Goal: Task Accomplishment & Management: Manage account settings

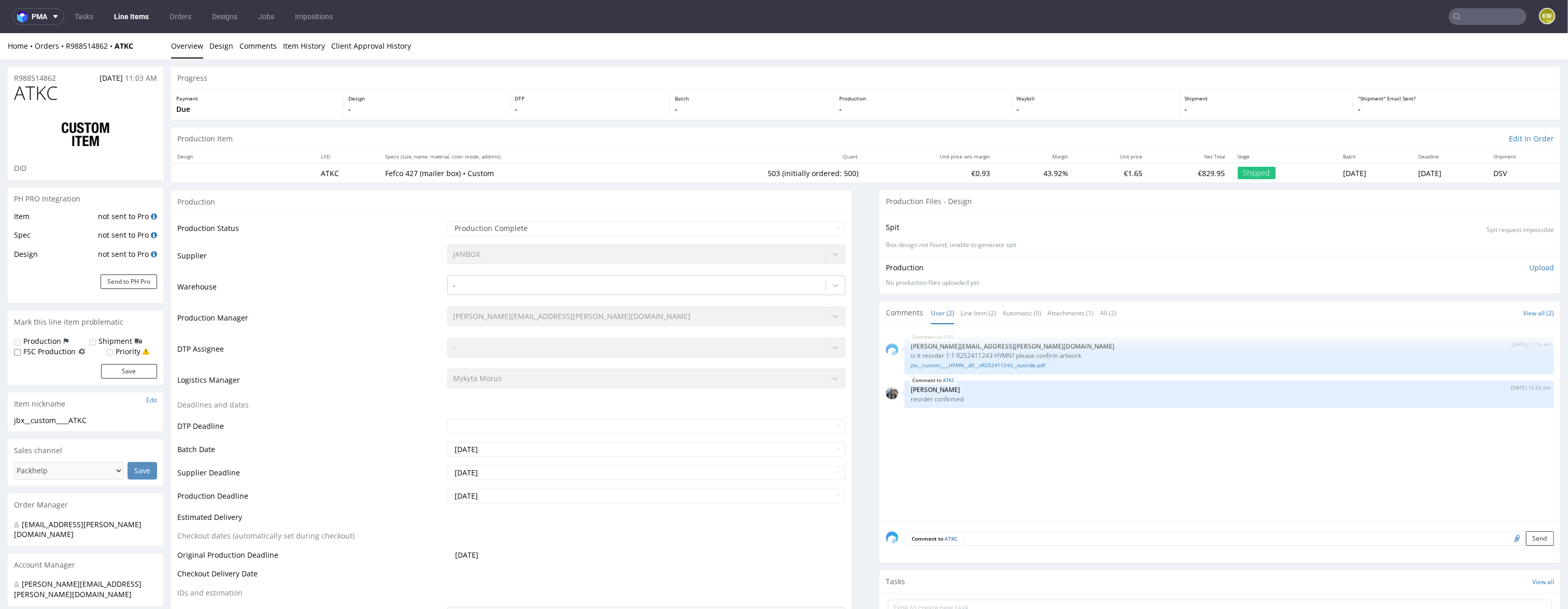
scroll to position [782, 0]
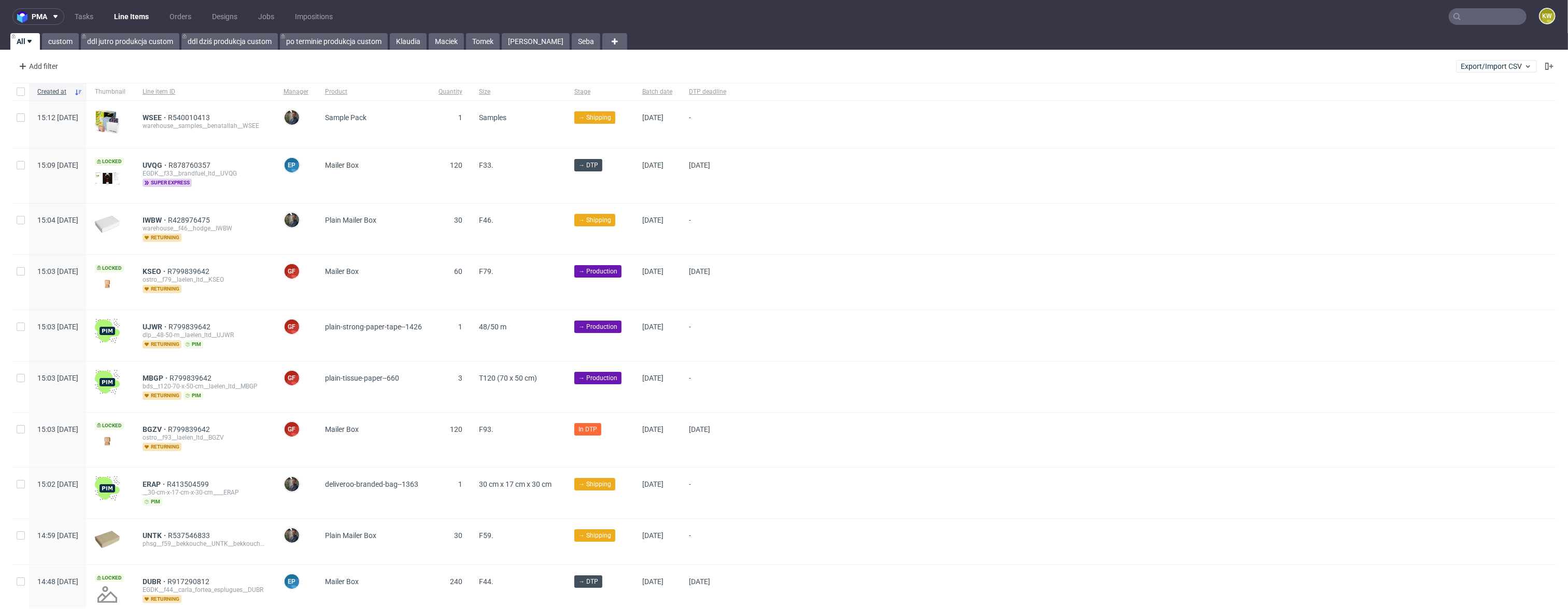
click at [1466, 16] on input "text" at bounding box center [1488, 16] width 78 height 16
type input "√"
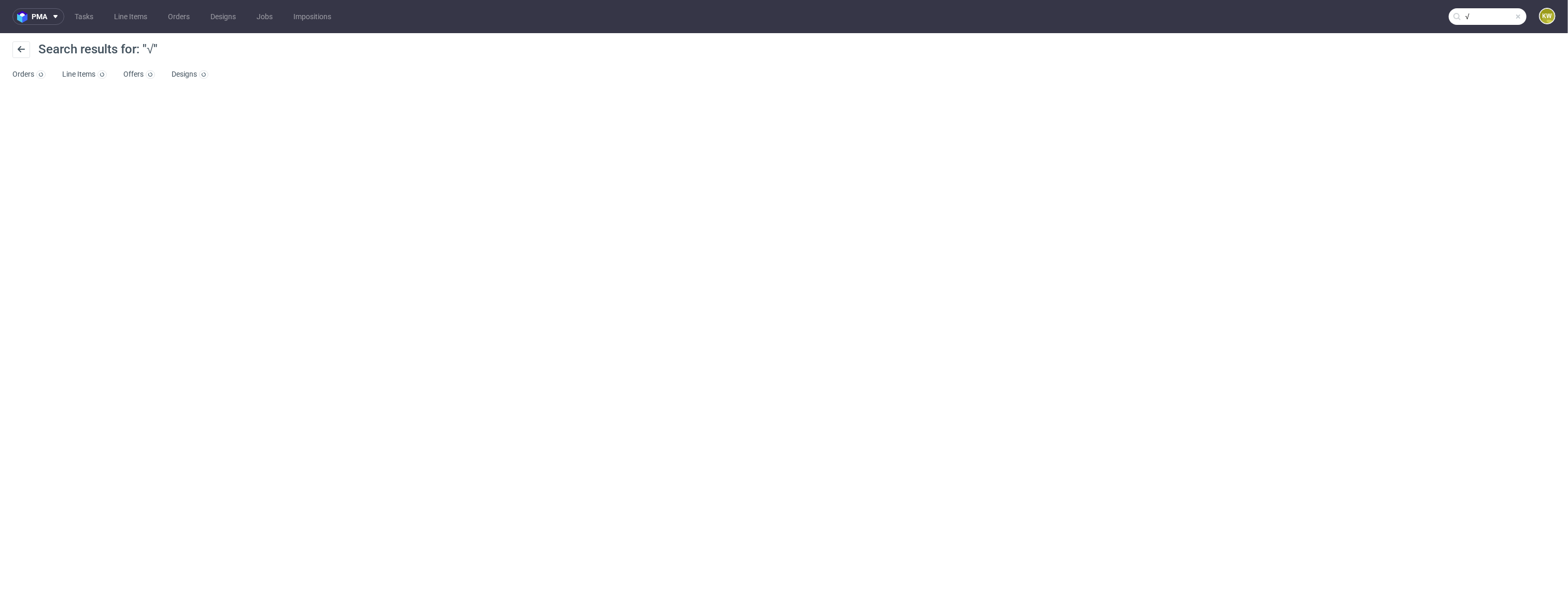
click at [1493, 16] on input "√" at bounding box center [1488, 16] width 78 height 16
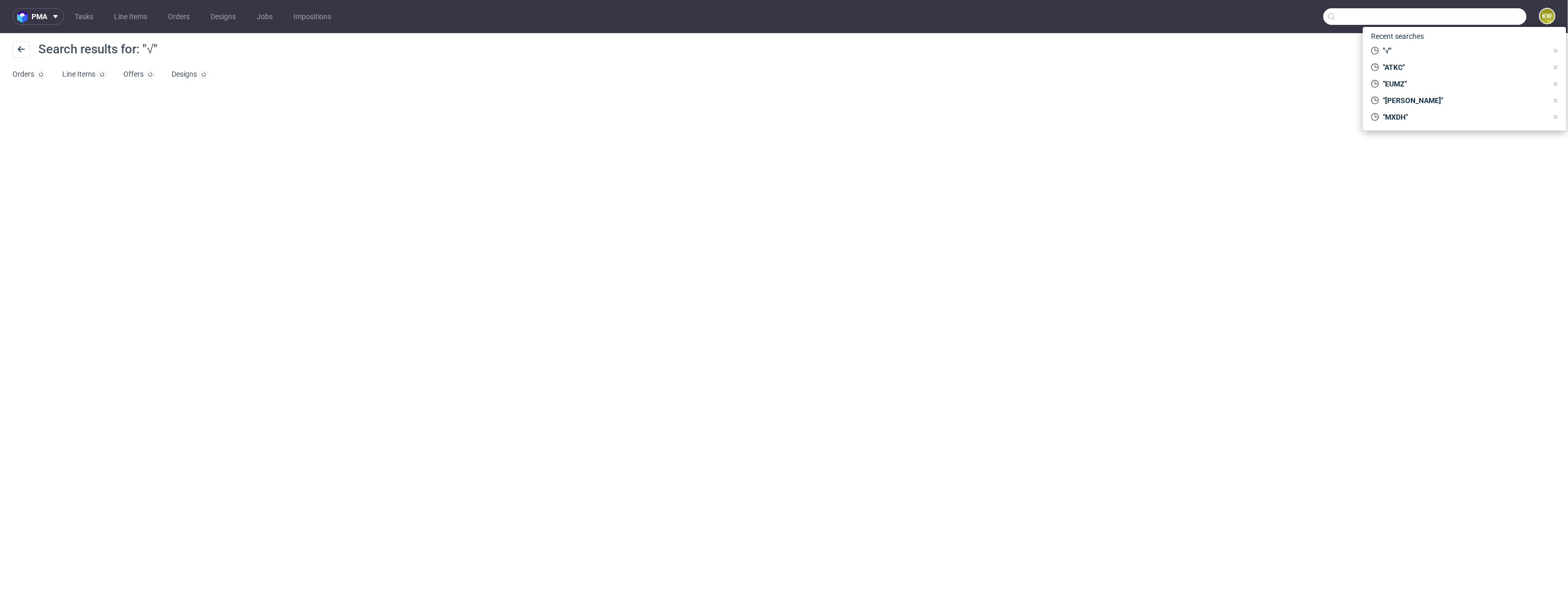
paste input "LARK"
type input "LARK"
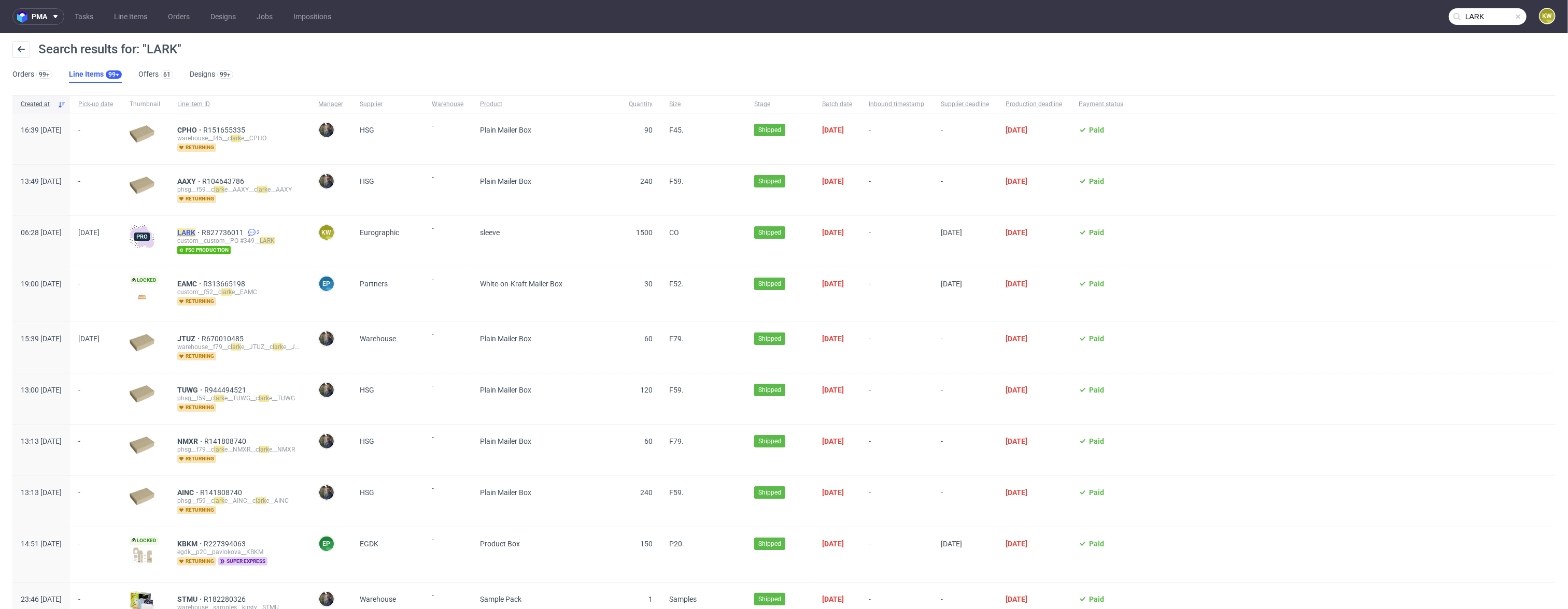
click at [195, 234] on mark "LARK" at bounding box center [186, 233] width 18 height 9
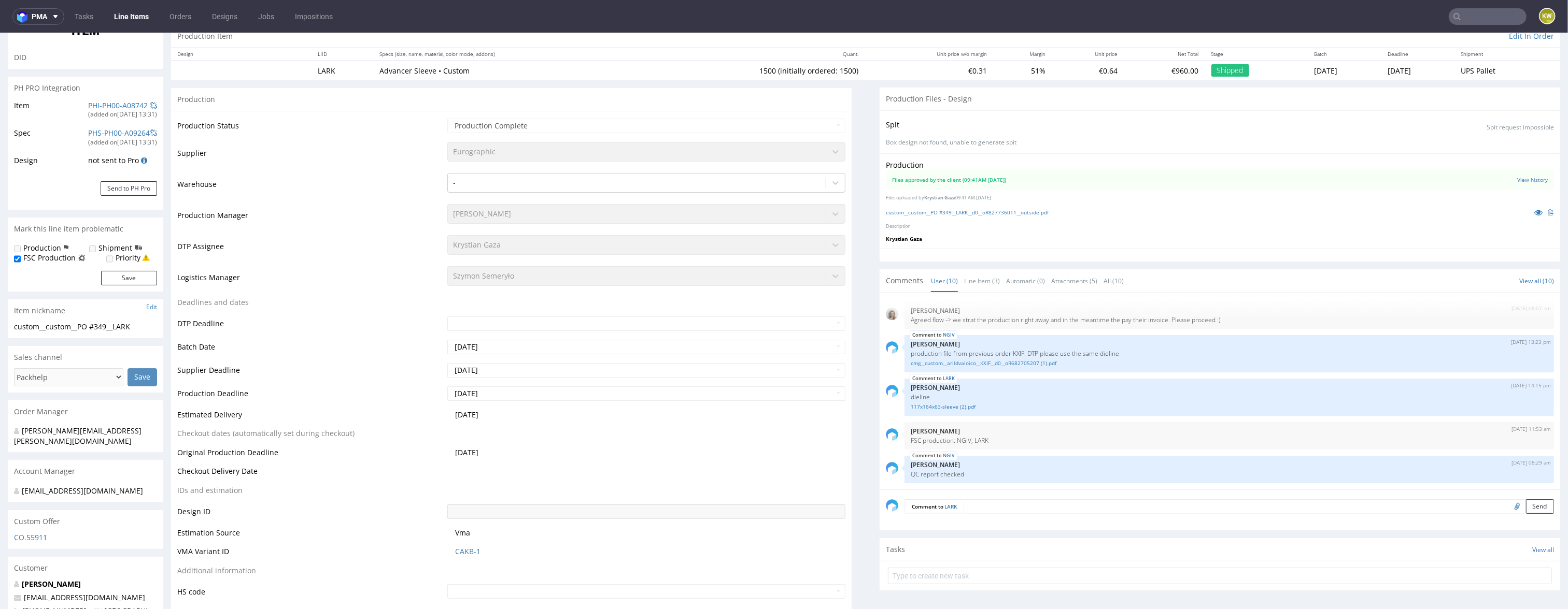
scroll to position [134, 0]
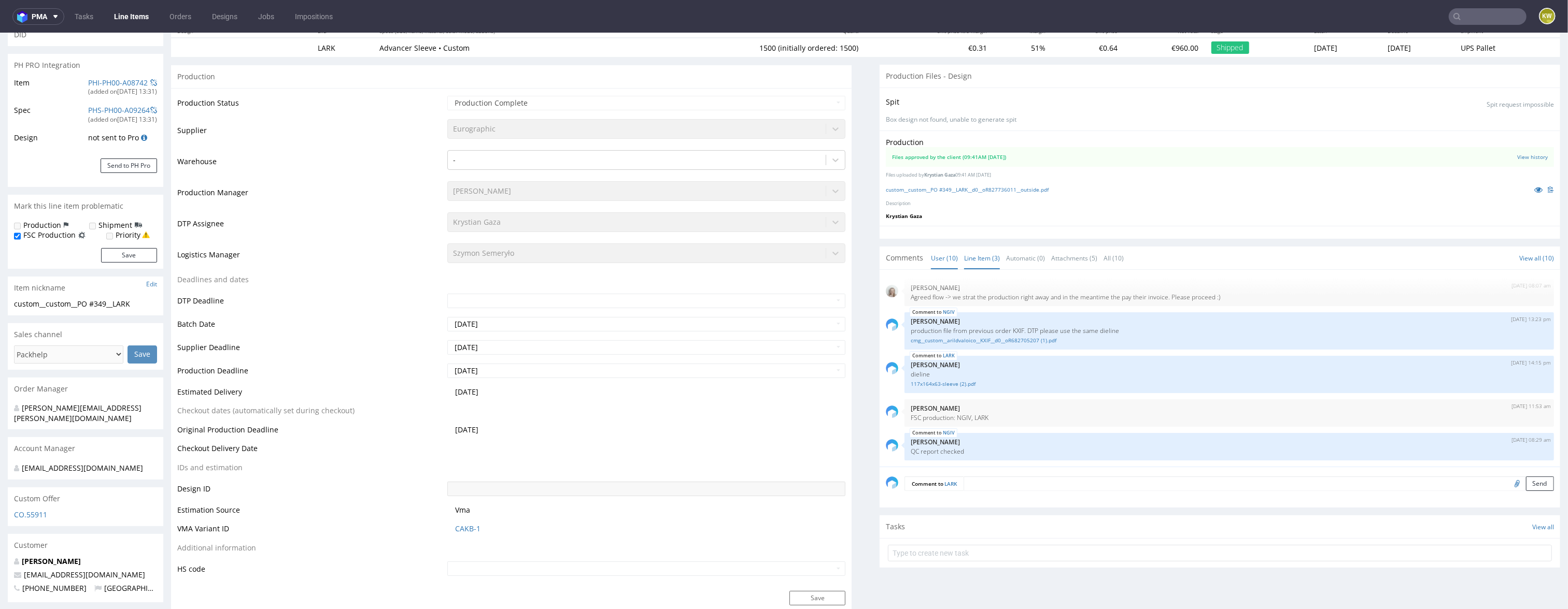
click at [973, 260] on link "Line Item (3)" at bounding box center [982, 258] width 36 height 23
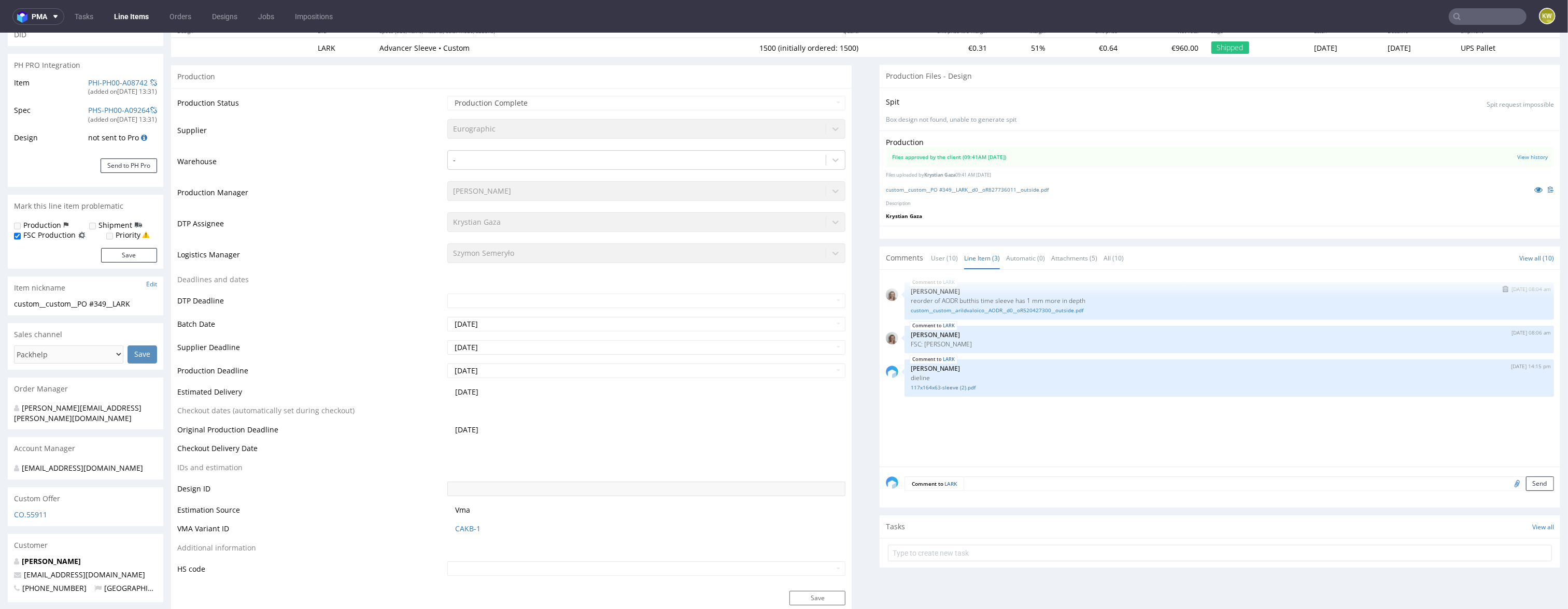
click at [946, 299] on p "reorder of AODR butthis time sleeve has 1 mm more in depth" at bounding box center [1229, 301] width 637 height 8
click at [945, 299] on p "reorder of AODR butthis time sleeve has 1 mm more in depth" at bounding box center [1229, 301] width 637 height 8
copy p "AODR"
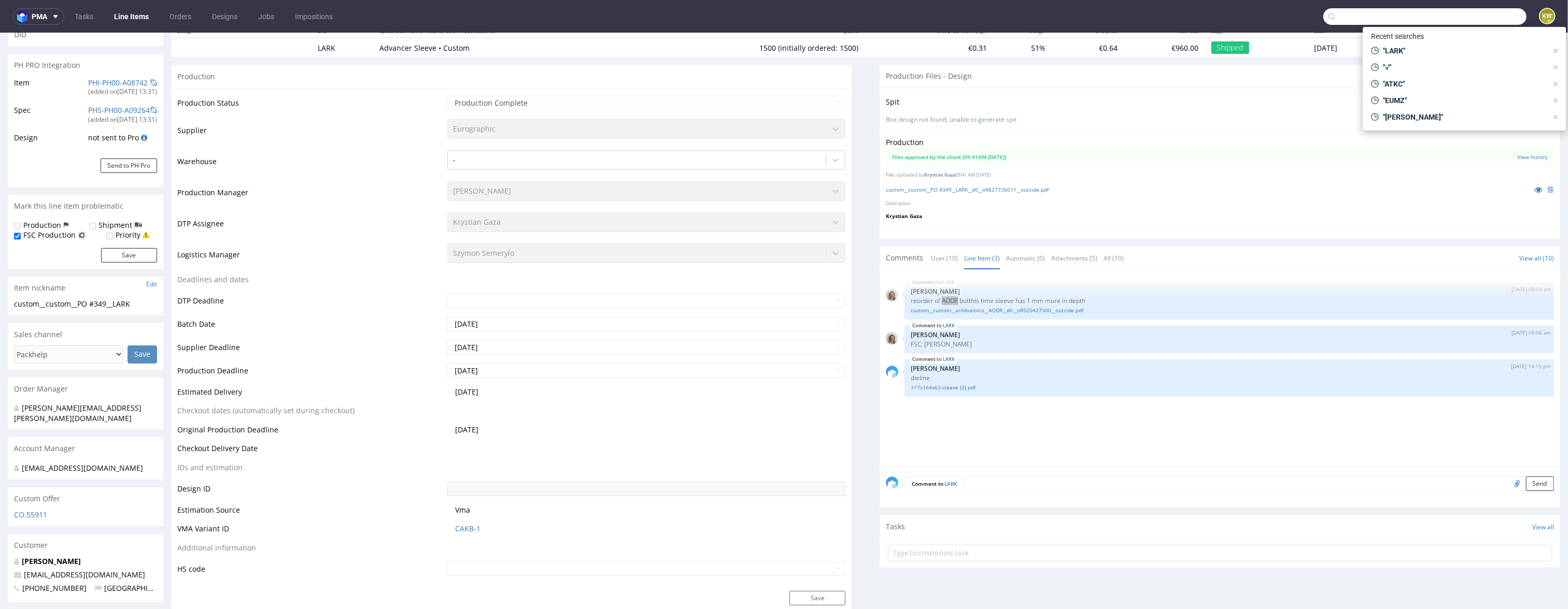
click at [1471, 21] on input "text" at bounding box center [1425, 16] width 203 height 16
paste input "VBQI"
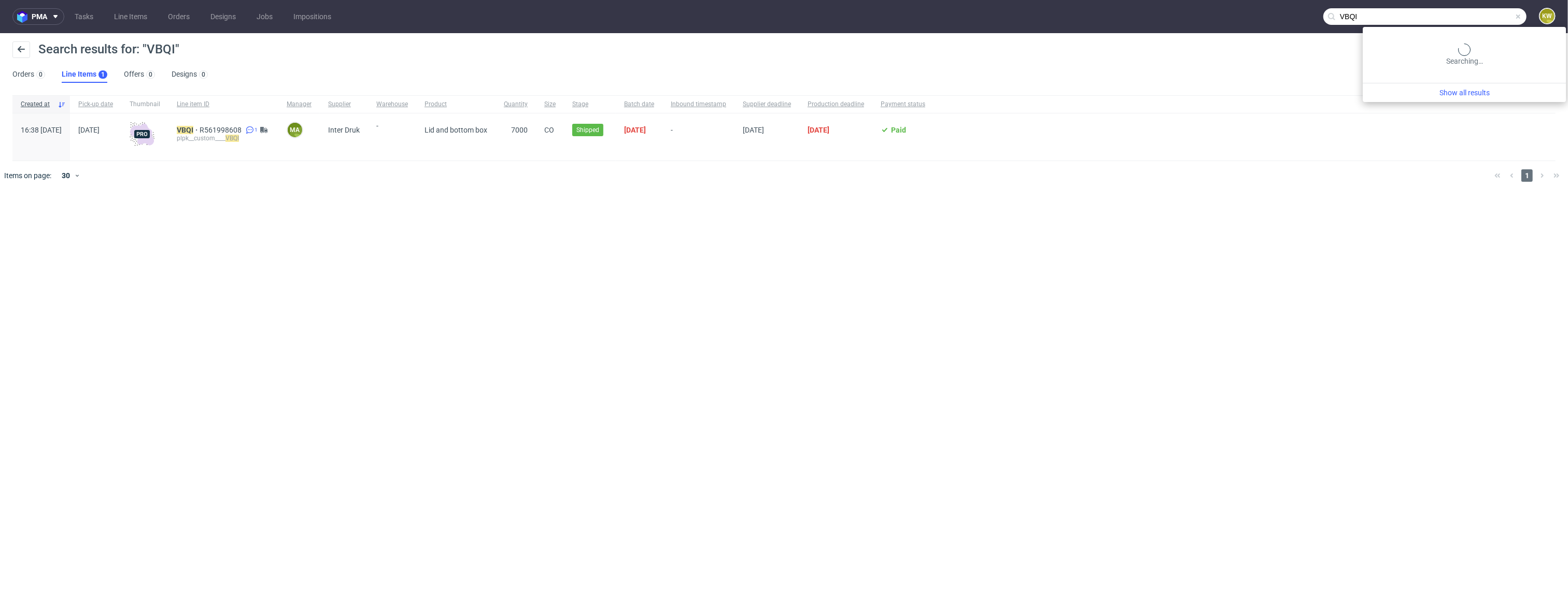
drag, startPoint x: 1489, startPoint y: 23, endPoint x: 1287, endPoint y: 18, distance: 202.1
click at [1287, 18] on nav "pma Tasks Line Items Orders Designs Jobs Impositions VBQI KW" at bounding box center [784, 16] width 1568 height 33
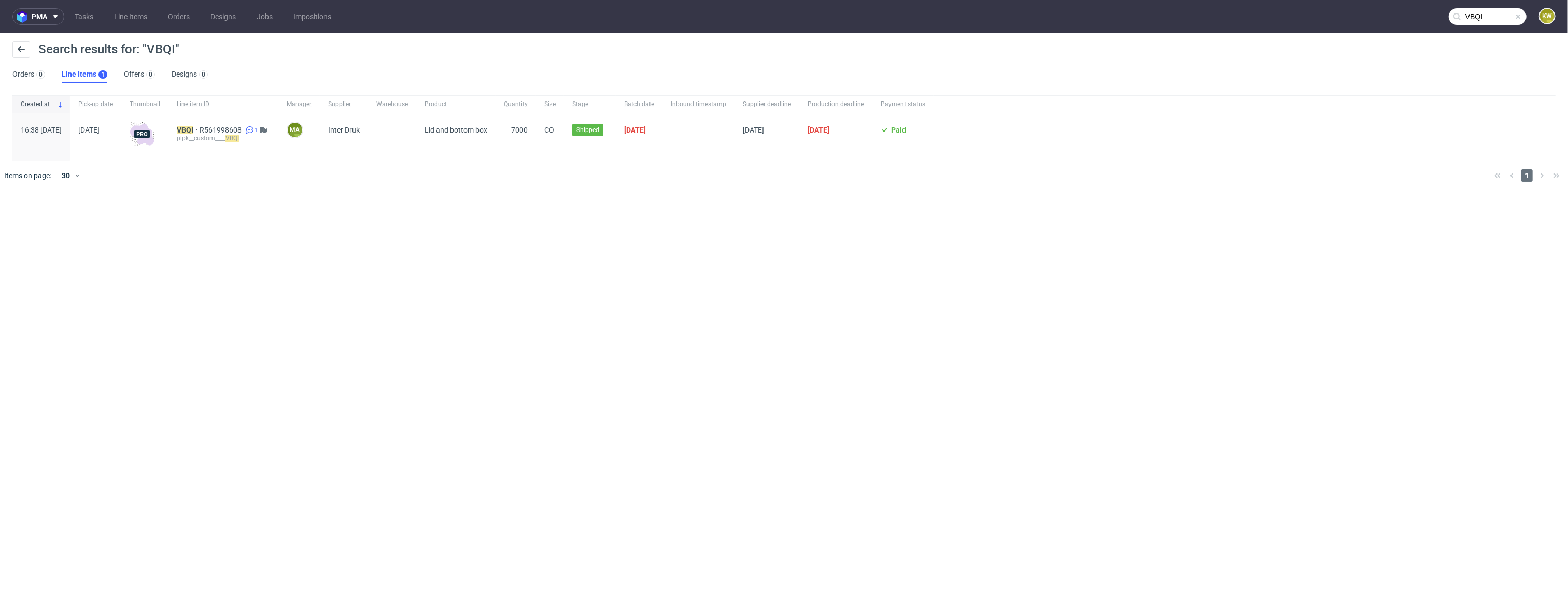
paste input "XJNV"
type input "XJNV"
click at [195, 131] on mark "XJNV" at bounding box center [186, 130] width 19 height 9
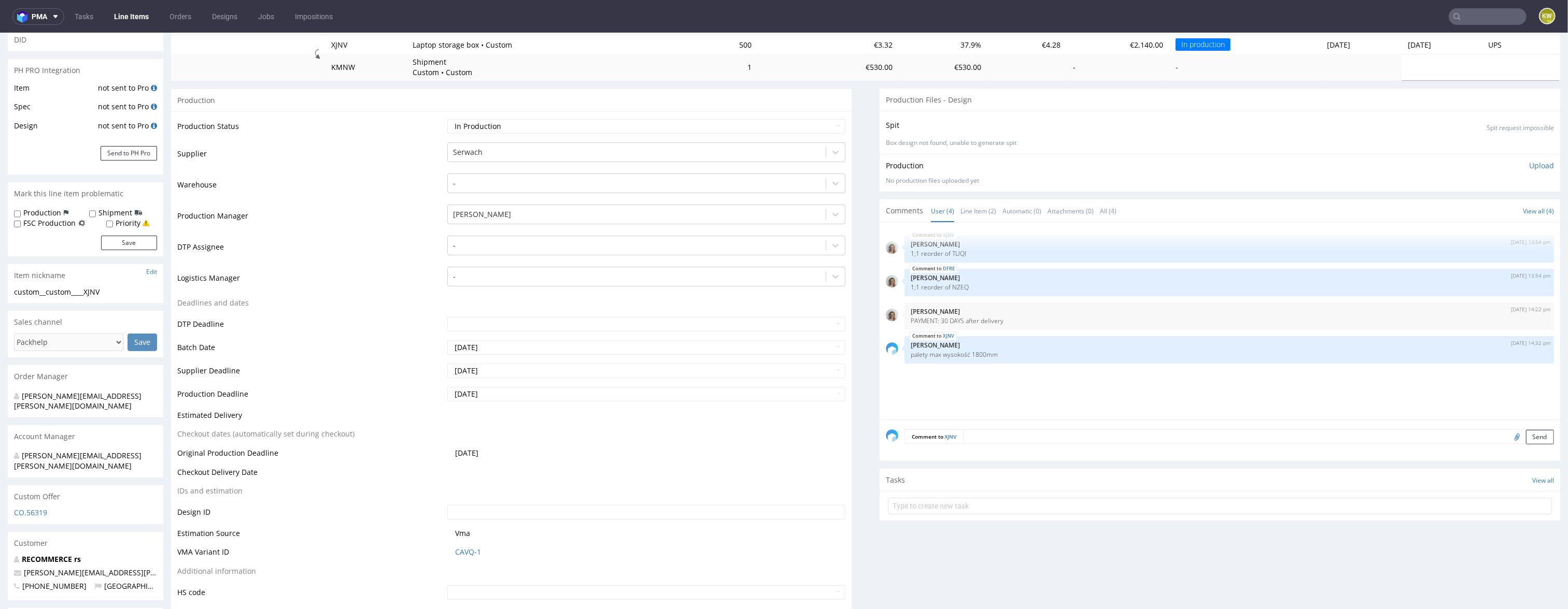
scroll to position [129, 0]
click at [1471, 18] on input "text" at bounding box center [1488, 16] width 78 height 16
paste input "LARK"
type input "LARK"
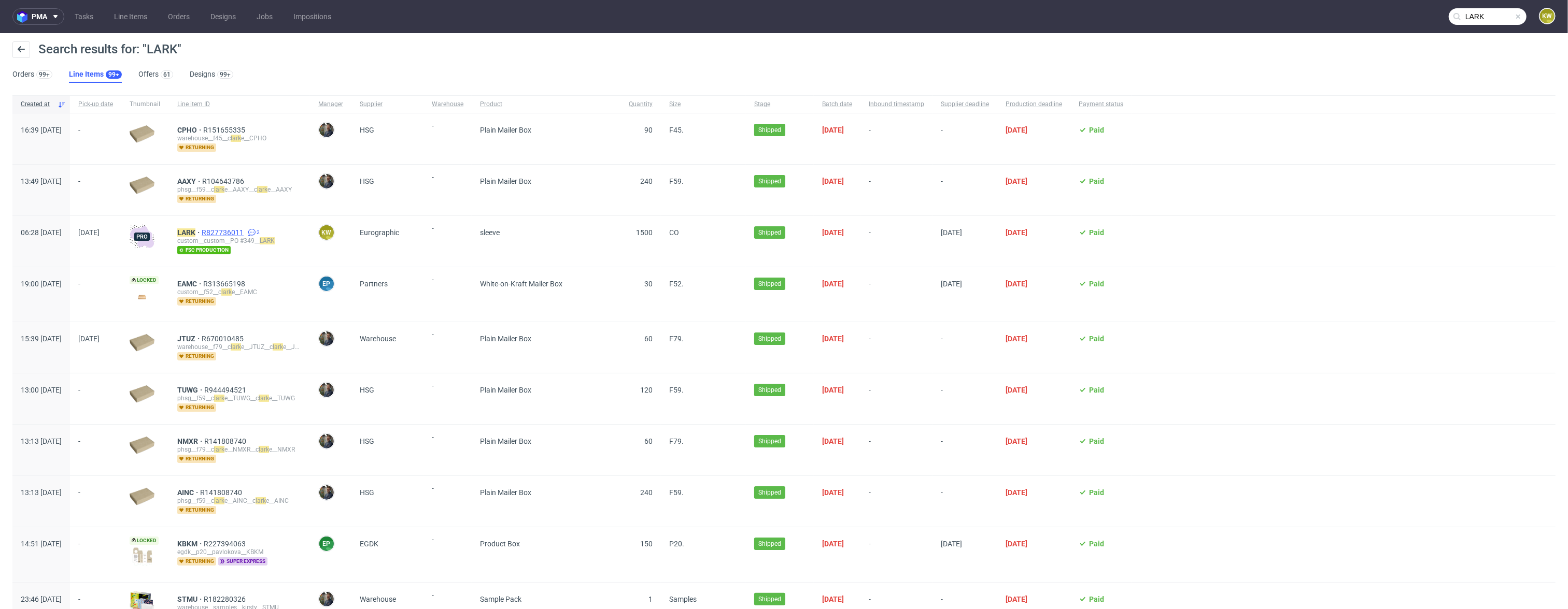
click at [246, 231] on span "R827736011" at bounding box center [223, 233] width 44 height 9
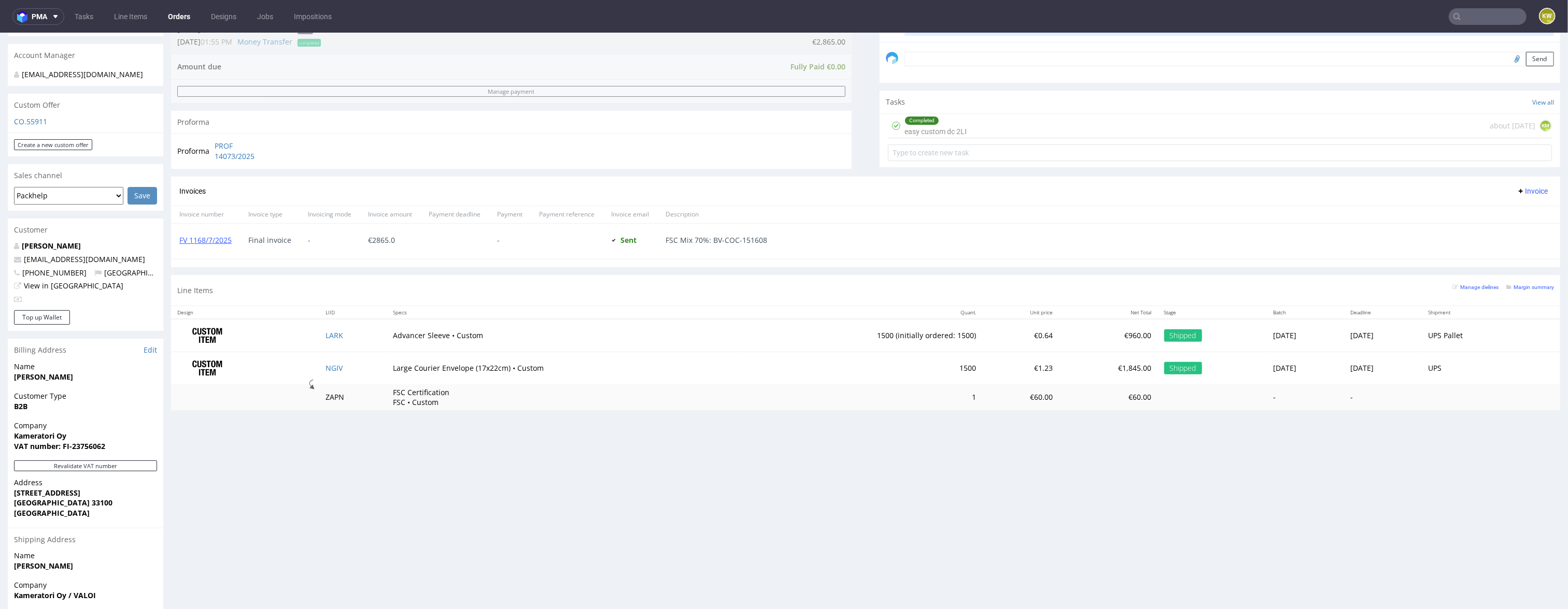
scroll to position [313, 0]
click at [1521, 291] on small "Margin summary" at bounding box center [1530, 288] width 47 height 5
click at [1518, 288] on small "Margin summary" at bounding box center [1530, 288] width 47 height 5
drag, startPoint x: 1063, startPoint y: 372, endPoint x: 1088, endPoint y: 374, distance: 25.1
click at [1088, 374] on p "€1,845.00" at bounding box center [1108, 369] width 86 height 10
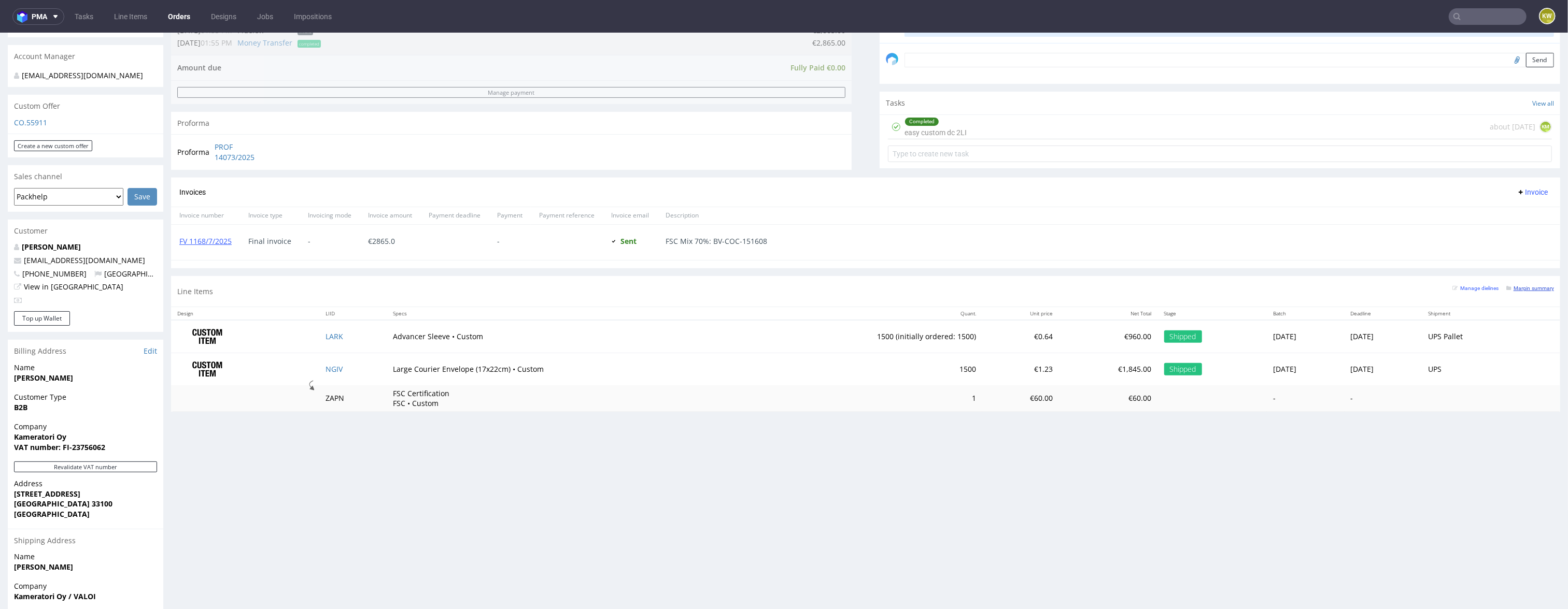
click at [1510, 291] on small "Margin summary" at bounding box center [1530, 288] width 47 height 5
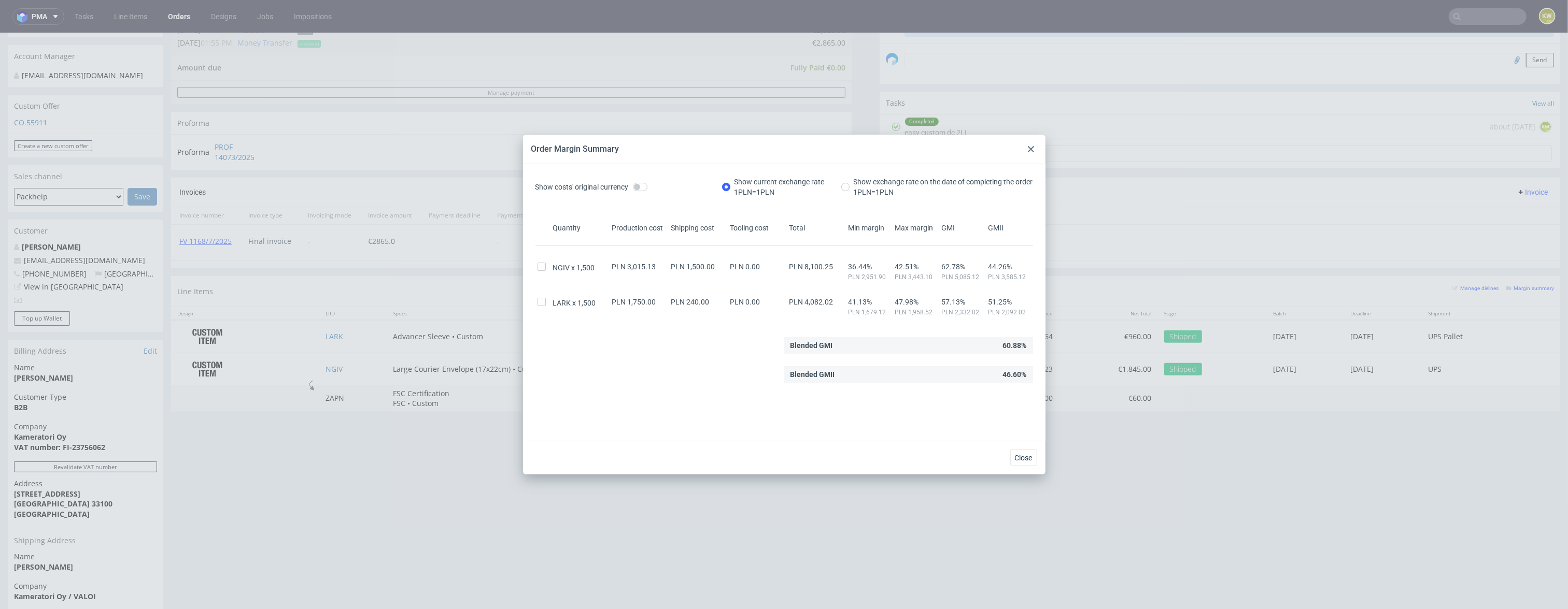
click at [1035, 153] on div at bounding box center [1031, 149] width 12 height 12
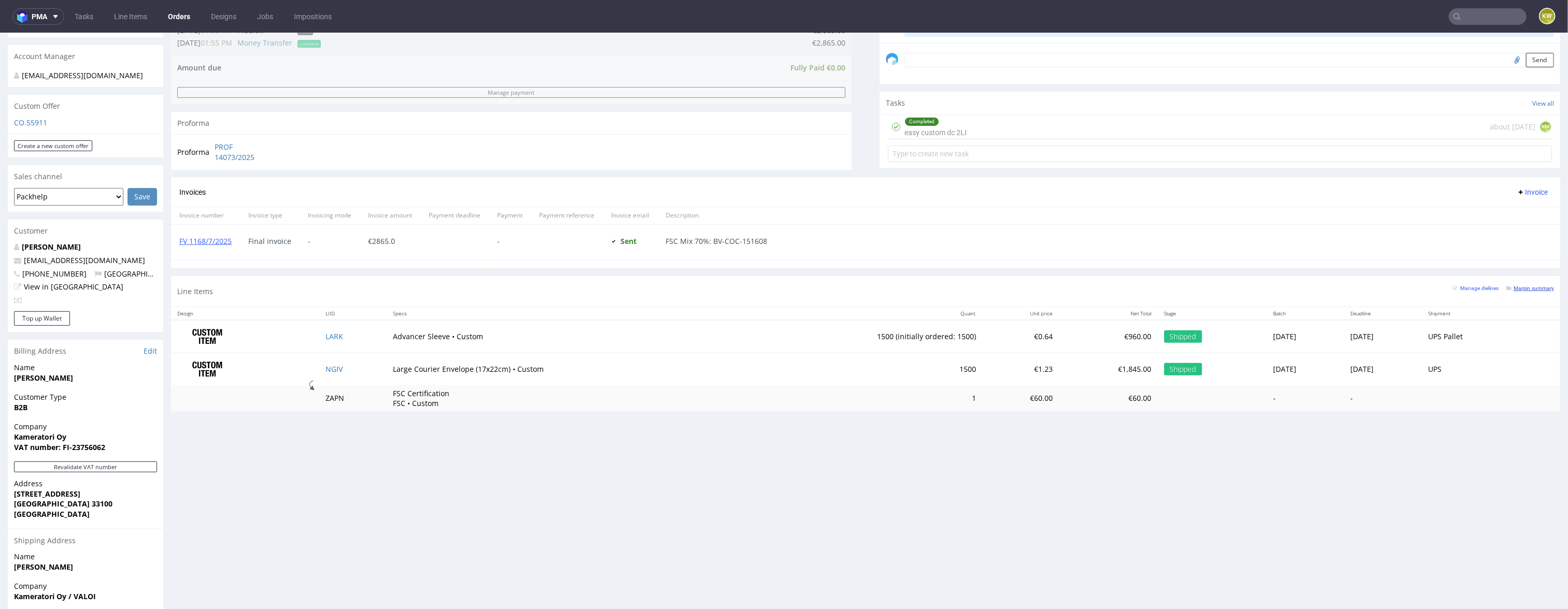
click at [1516, 291] on small "Margin summary" at bounding box center [1530, 288] width 47 height 5
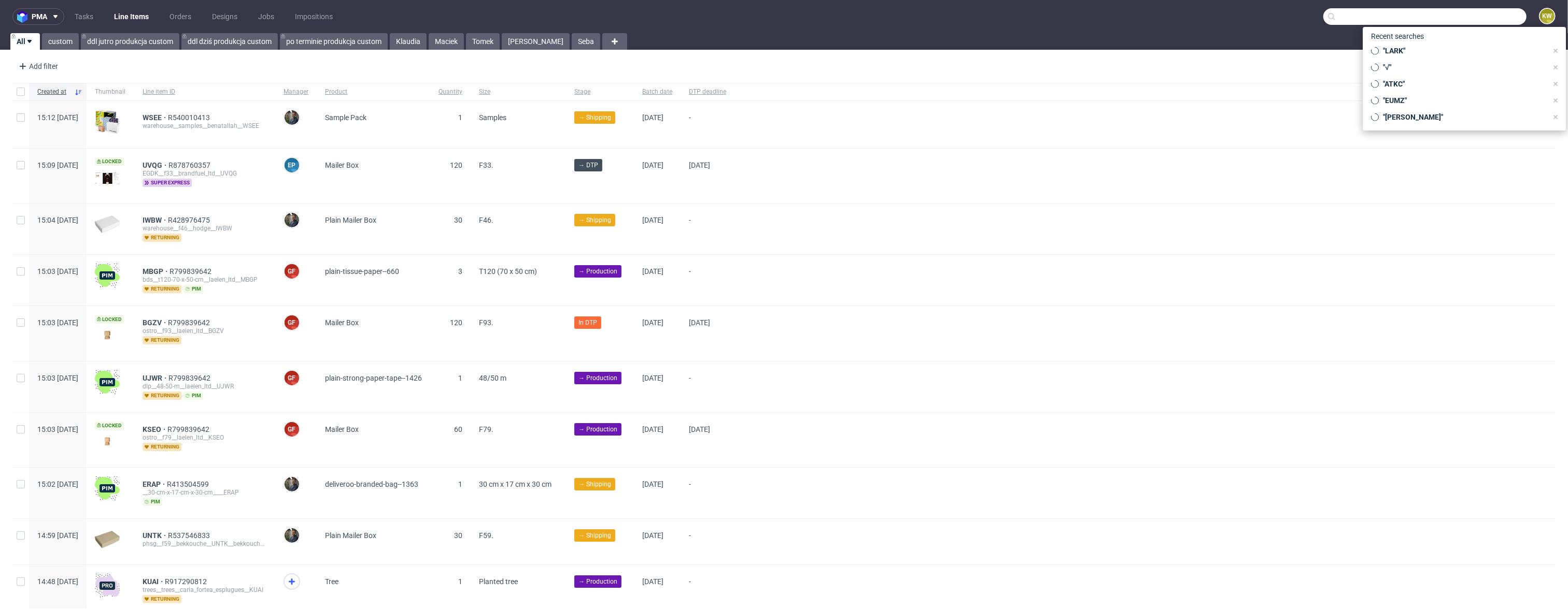
click at [1455, 13] on input "text" at bounding box center [1425, 16] width 203 height 16
paste input "AODR"
type input "AODR"
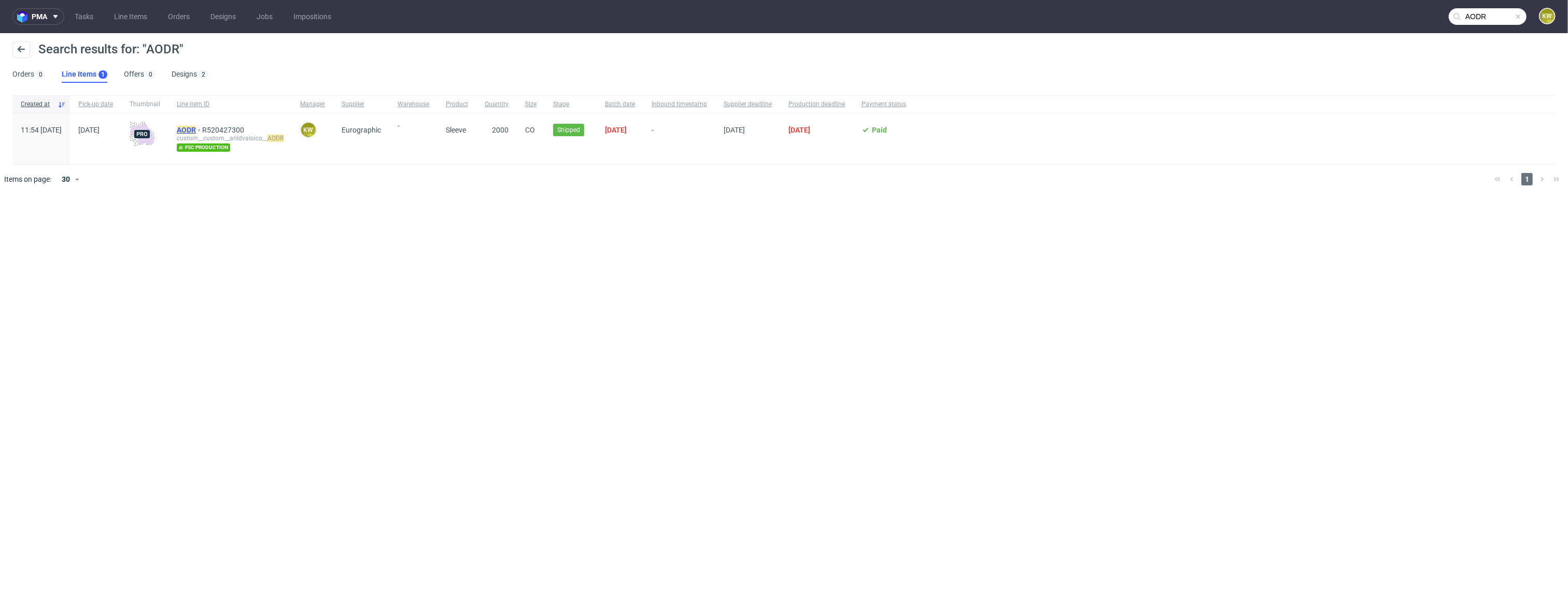
click at [196, 129] on mark "AODR" at bounding box center [186, 130] width 19 height 9
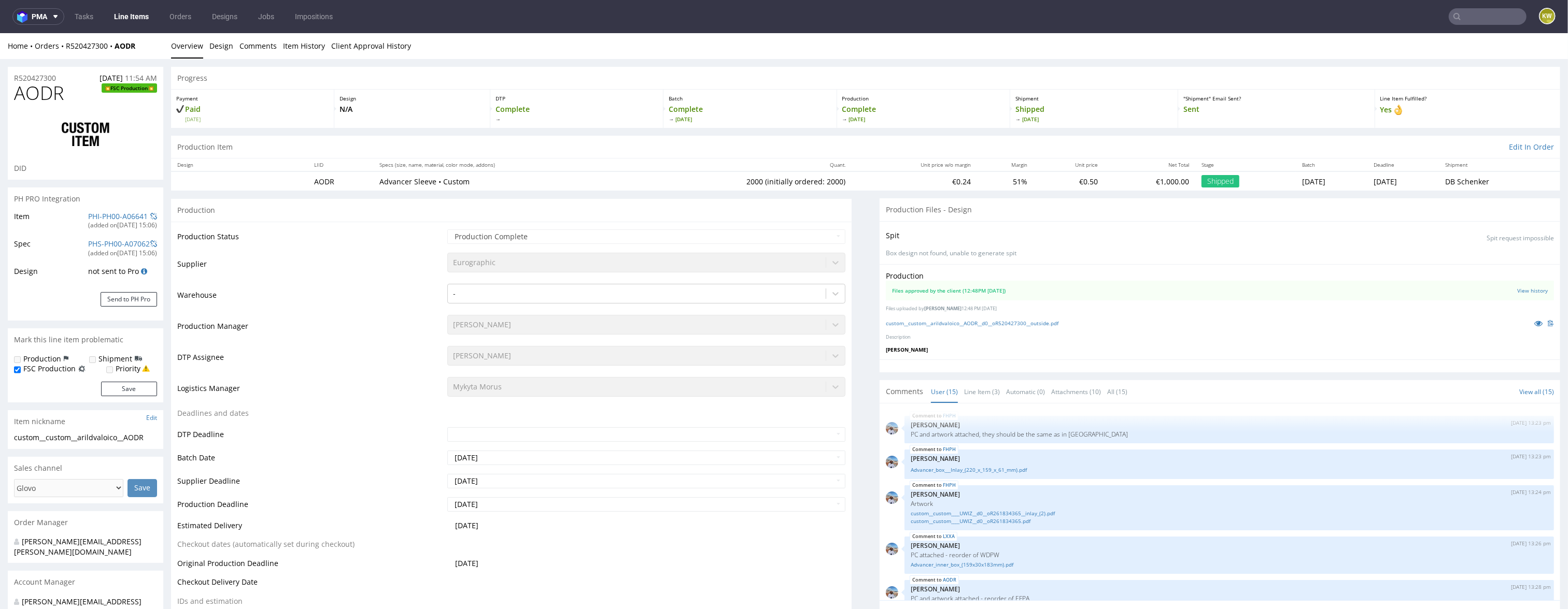
scroll to position [419, 0]
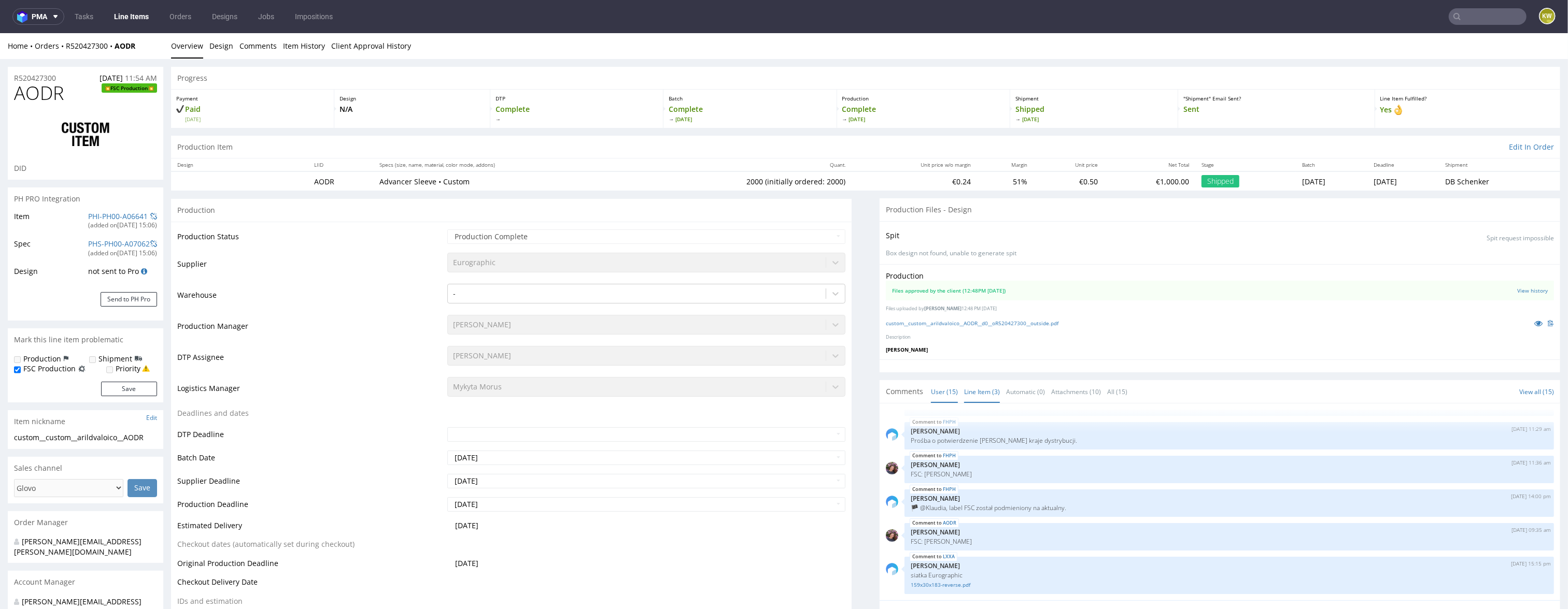
click at [975, 394] on link "Line Item (3)" at bounding box center [982, 392] width 36 height 23
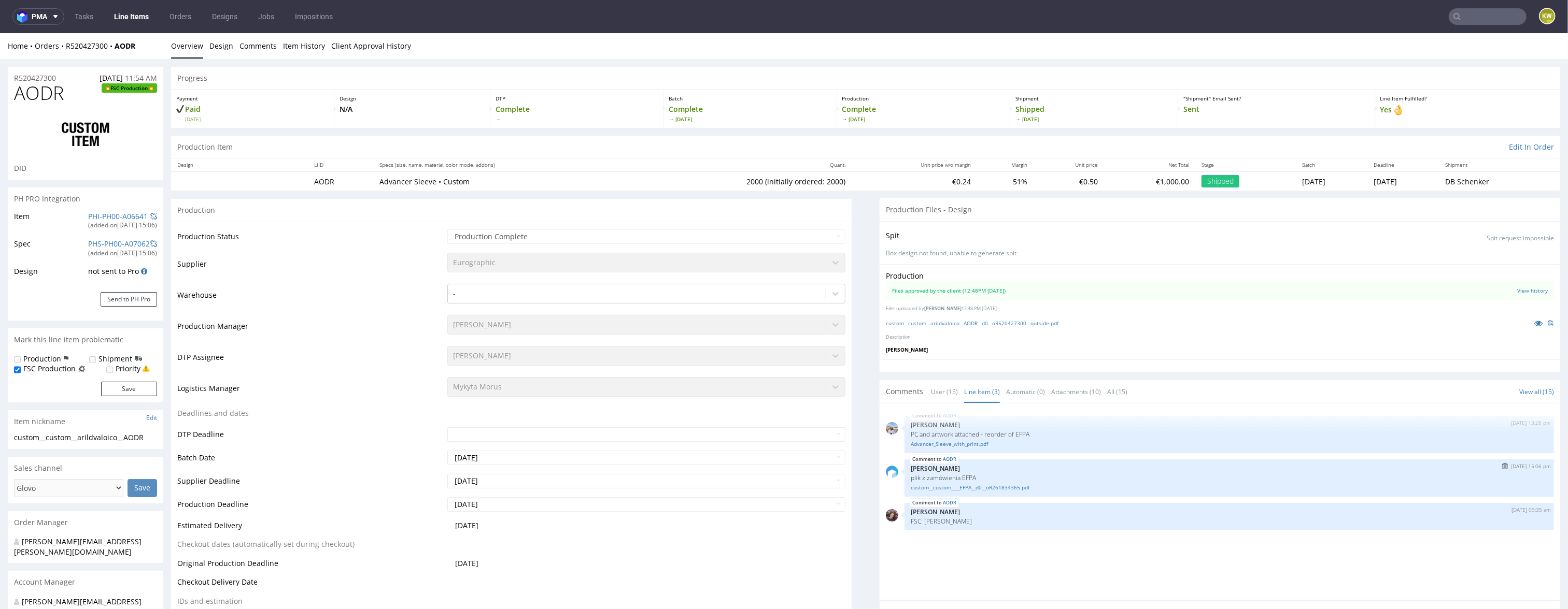
click at [968, 479] on p "plik z zamówienia EFPA" at bounding box center [1229, 478] width 637 height 8
click at [968, 479] on p "plik z zamówienia EFPA" at bounding box center [1229, 478] width 637 height 8
click at [1025, 435] on p "PC and artwork attached - reorder of EFPA" at bounding box center [1229, 434] width 637 height 8
copy p "EFPA"
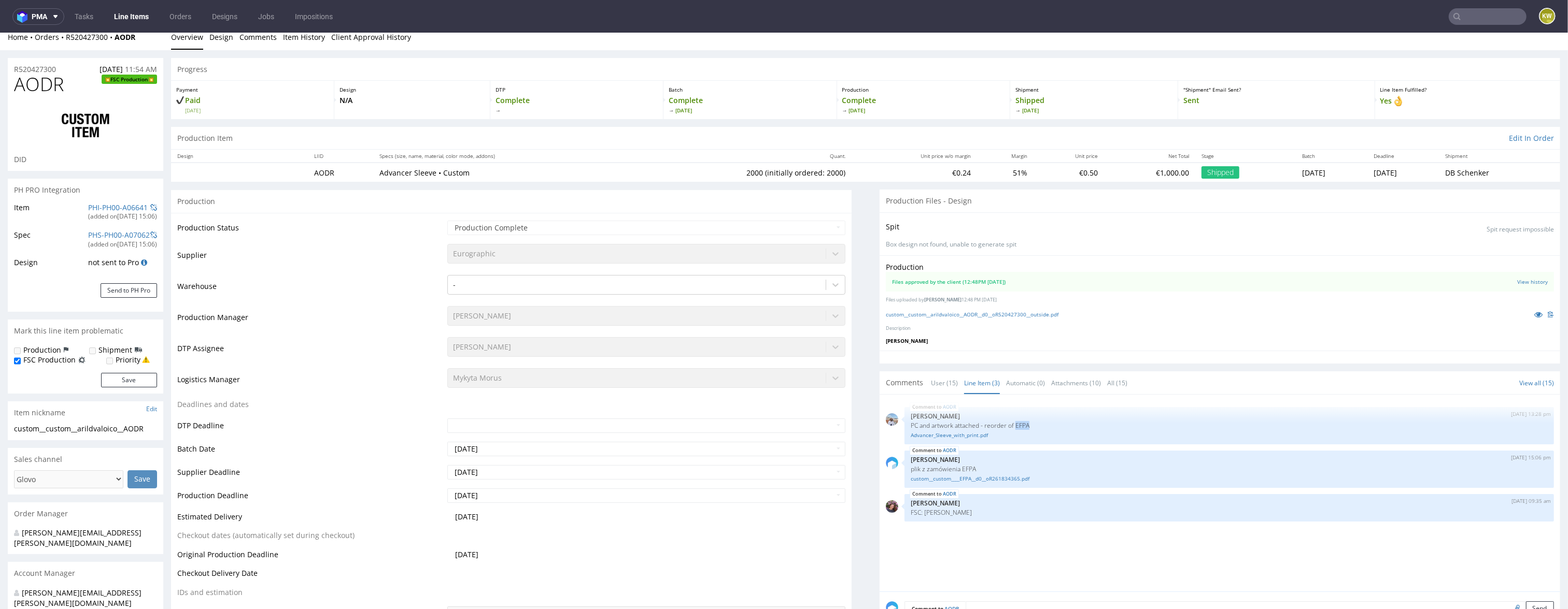
scroll to position [0, 0]
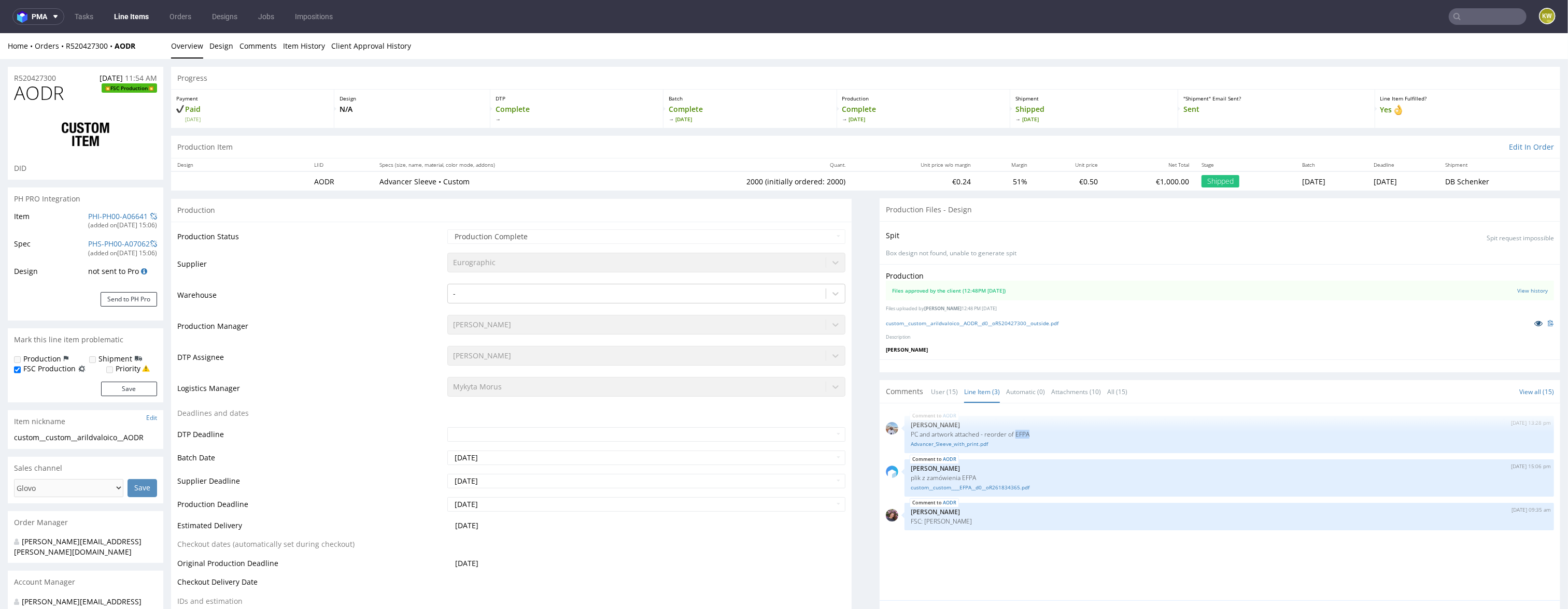
click at [1535, 320] on icon at bounding box center [1539, 323] width 9 height 7
click at [92, 217] on link "PHI-PH00-A06641" at bounding box center [118, 216] width 60 height 10
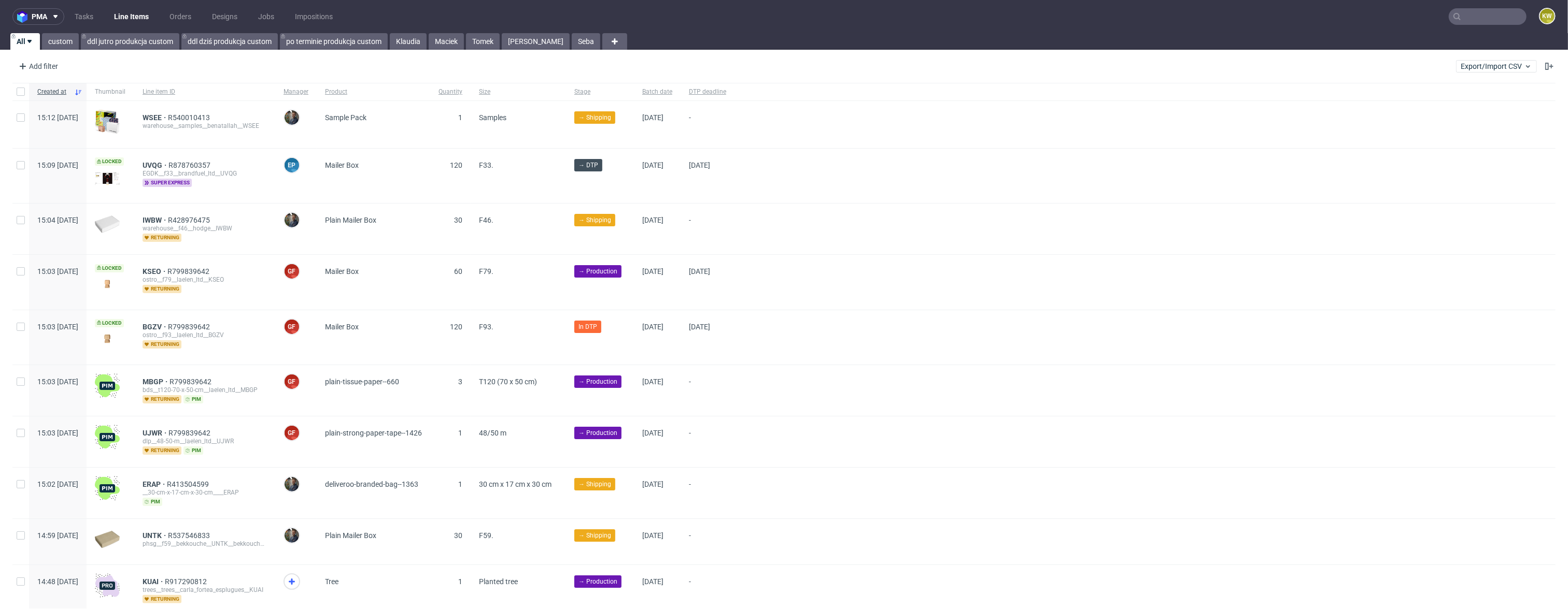
click at [1468, 15] on input "text" at bounding box center [1488, 16] width 78 height 16
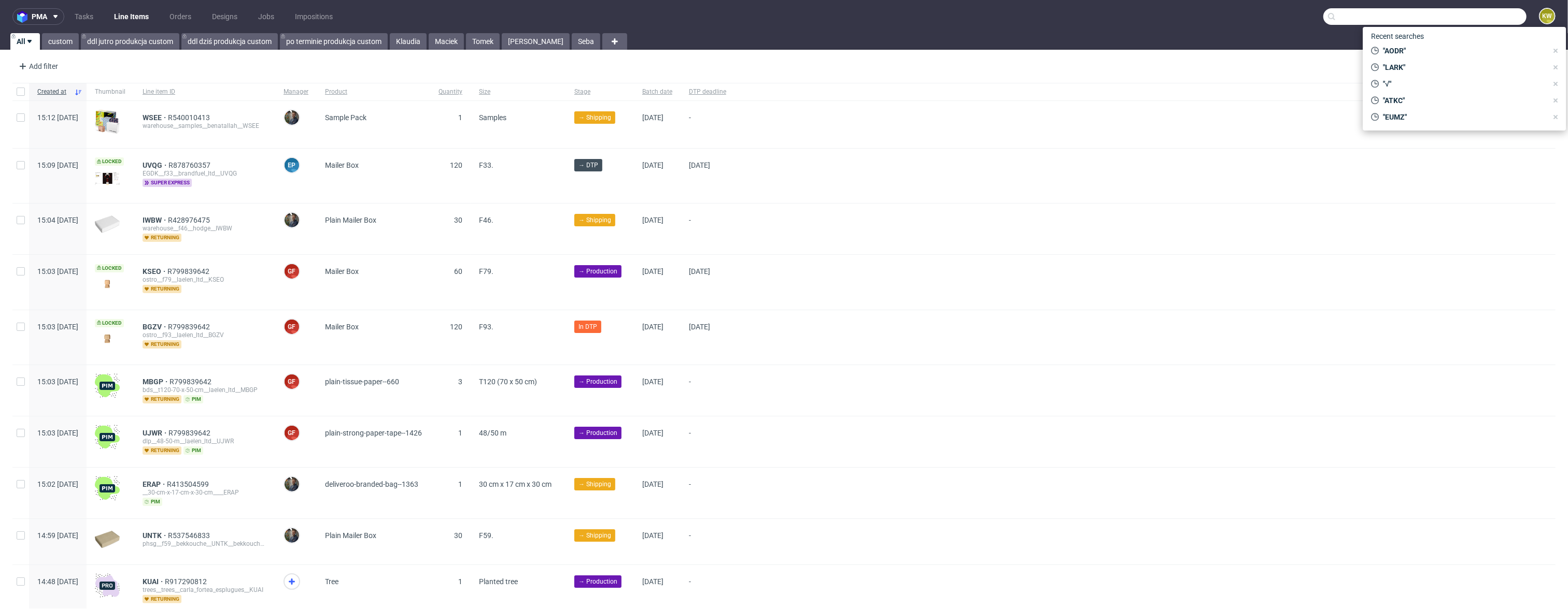
paste input "EFPA"
type input "EFPA"
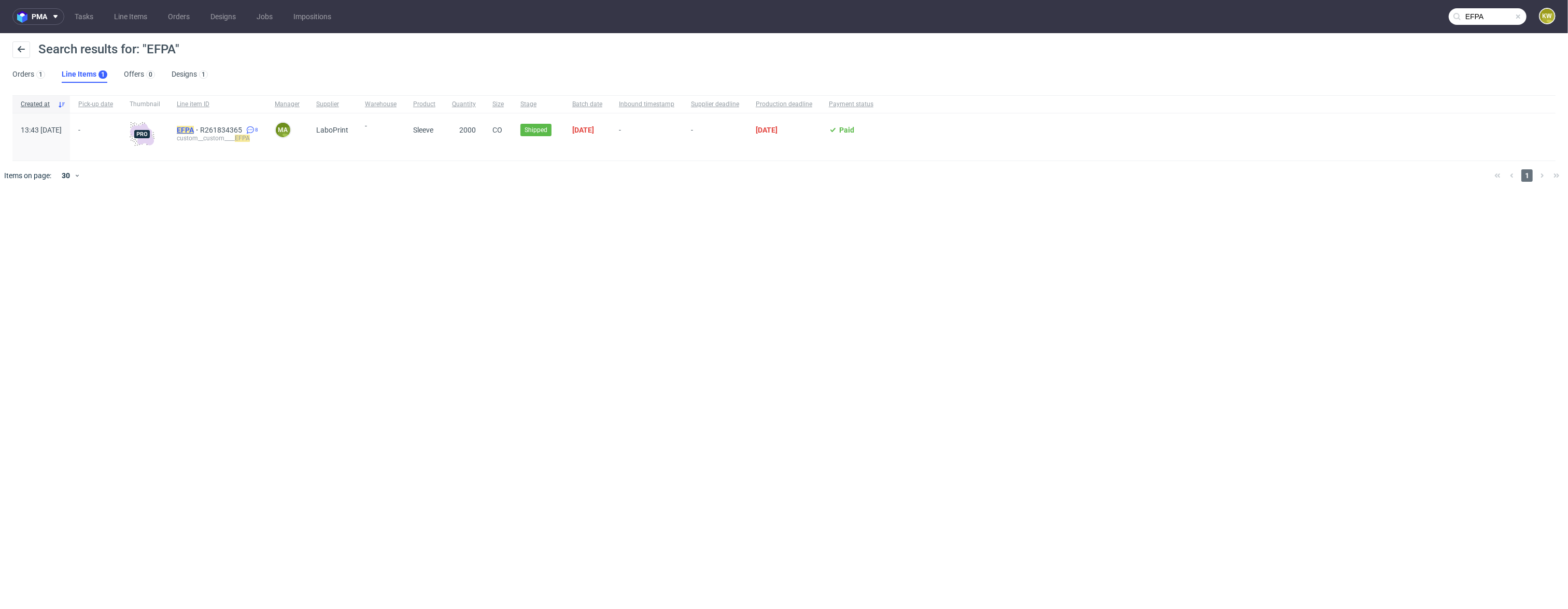
click at [194, 131] on mark "EFPA" at bounding box center [185, 130] width 17 height 9
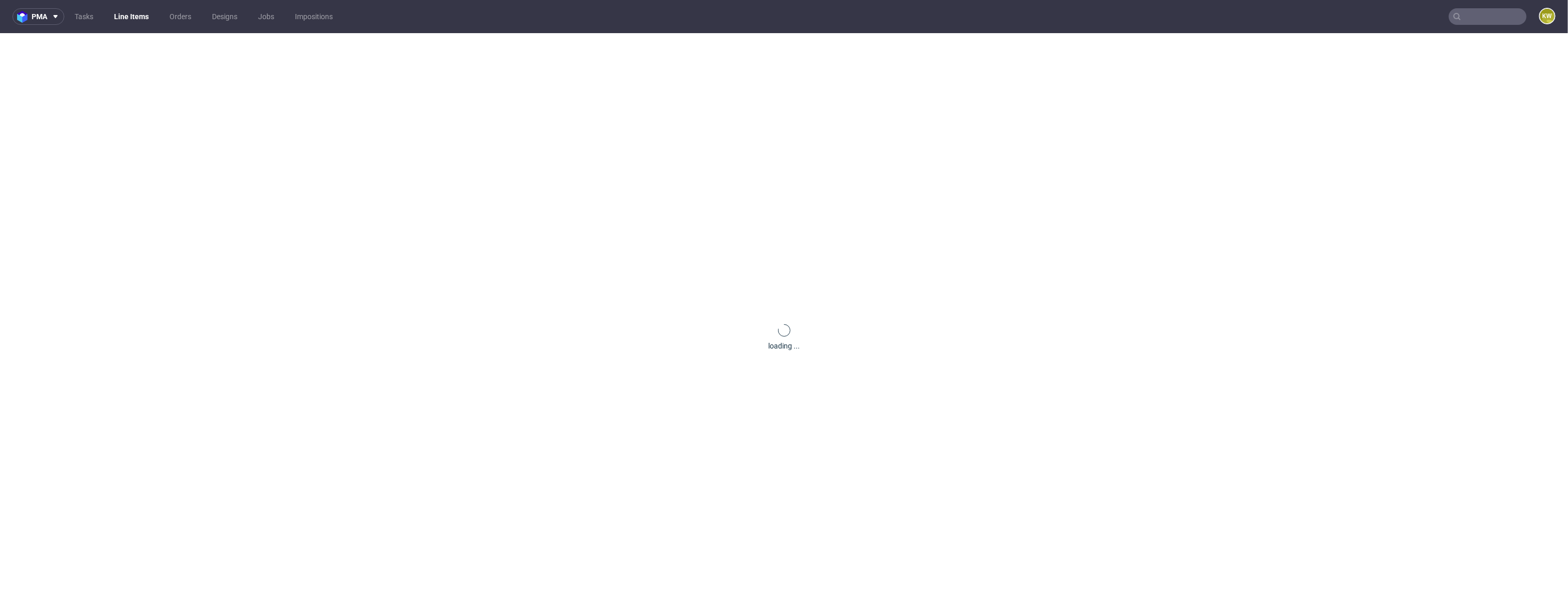
scroll to position [44, 0]
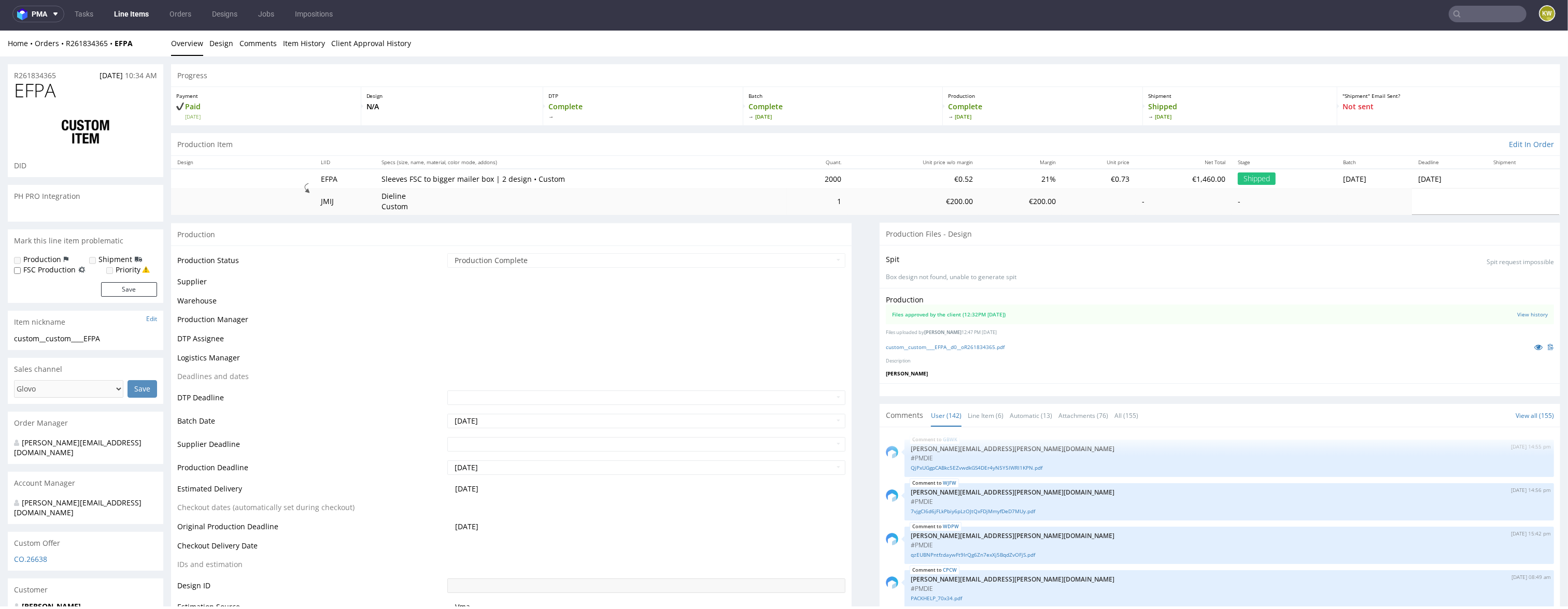
select select "in_progress"
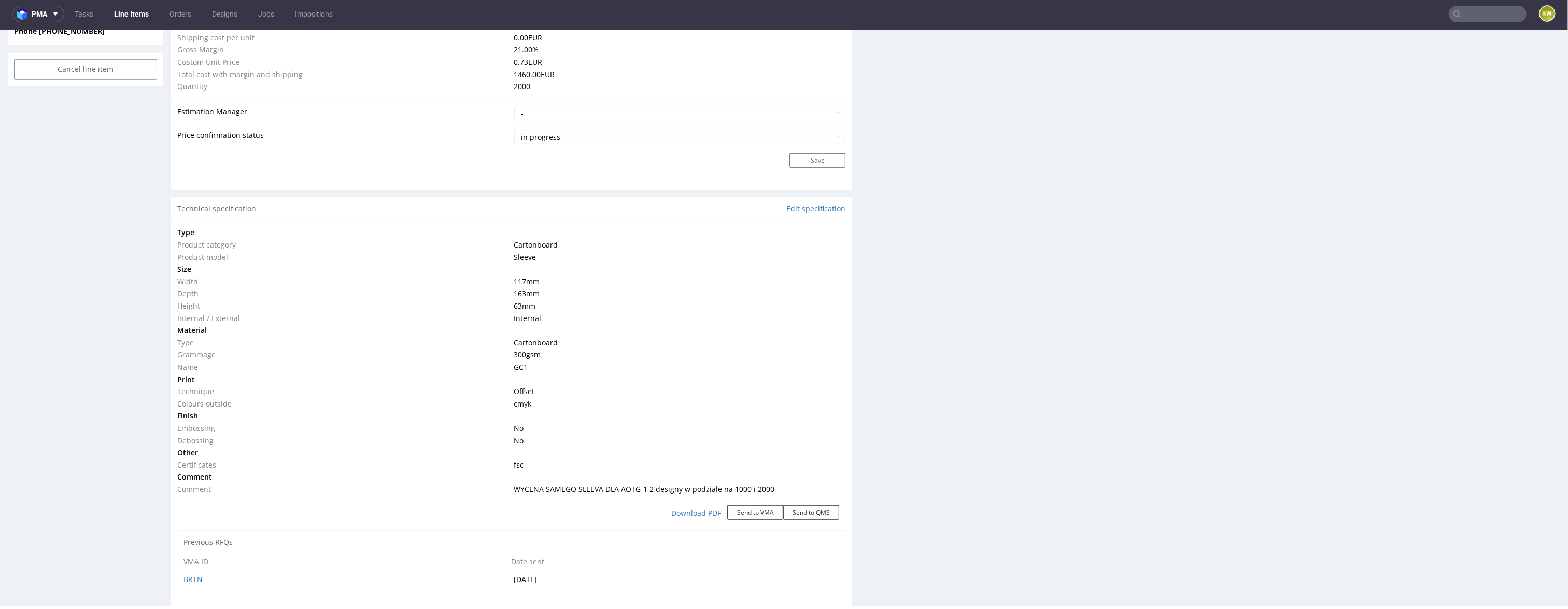
scroll to position [843, 0]
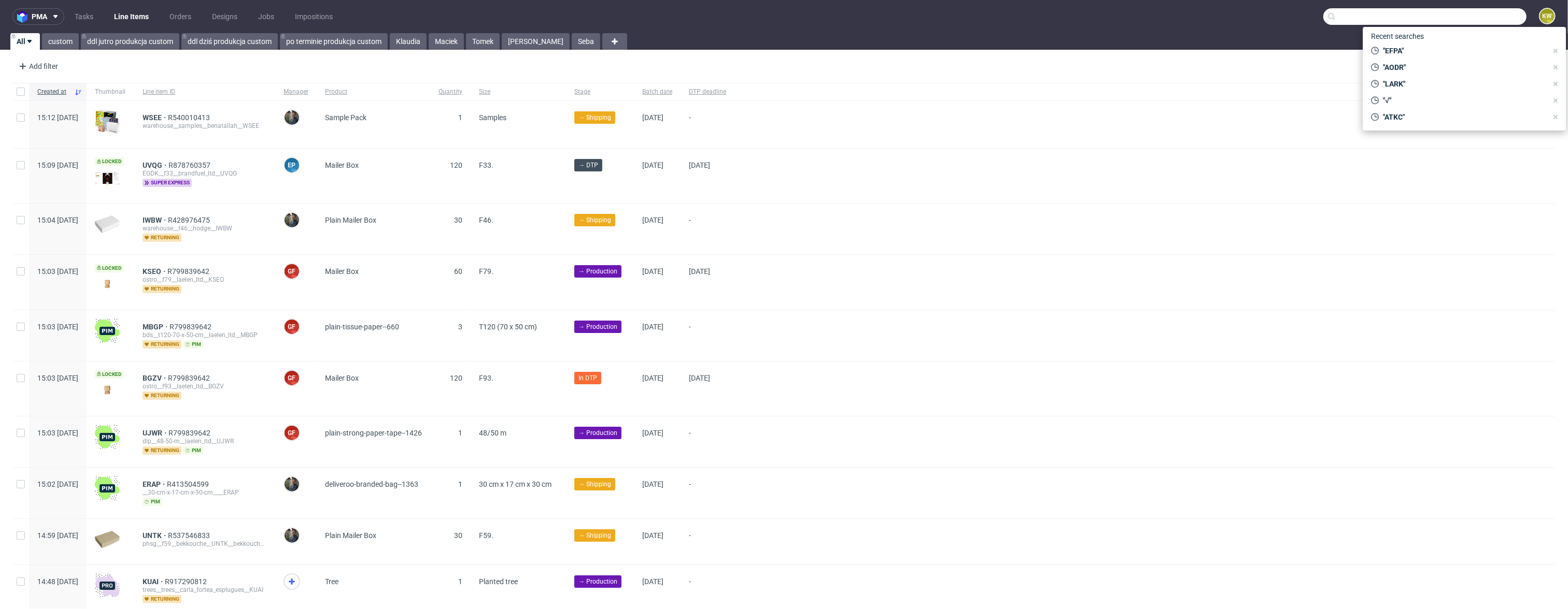
click at [1474, 16] on input "text" at bounding box center [1425, 16] width 203 height 16
paste input "FHPH"
type input "FHPH"
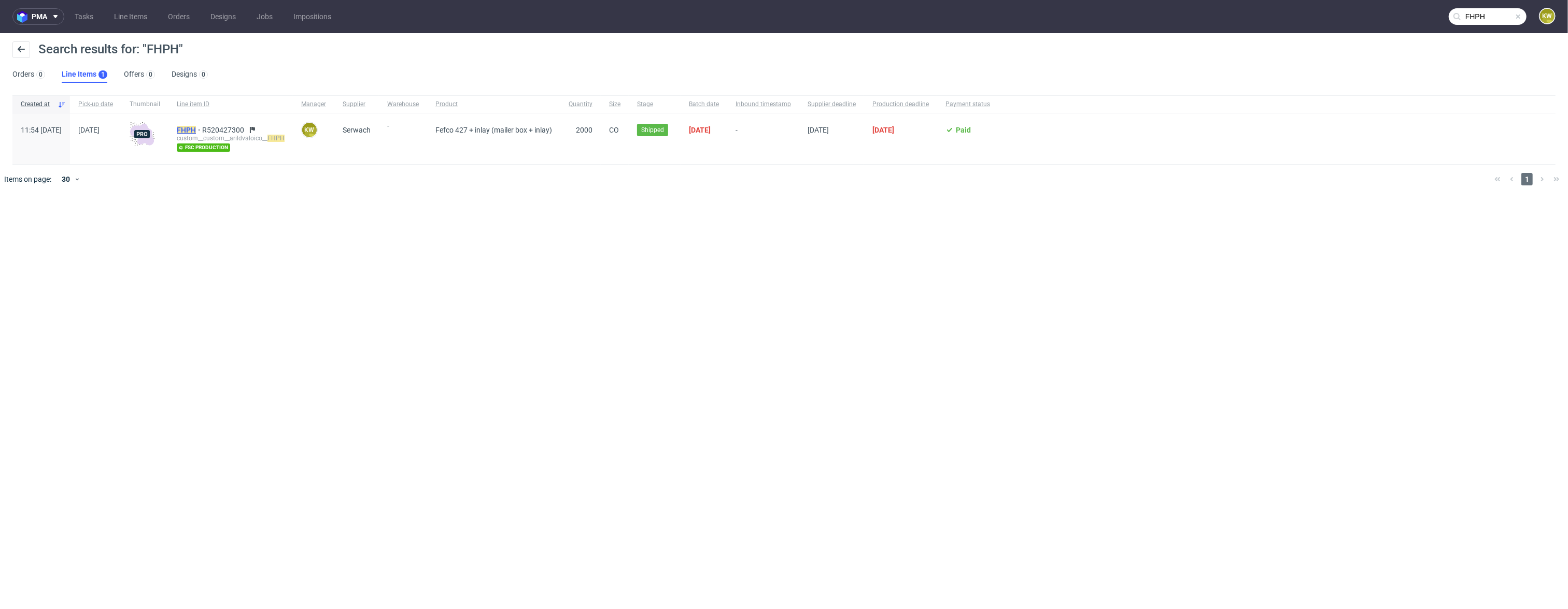
click at [196, 127] on mark "FHPH" at bounding box center [186, 130] width 19 height 9
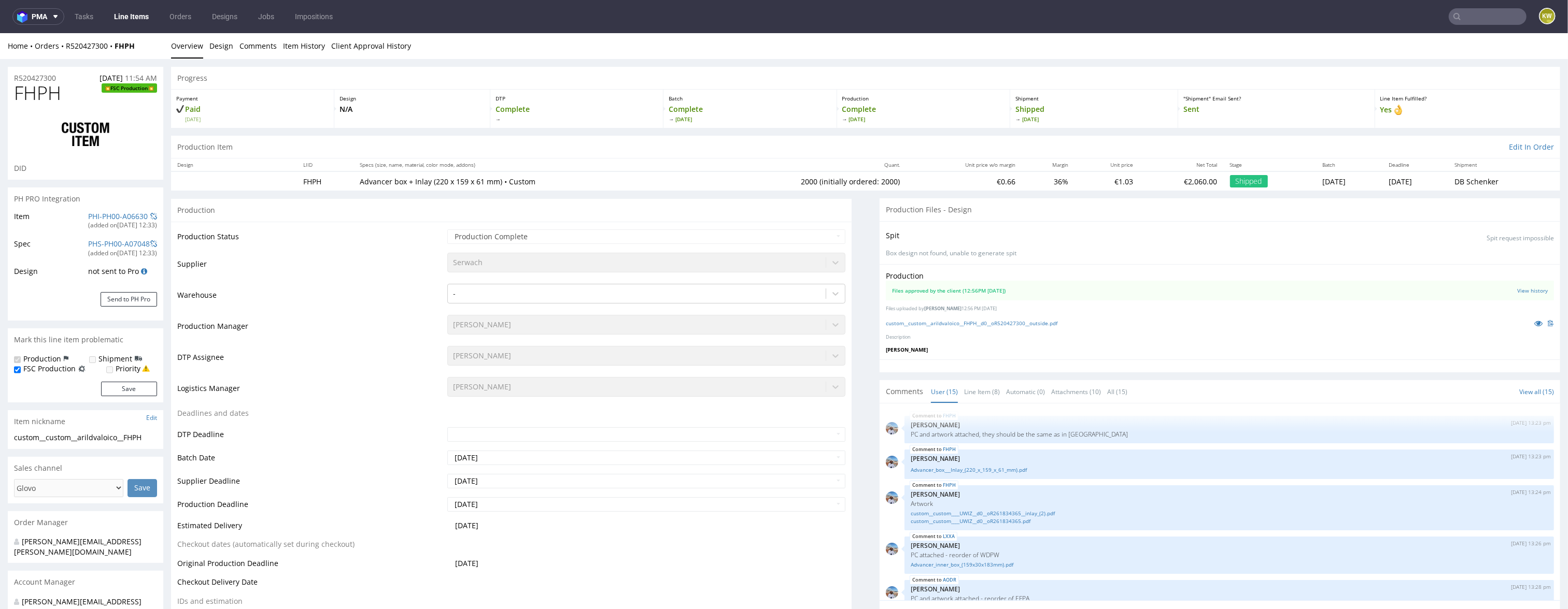
scroll to position [419, 0]
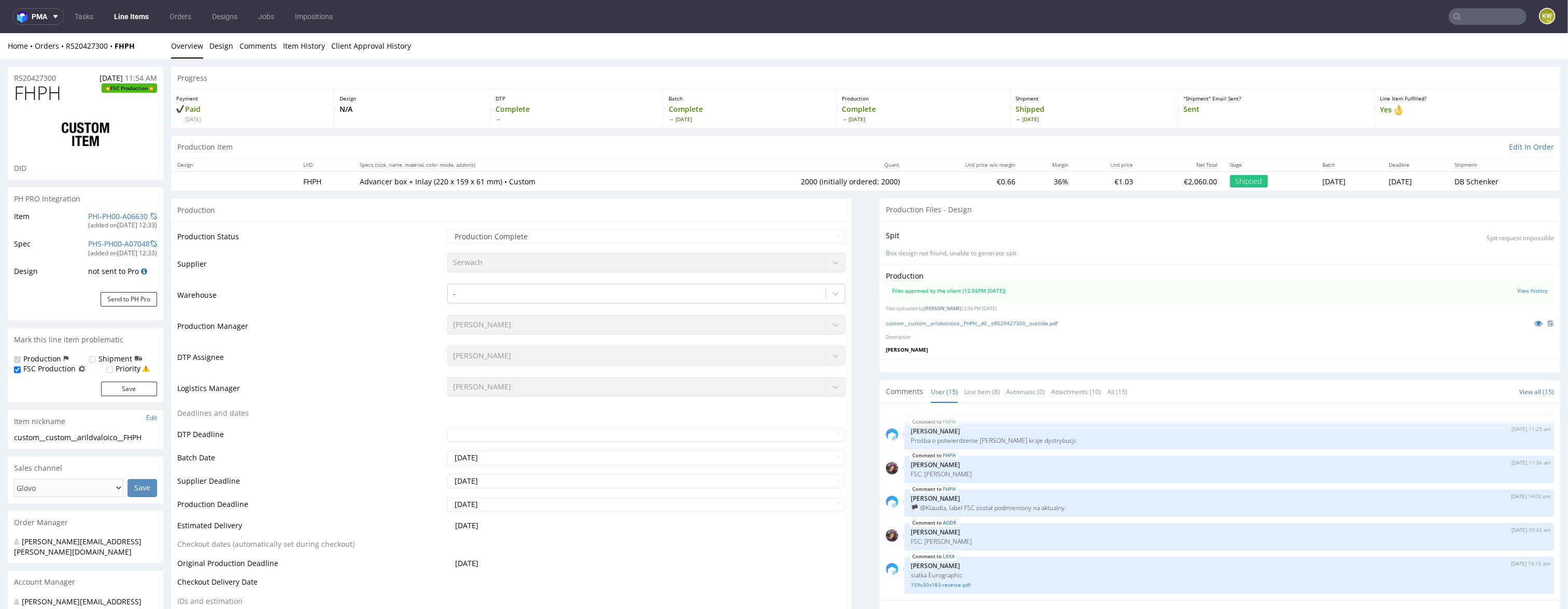
select select "in_progress"
click at [976, 395] on link "Line Item (8)" at bounding box center [982, 392] width 36 height 23
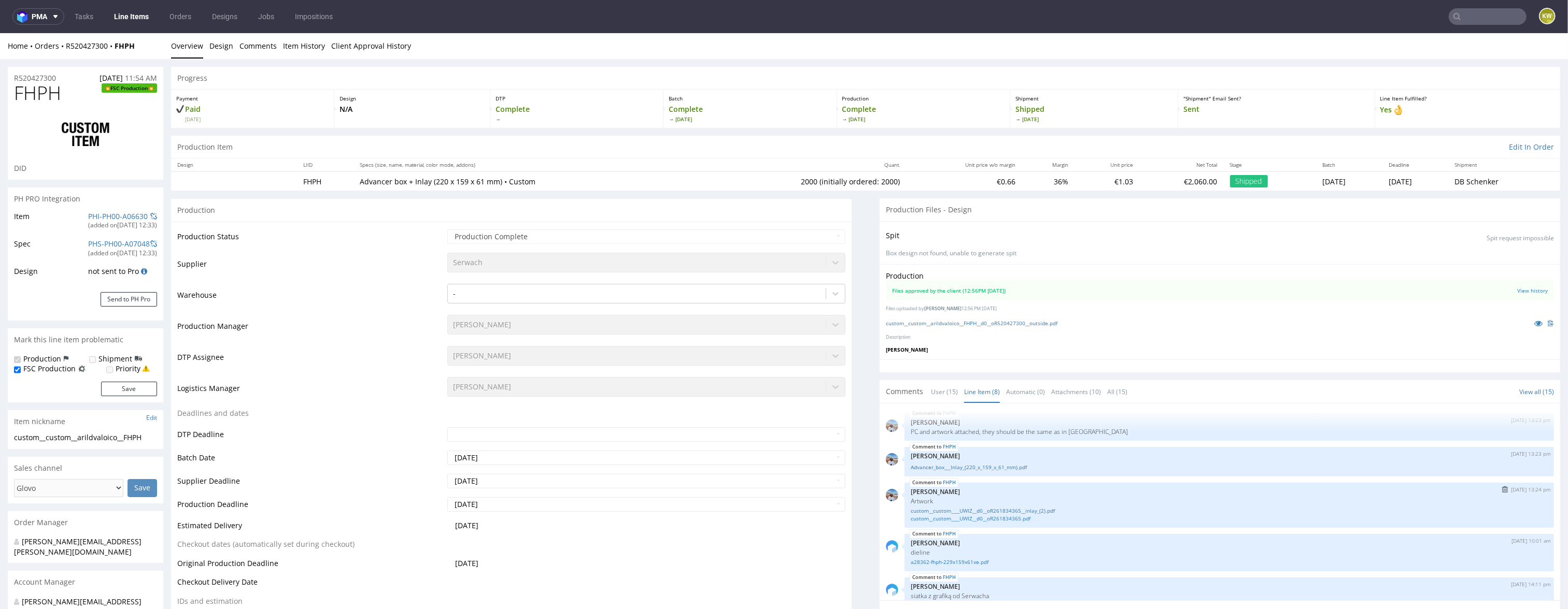
scroll to position [0, 0]
click at [1081, 434] on p "PC and artwork attached, they should be the same as in UWIZ" at bounding box center [1229, 434] width 637 height 8
copy p "UWIZ"
click at [1458, 17] on input "text" at bounding box center [1488, 16] width 78 height 16
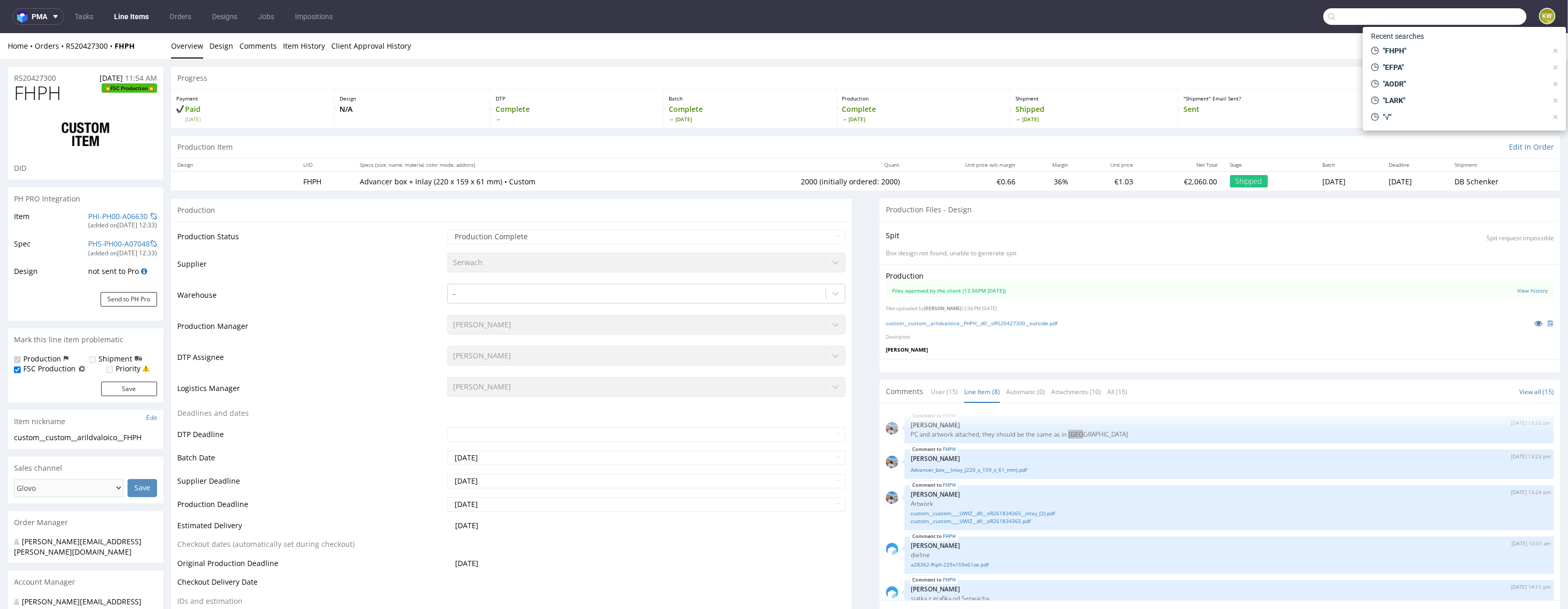
paste input "UWIZ"
type input "UWIZ"
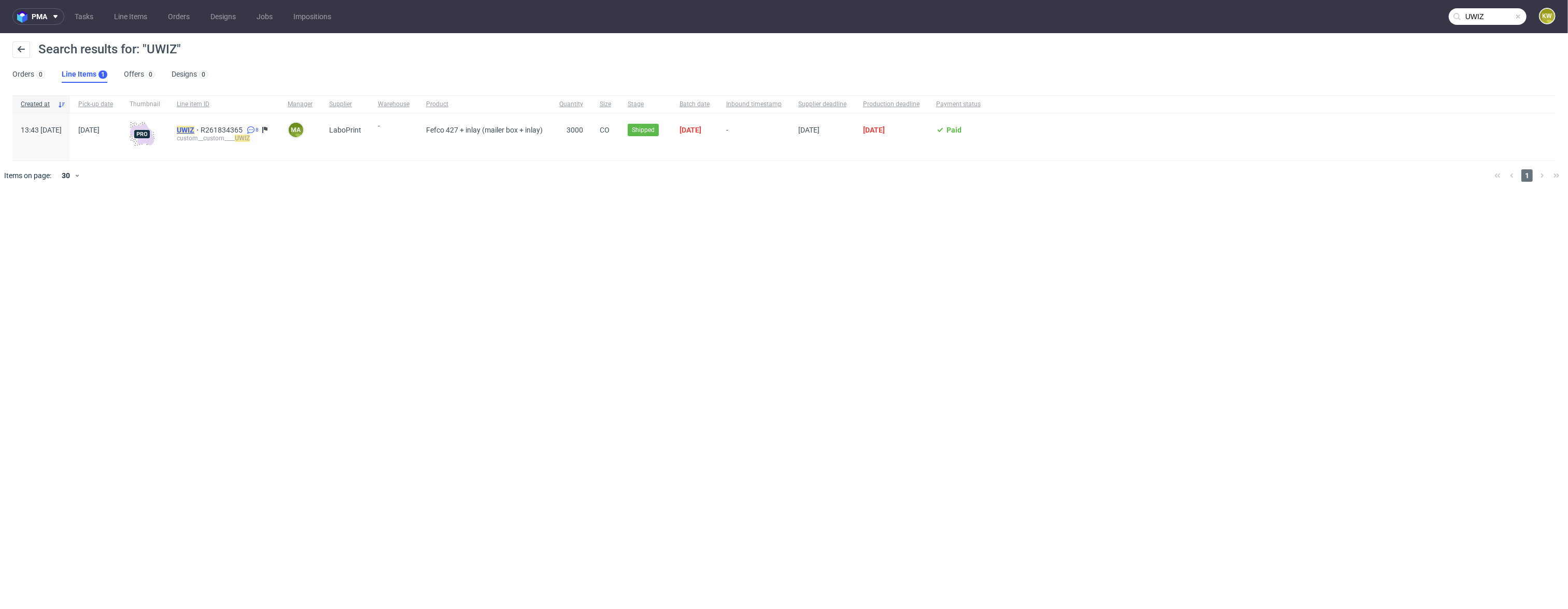
click at [194, 130] on mark "UWIZ" at bounding box center [185, 130] width 18 height 9
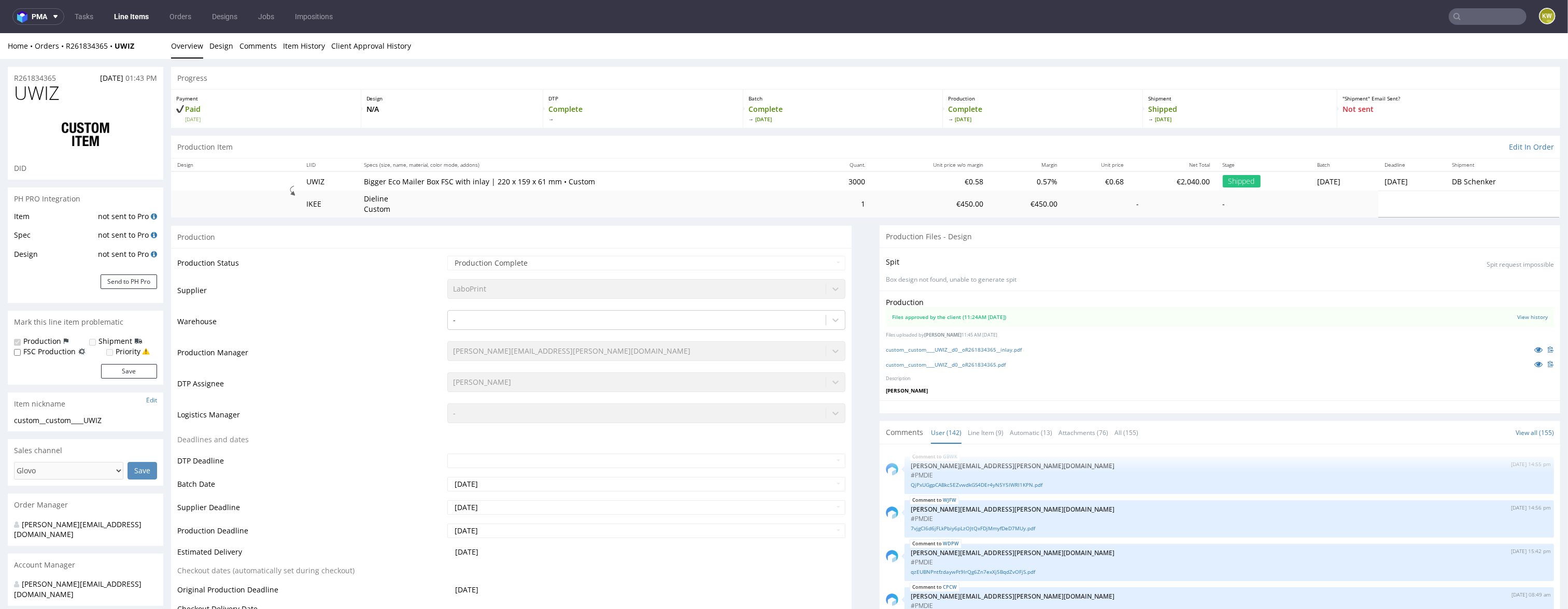
select select "in_progress"
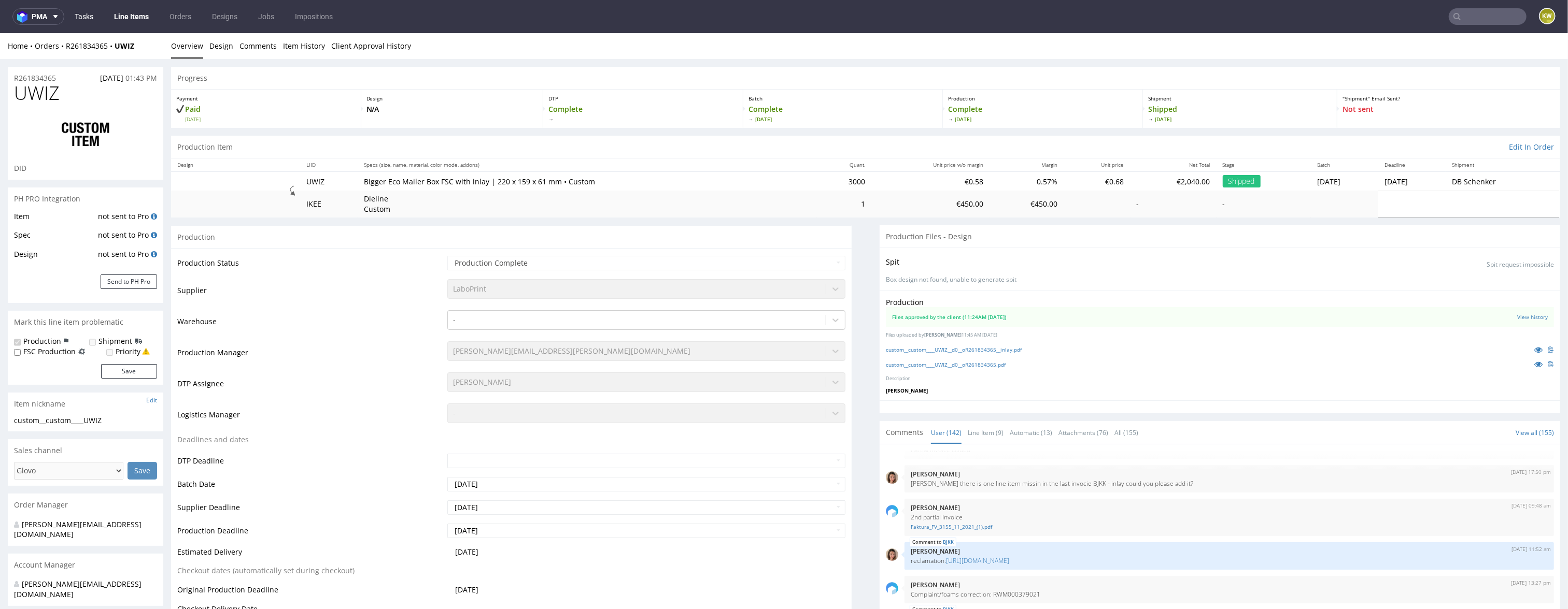
click at [100, 14] on link "Tasks" at bounding box center [83, 16] width 31 height 16
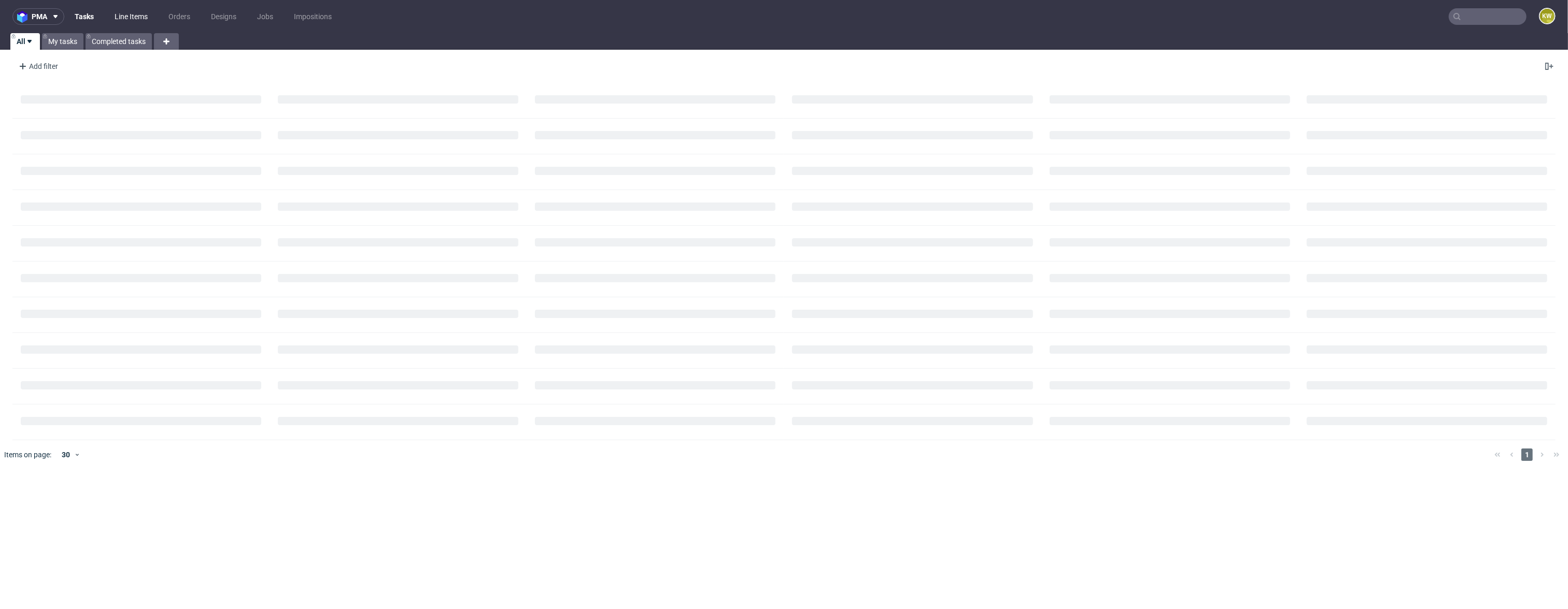
click at [128, 14] on link "Line Items" at bounding box center [131, 16] width 46 height 16
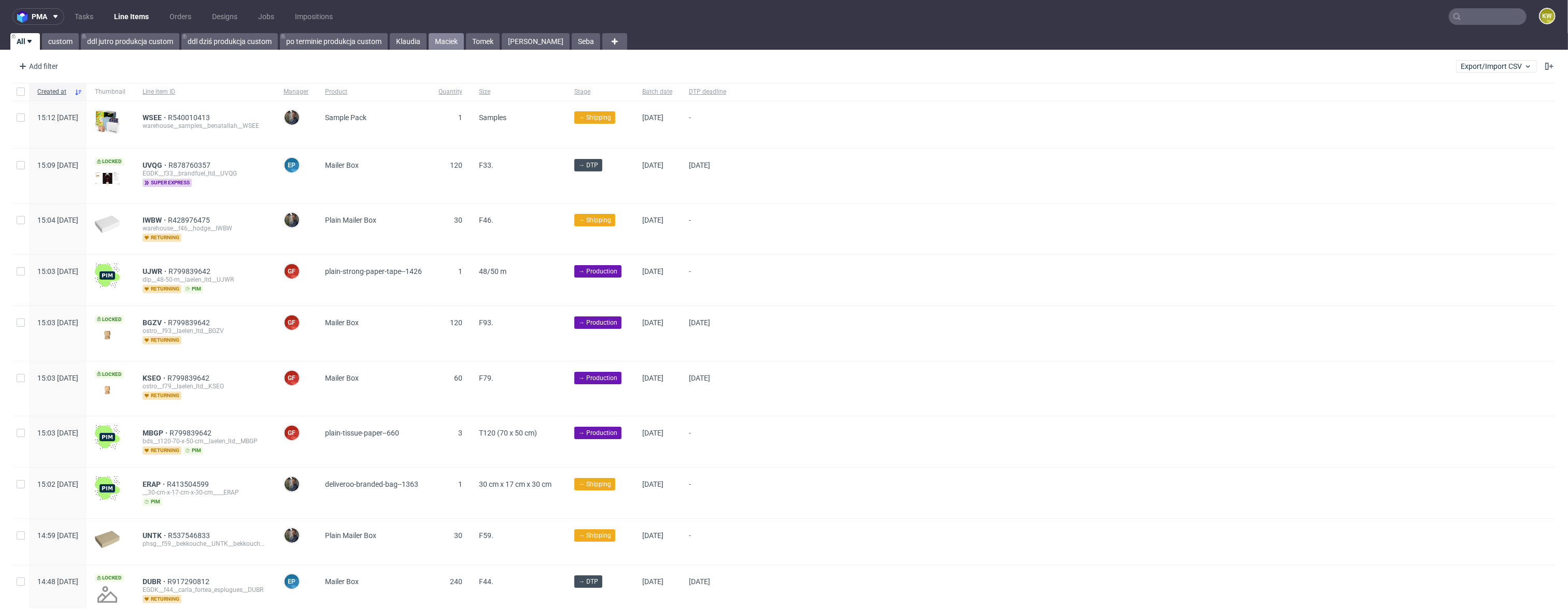
click at [453, 39] on link "Maciek" at bounding box center [446, 41] width 35 height 16
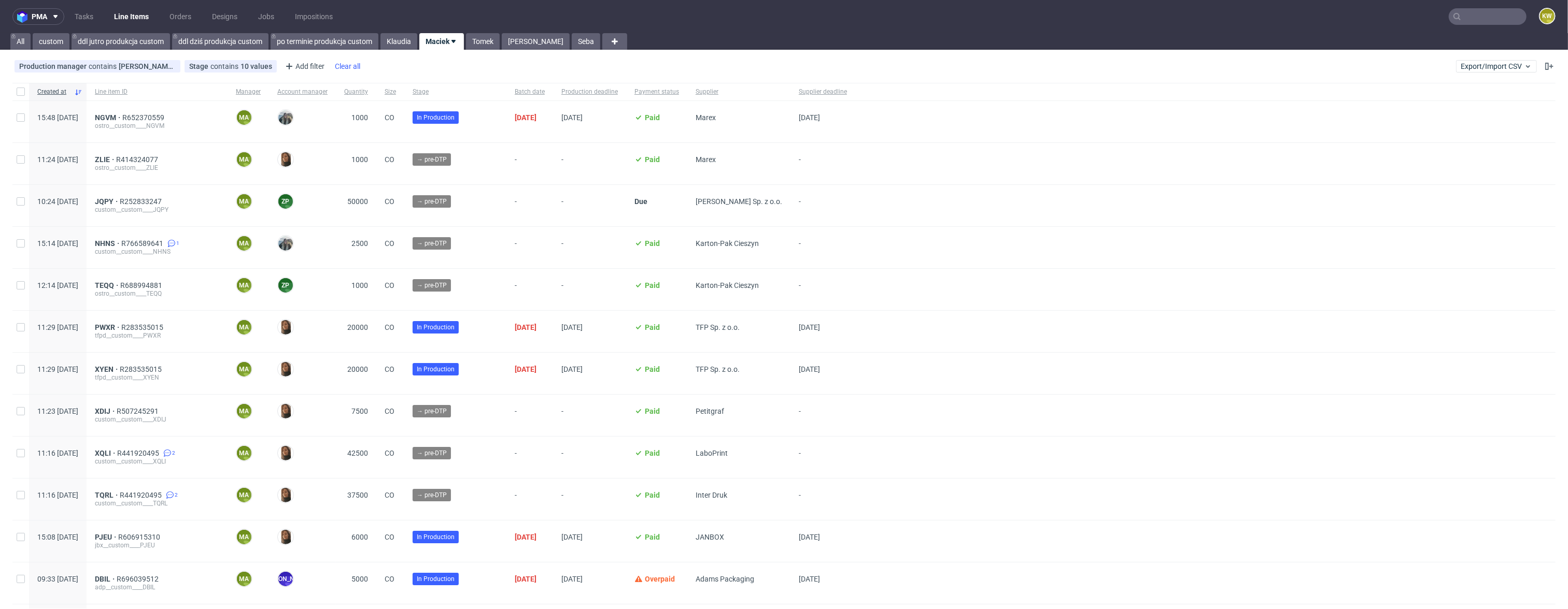
click at [348, 69] on div "Clear all" at bounding box center [348, 66] width 30 height 15
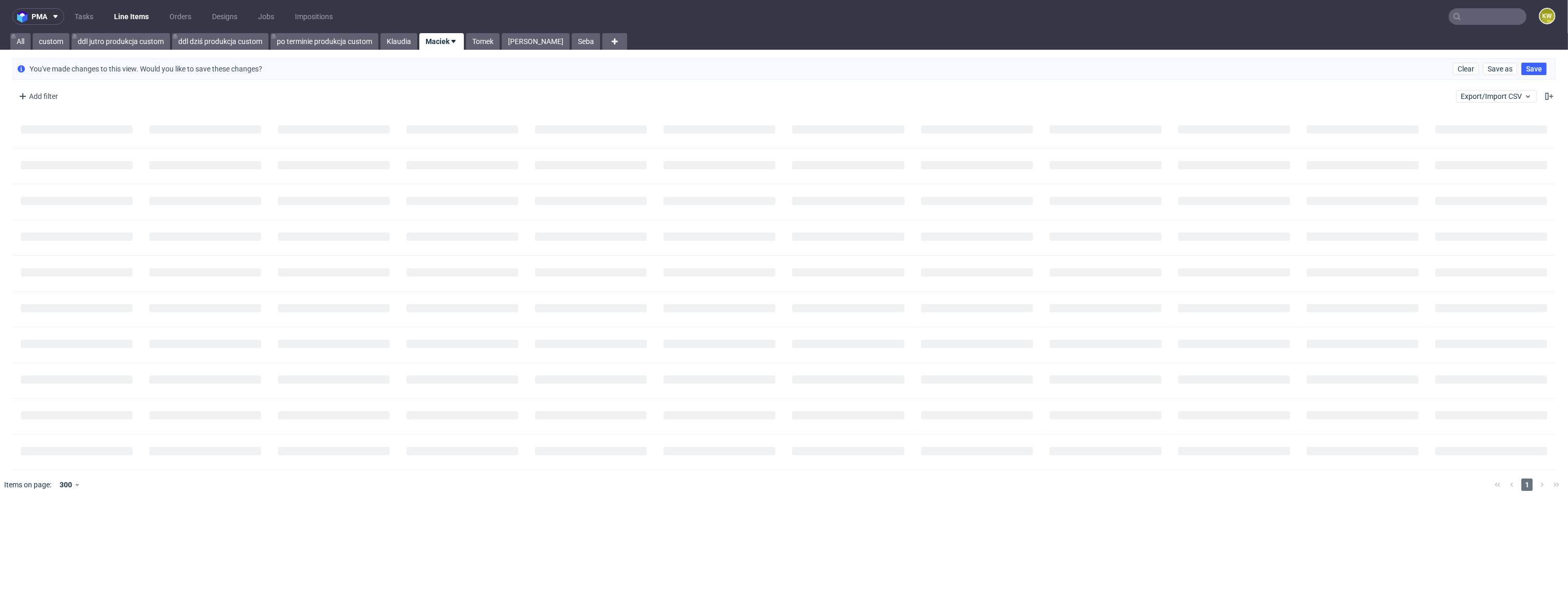
click at [456, 43] on icon at bounding box center [453, 41] width 9 height 9
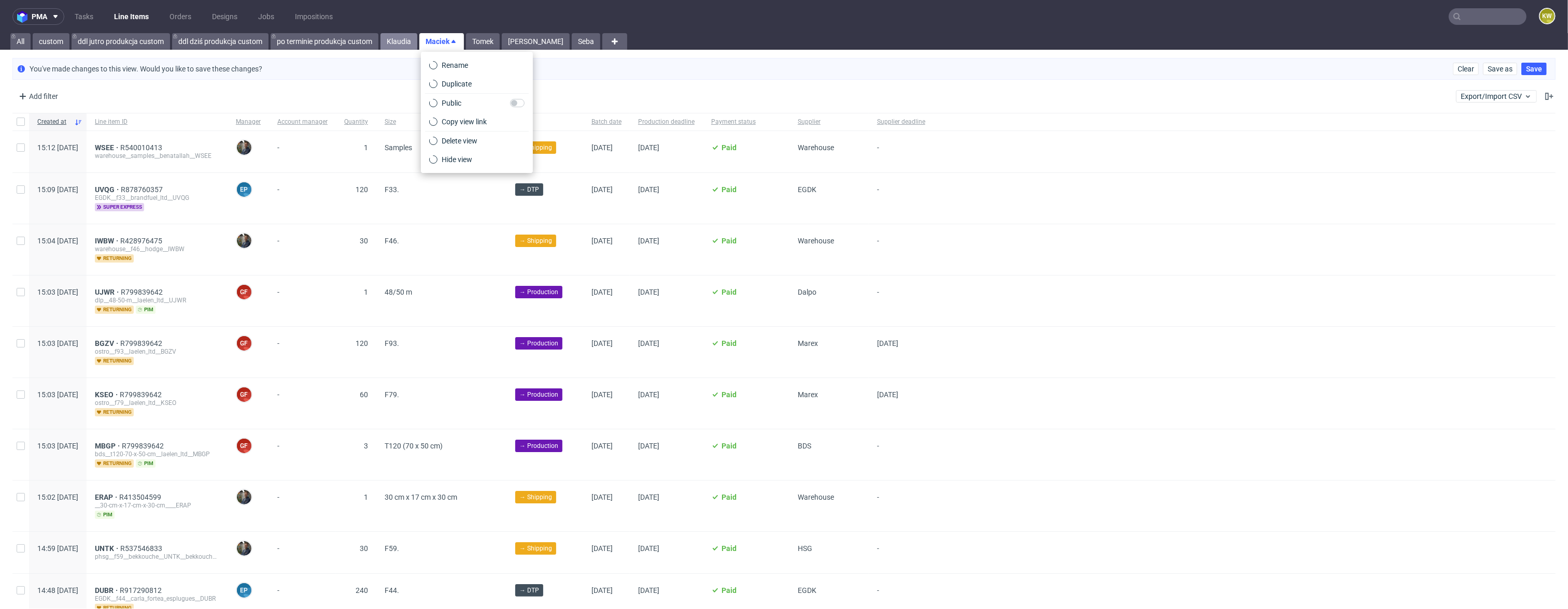
click at [411, 44] on link "Klaudia" at bounding box center [399, 41] width 37 height 16
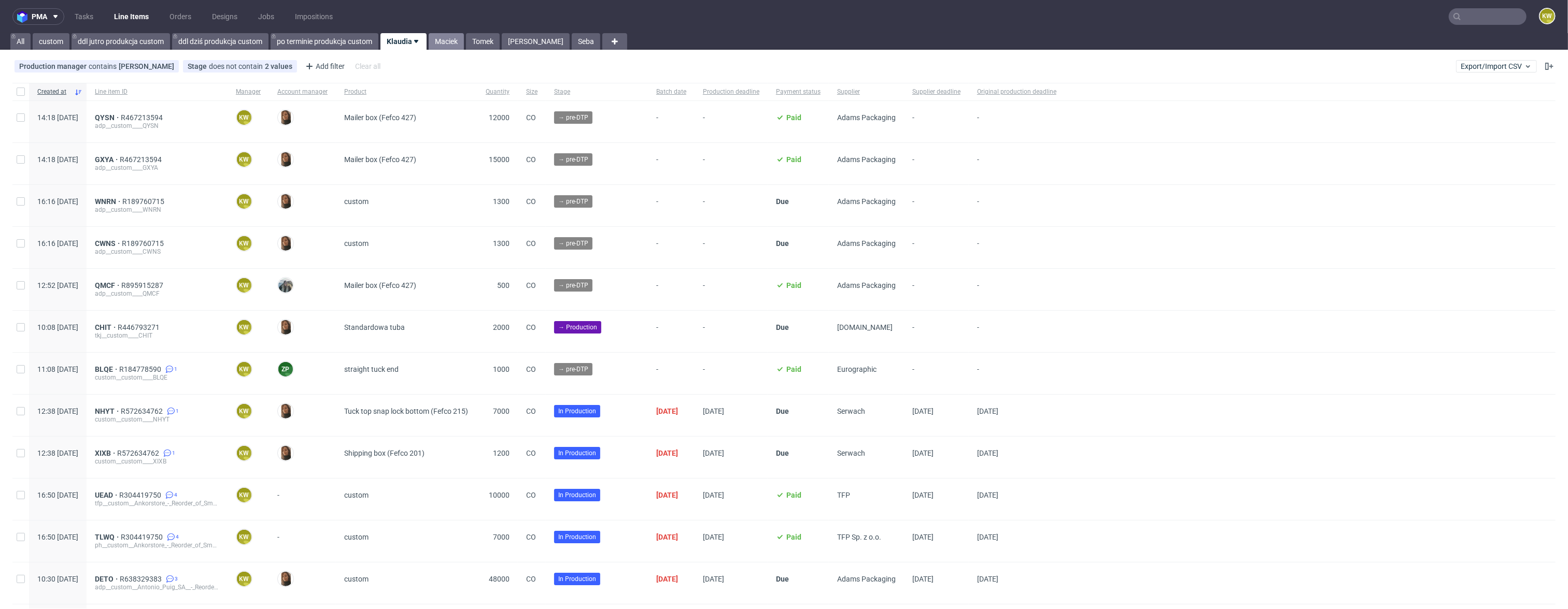
click at [441, 40] on link "Maciek" at bounding box center [446, 41] width 35 height 16
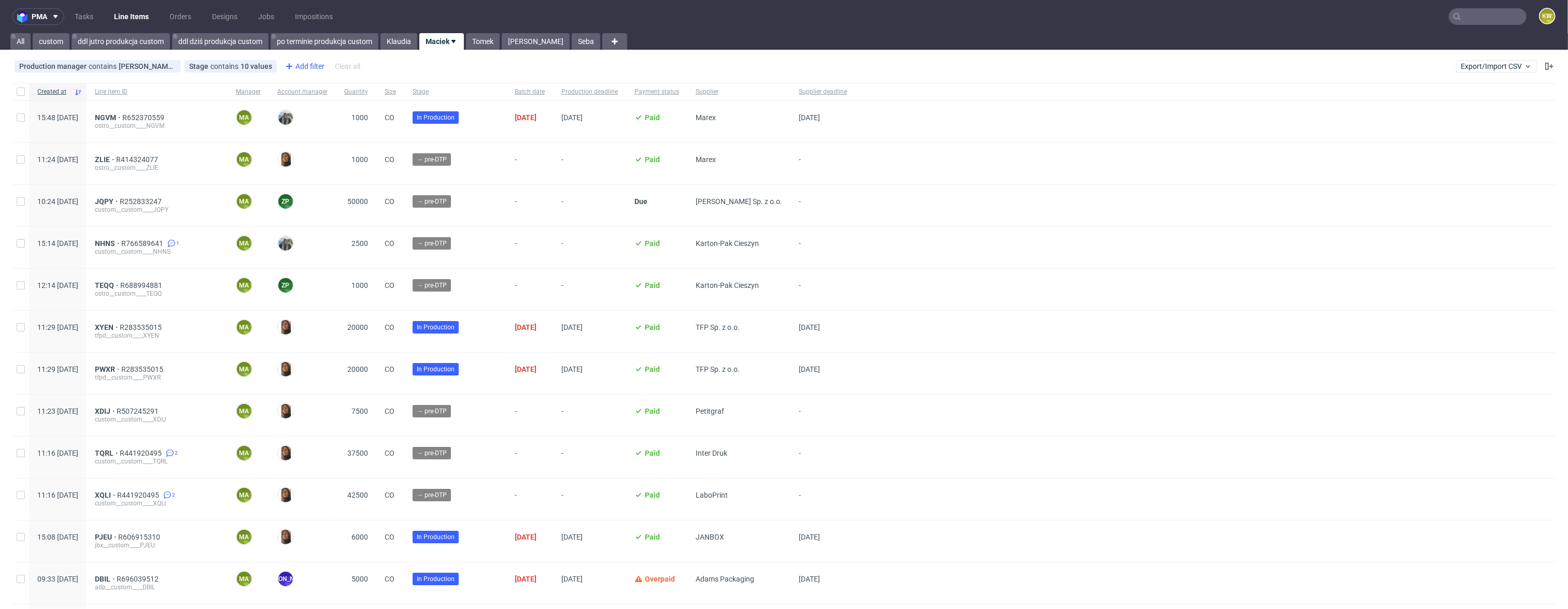
click at [306, 72] on div "Add filter" at bounding box center [304, 66] width 46 height 16
click at [337, 156] on span "Supplier deadline" at bounding box center [317, 155] width 66 height 15
click at [401, 134] on span "Save" at bounding box center [396, 138] width 16 height 7
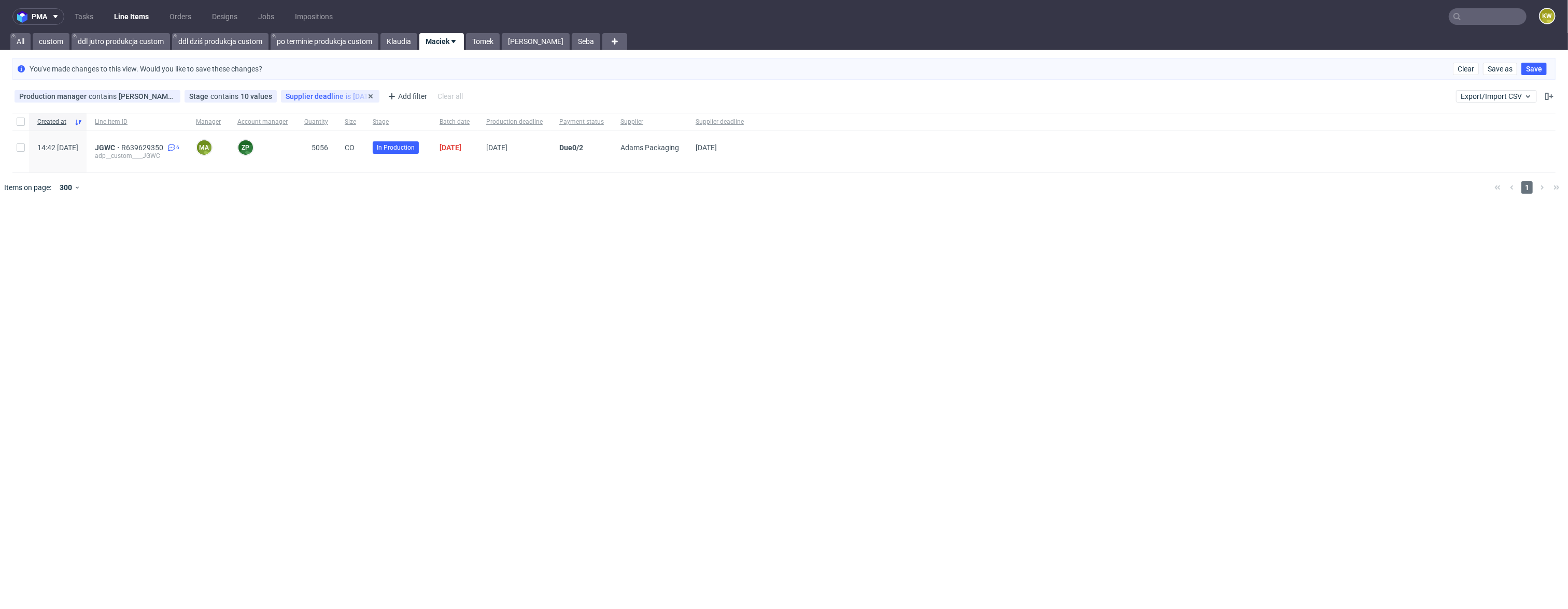
click at [315, 96] on span "Supplier deadline" at bounding box center [315, 97] width 60 height 9
click at [320, 113] on span "today" at bounding box center [342, 117] width 107 height 10
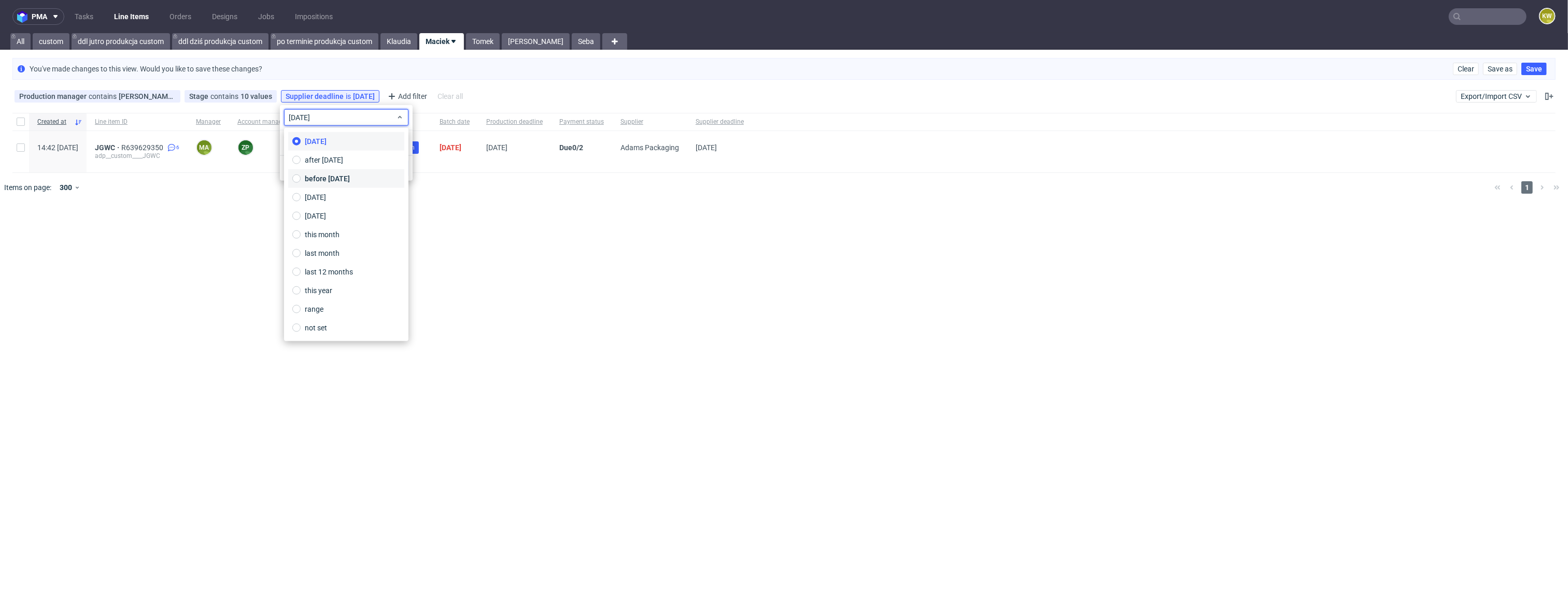
click at [334, 179] on span "before today" at bounding box center [327, 178] width 45 height 10
click at [405, 166] on button "Save" at bounding box center [396, 168] width 26 height 16
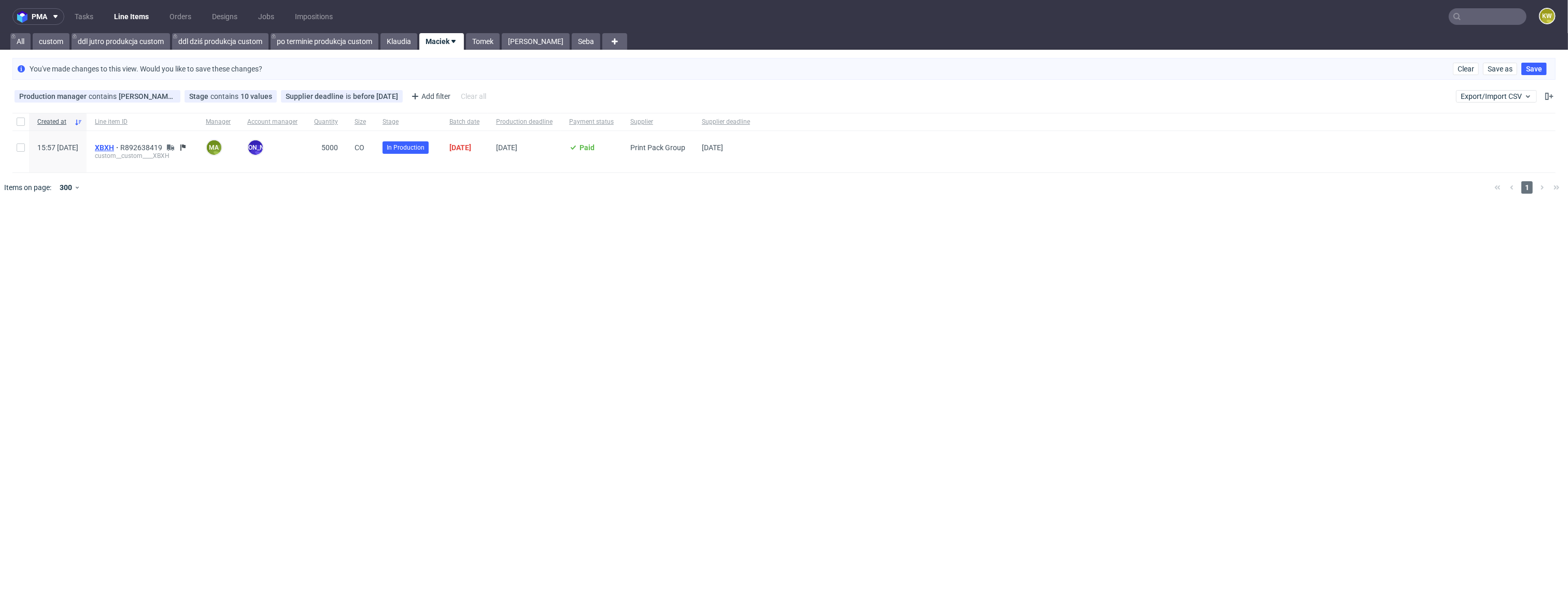
click at [121, 147] on span "XBXH" at bounding box center [108, 148] width 26 height 9
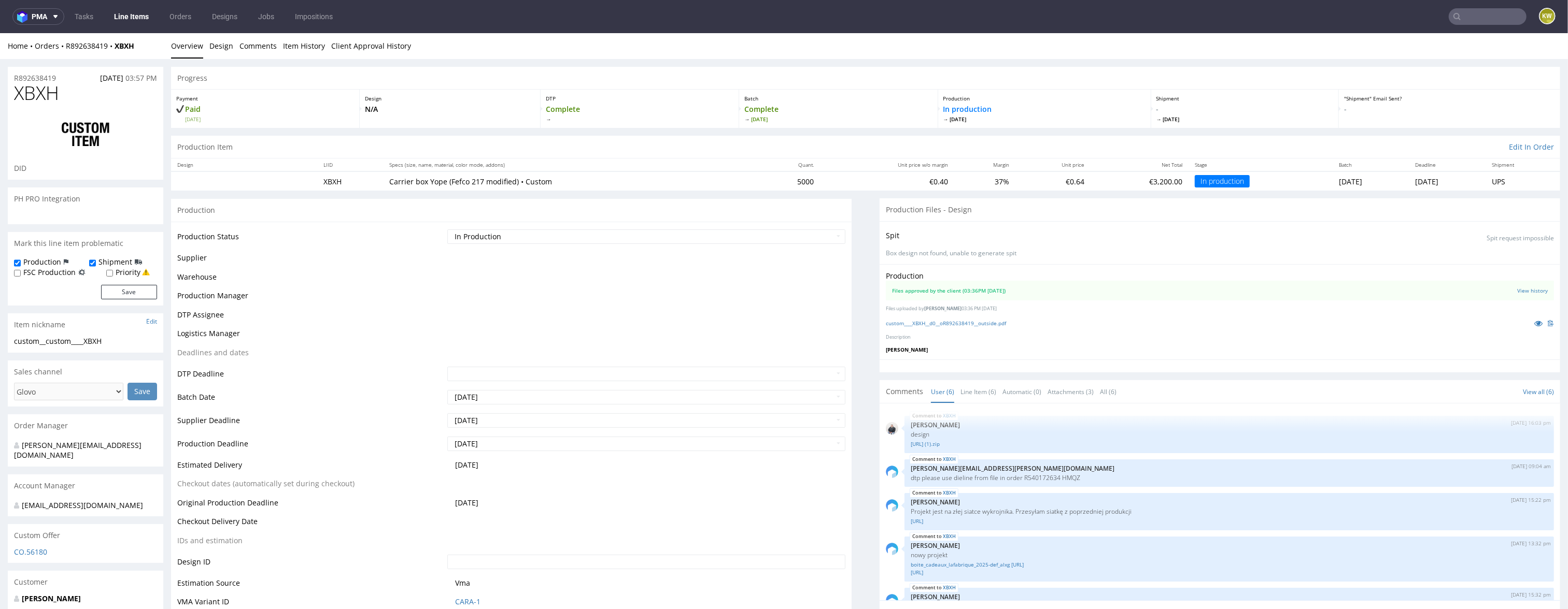
scroll to position [71, 0]
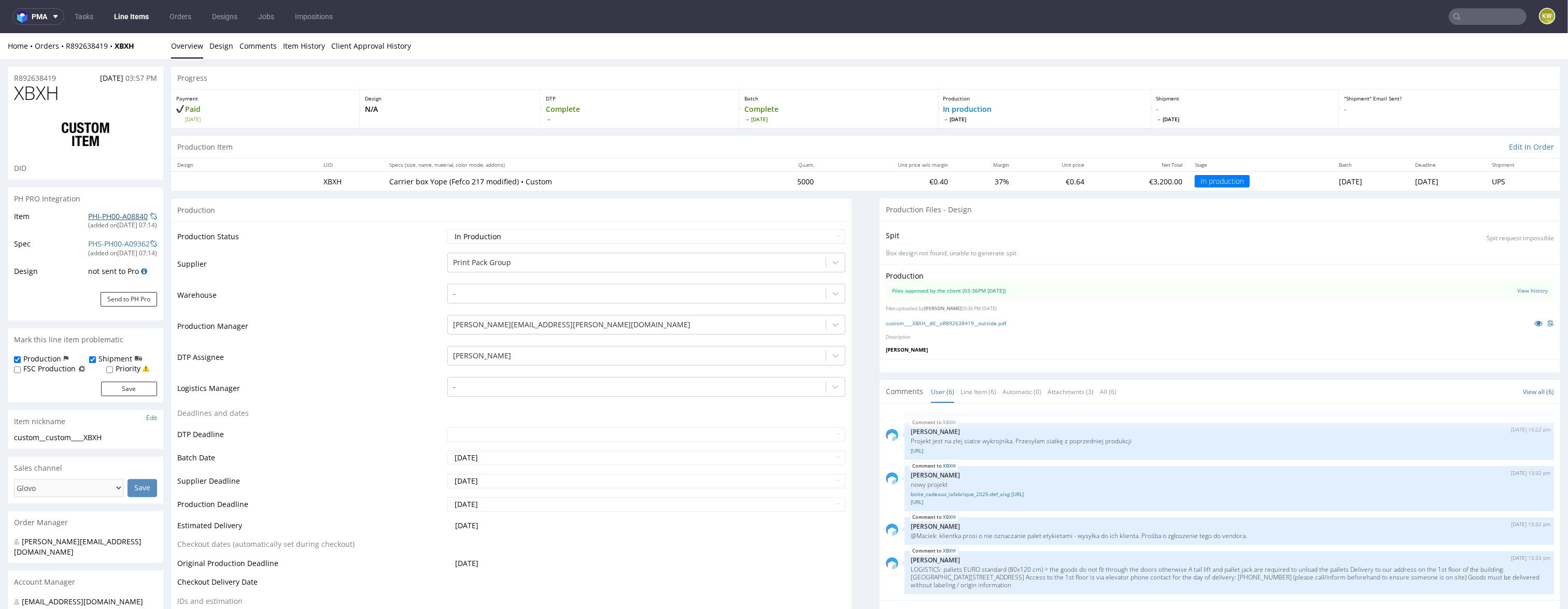
click at [97, 214] on link "PHI-PH00-A08840" at bounding box center [118, 216] width 60 height 10
click at [1476, 15] on input "text" at bounding box center [1488, 16] width 78 height 16
type input "KDKO"
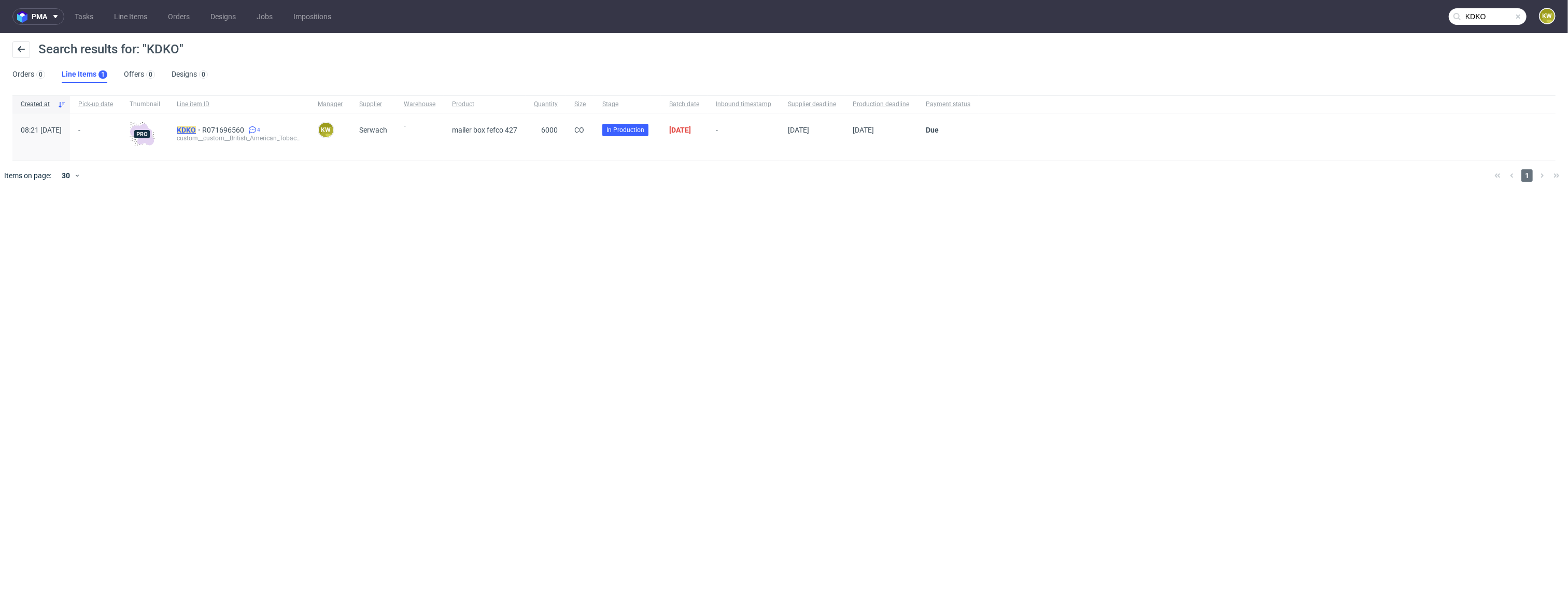
click at [196, 130] on mark "KDKO" at bounding box center [186, 130] width 19 height 9
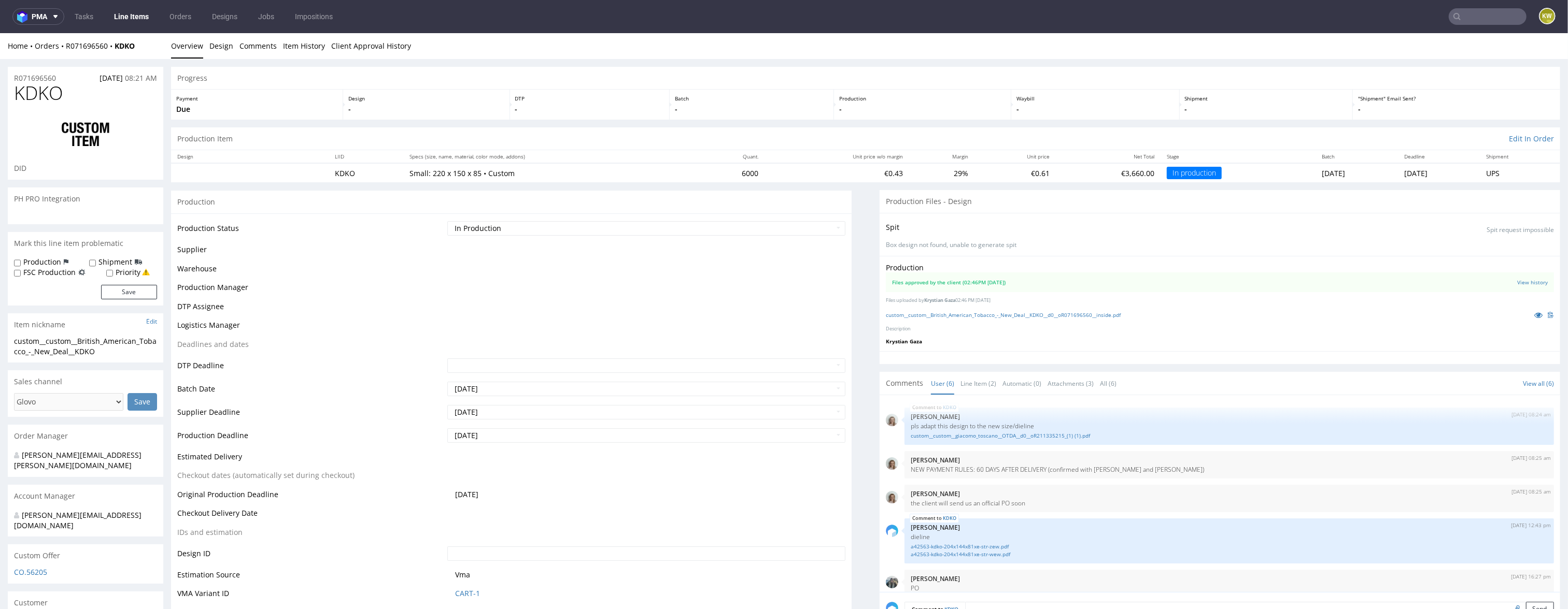
scroll to position [55, 0]
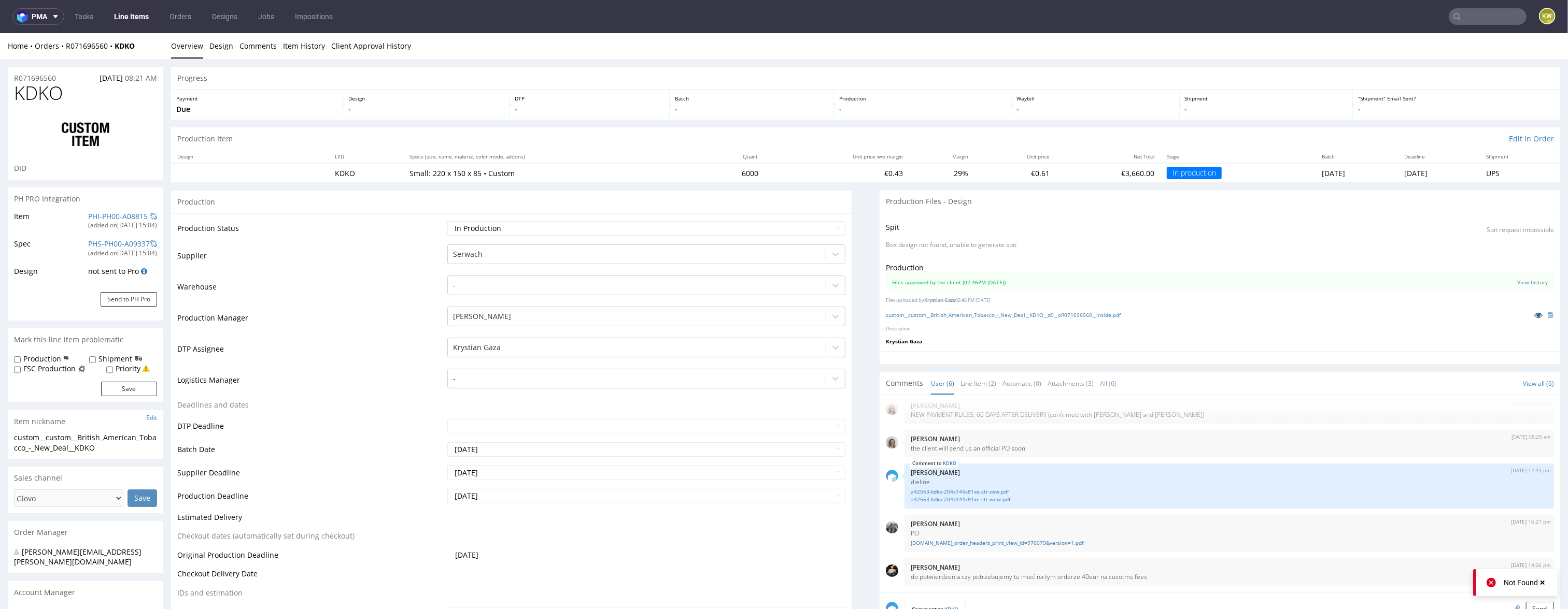
click at [1535, 317] on icon at bounding box center [1539, 315] width 9 height 7
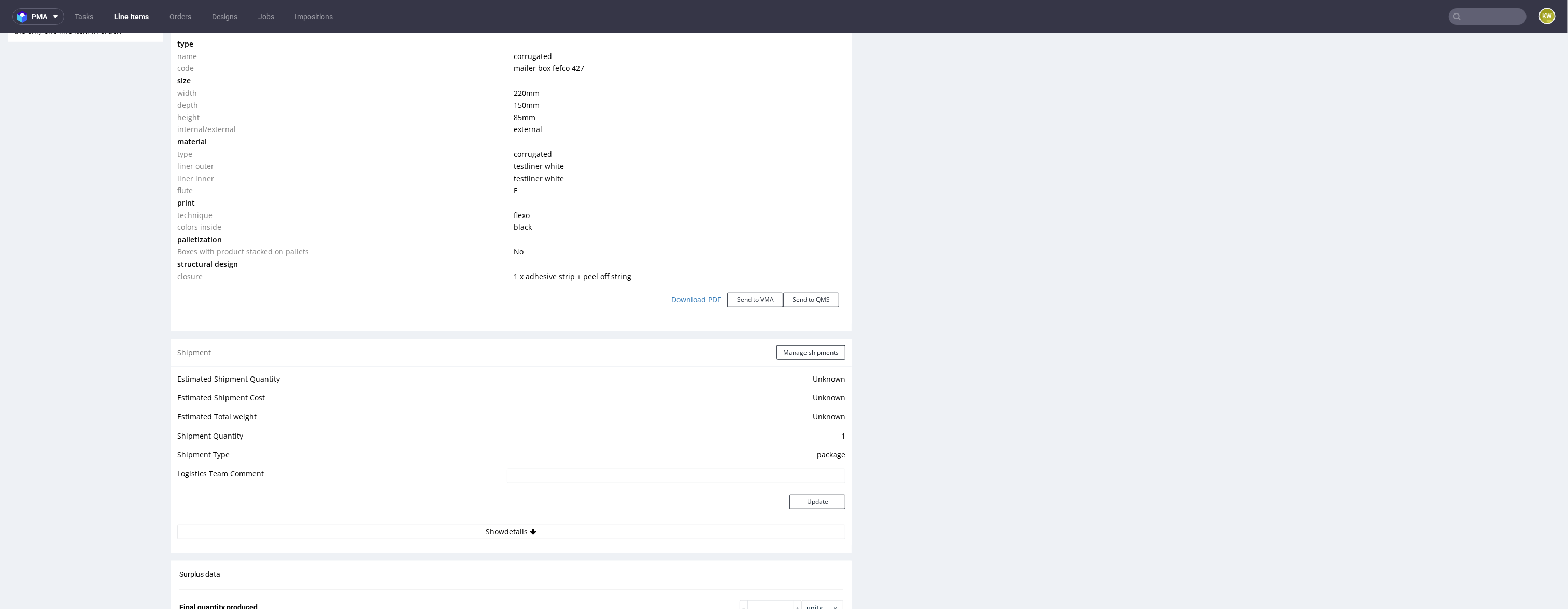
scroll to position [916, 0]
click at [812, 350] on button "Manage shipments" at bounding box center [811, 351] width 69 height 15
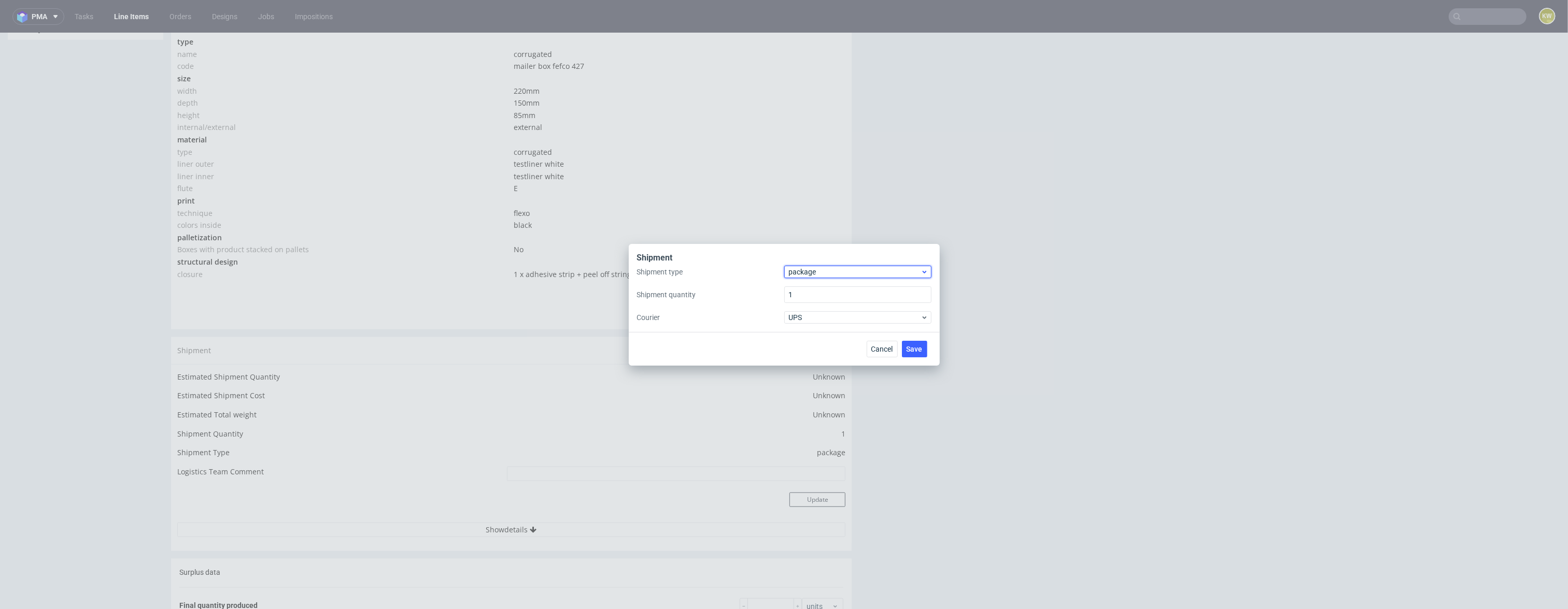
click at [805, 270] on span "package" at bounding box center [855, 272] width 132 height 10
click at [804, 293] on div "pallet" at bounding box center [858, 293] width 139 height 19
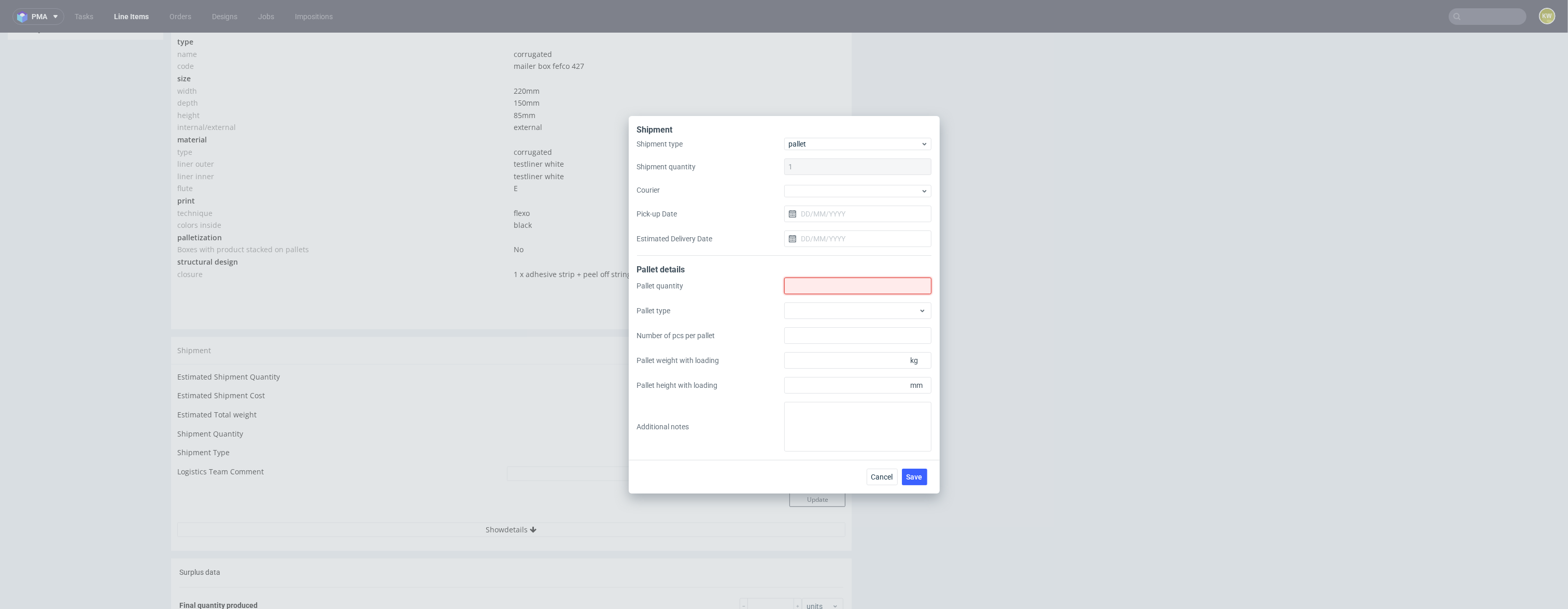
click at [803, 293] on input "Shipment type" at bounding box center [858, 285] width 147 height 16
click at [812, 312] on div at bounding box center [858, 310] width 147 height 16
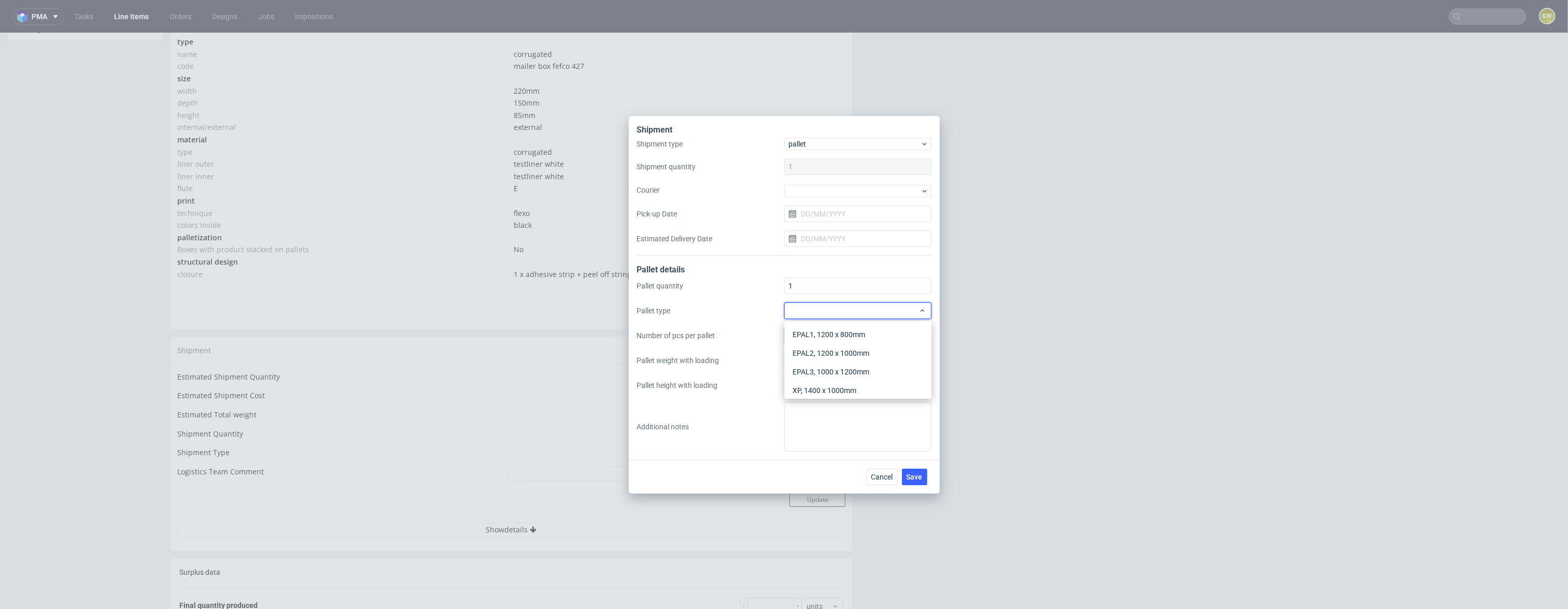
click at [812, 330] on div "EPAL1, 1200 x 800mm" at bounding box center [858, 335] width 139 height 19
click at [813, 357] on input "Pallet weight with loading" at bounding box center [858, 360] width 147 height 16
click at [790, 299] on div "Pallet quantity 1 Pallet type EPAL1, 1200 x 800mm Number of pcs per pallet Pall…" at bounding box center [785, 364] width 295 height 174
drag, startPoint x: 809, startPoint y: 283, endPoint x: 777, endPoint y: 283, distance: 32.0
click at [780, 283] on div "Pallet quantity 1 Pallet type EPAL1, 1200 x 800mm Number of pcs per pallet Pall…" at bounding box center [785, 364] width 295 height 174
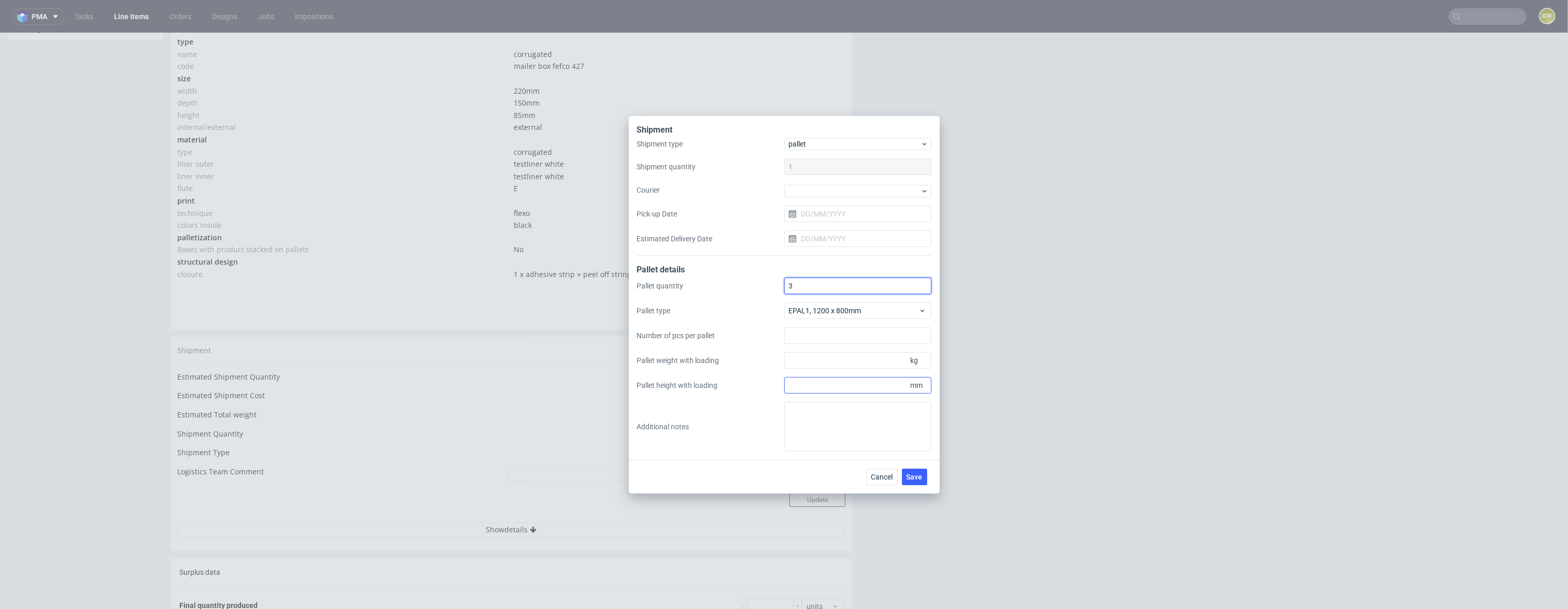
type input "3"
click at [808, 381] on input "Pallet height with loading" at bounding box center [858, 385] width 147 height 16
type input "1800"
click at [815, 364] on input "Pallet weight with loading" at bounding box center [858, 360] width 147 height 16
type input "290"
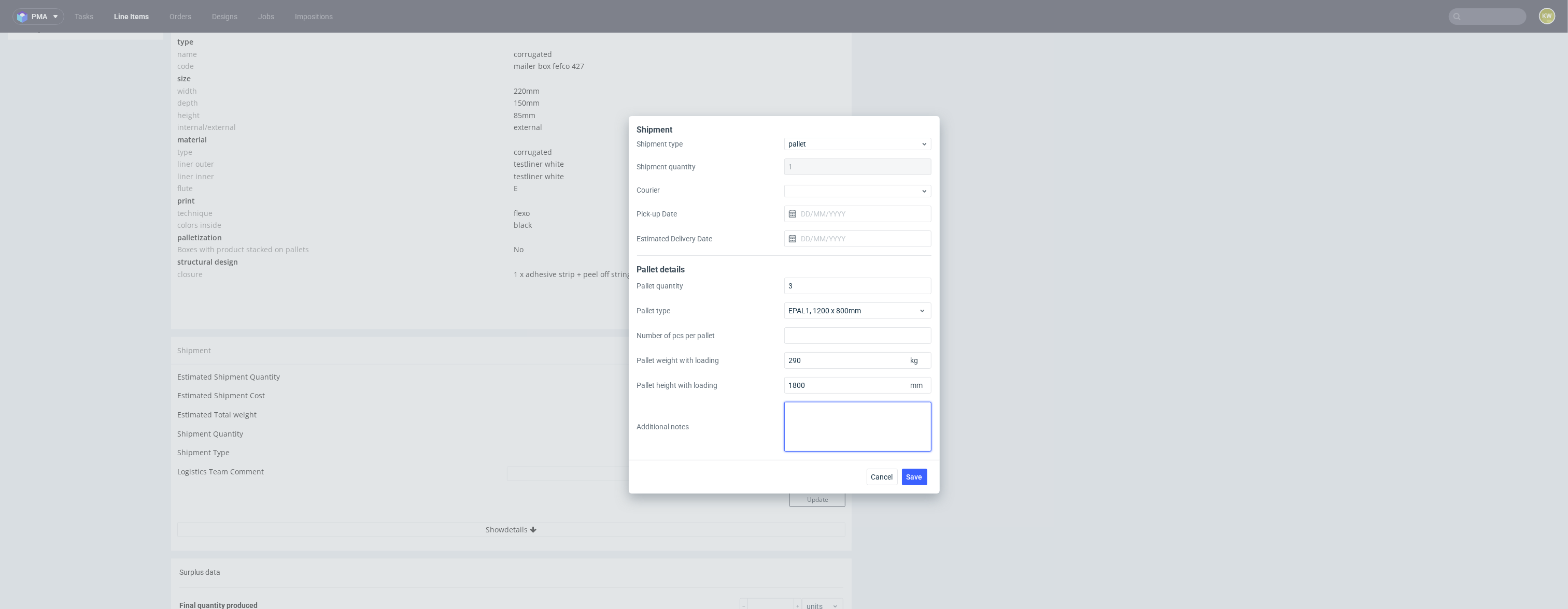
click at [850, 444] on textarea at bounding box center [858, 427] width 147 height 50
click at [916, 470] on button "Save" at bounding box center [915, 477] width 26 height 16
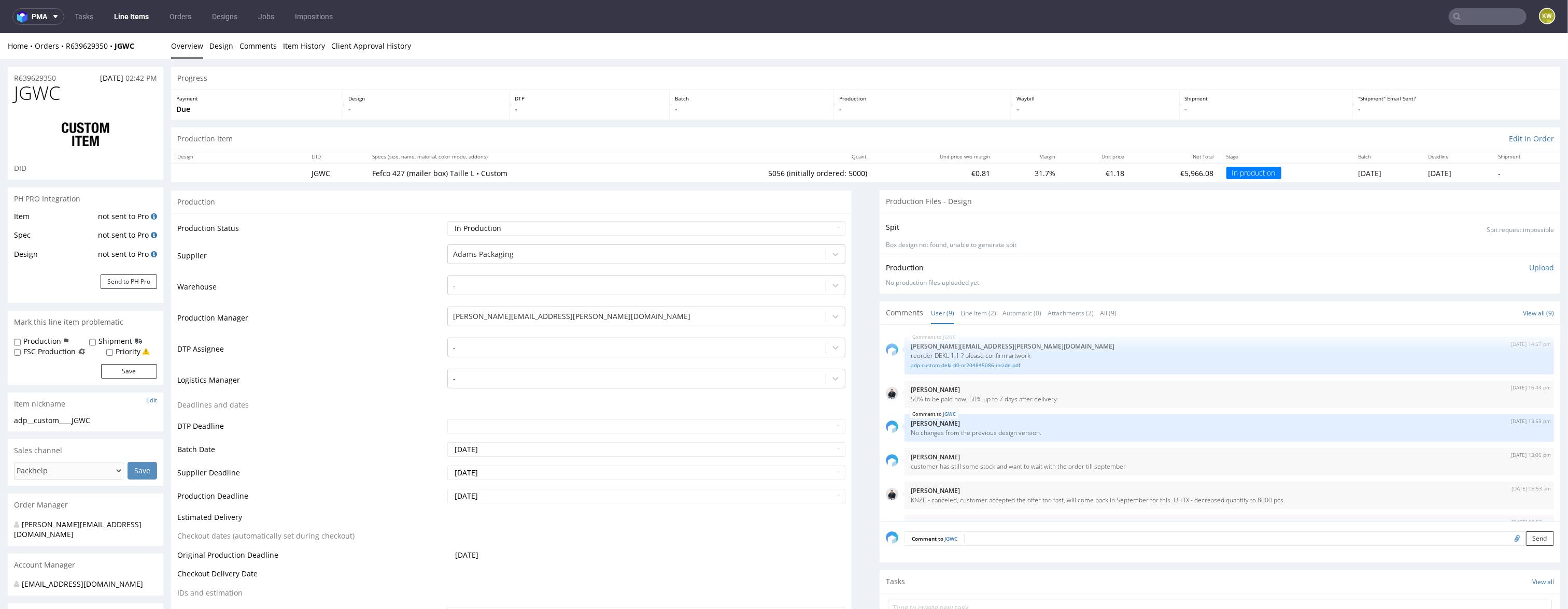
scroll to position [172, 0]
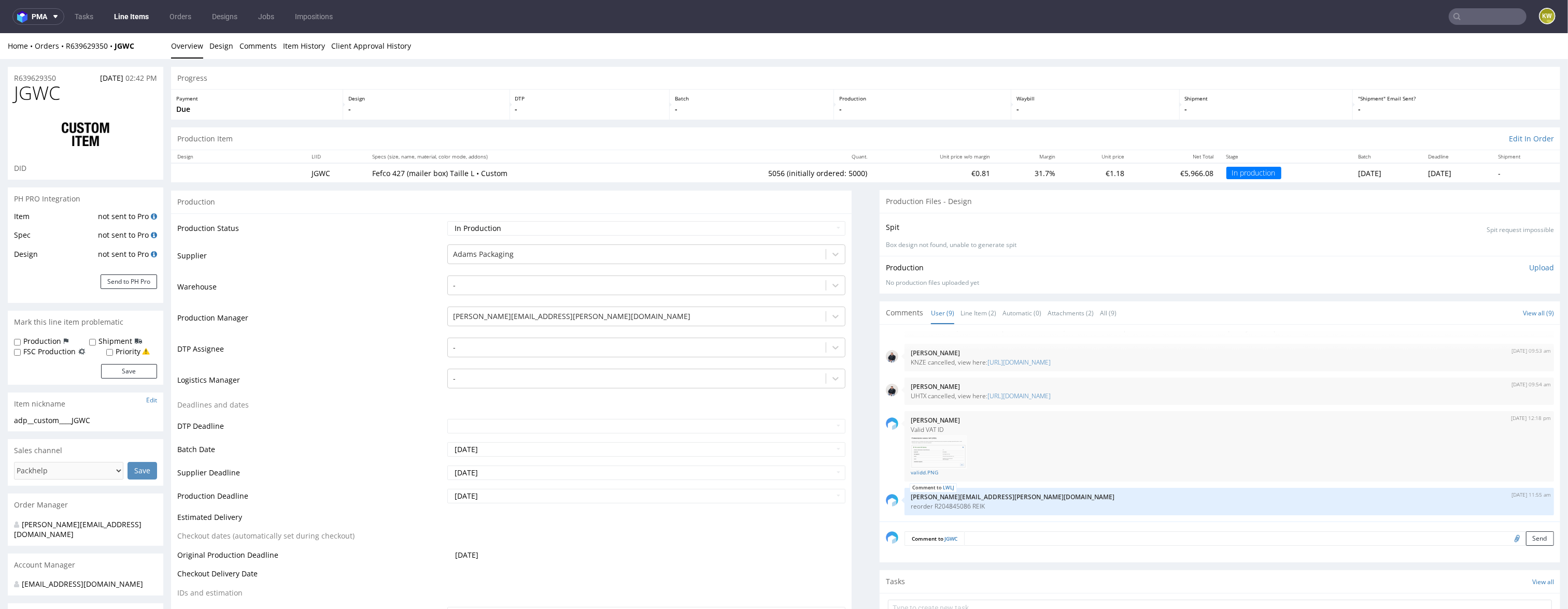
click at [38, 92] on span "JGWC" at bounding box center [37, 93] width 46 height 21
copy span "JGWC"
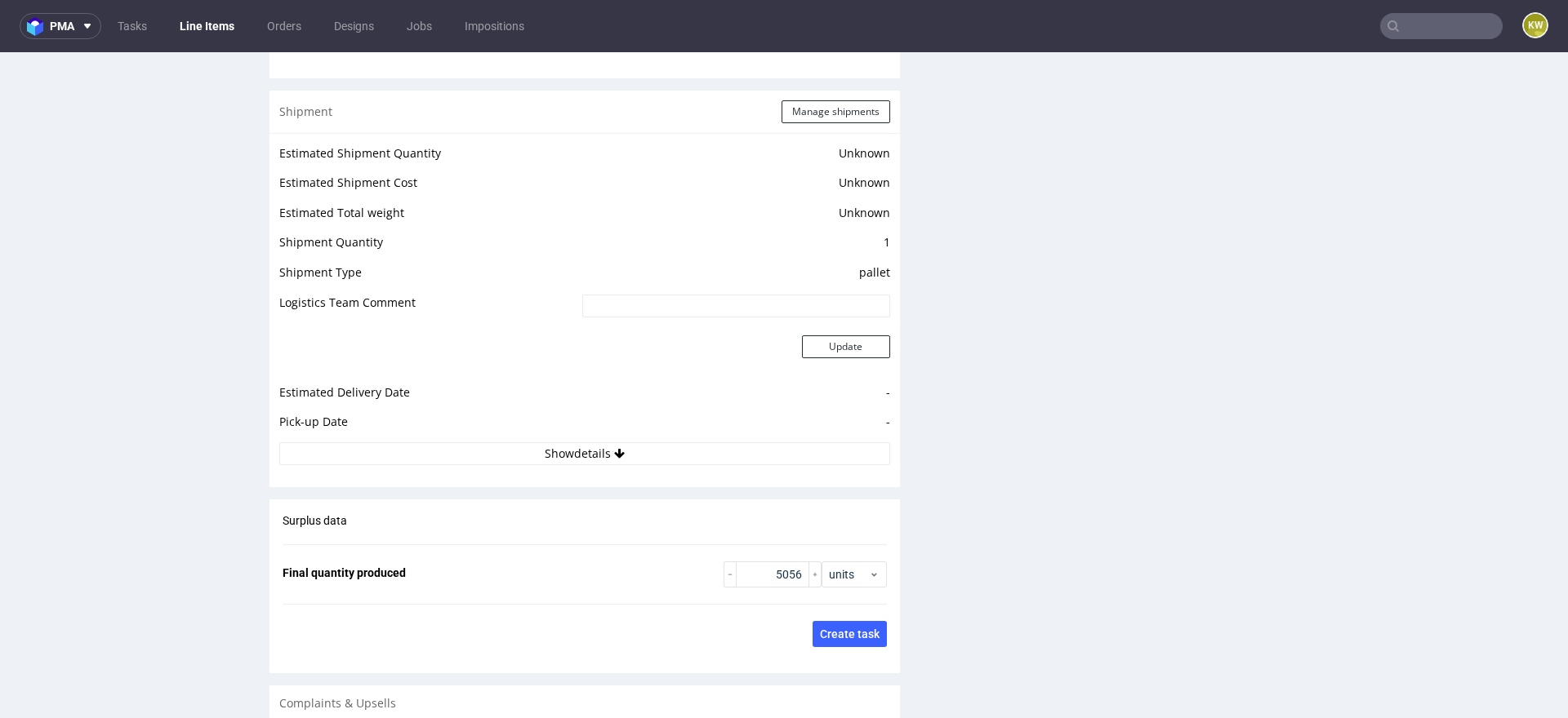
scroll to position [2114, 0]
click at [690, 445] on button "Show details" at bounding box center [584, 452] width 611 height 23
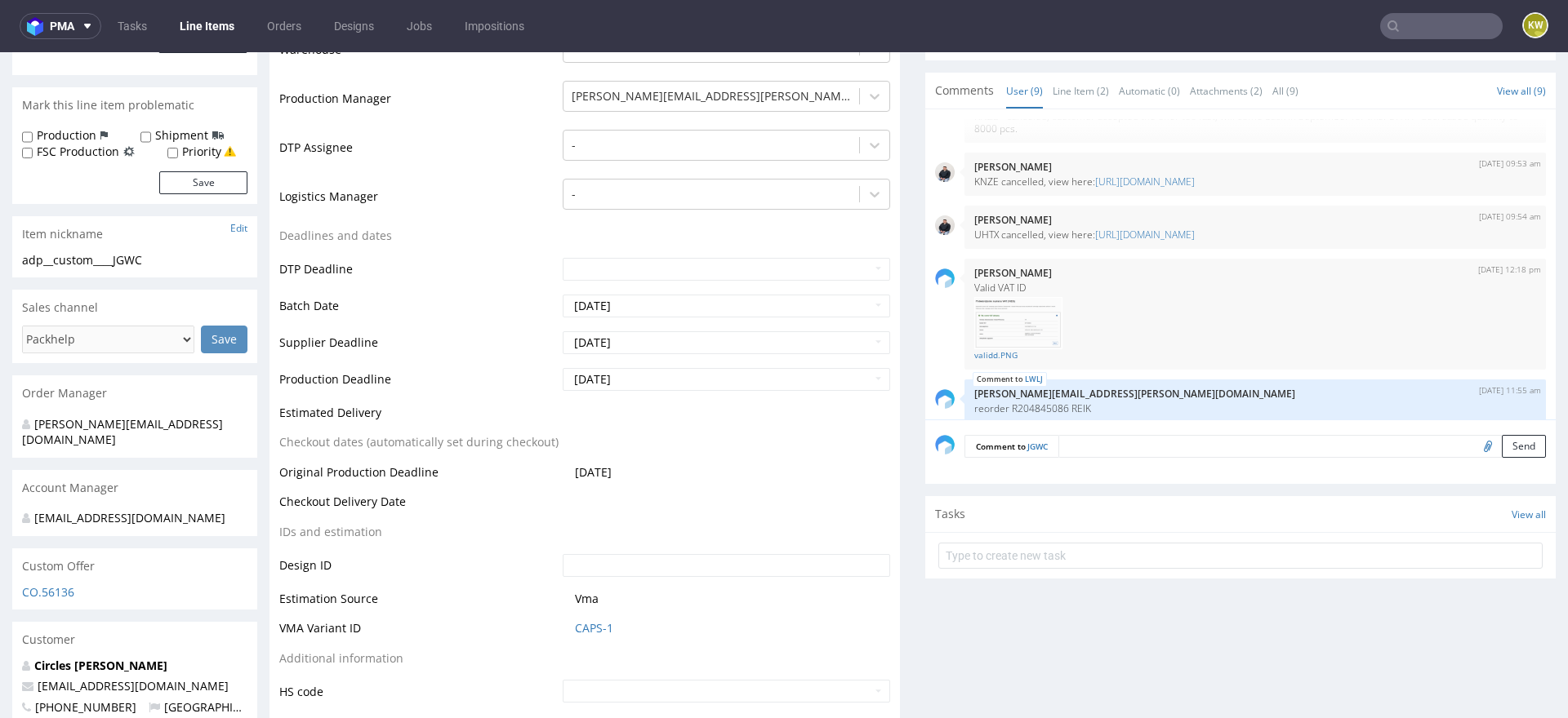
scroll to position [0, 0]
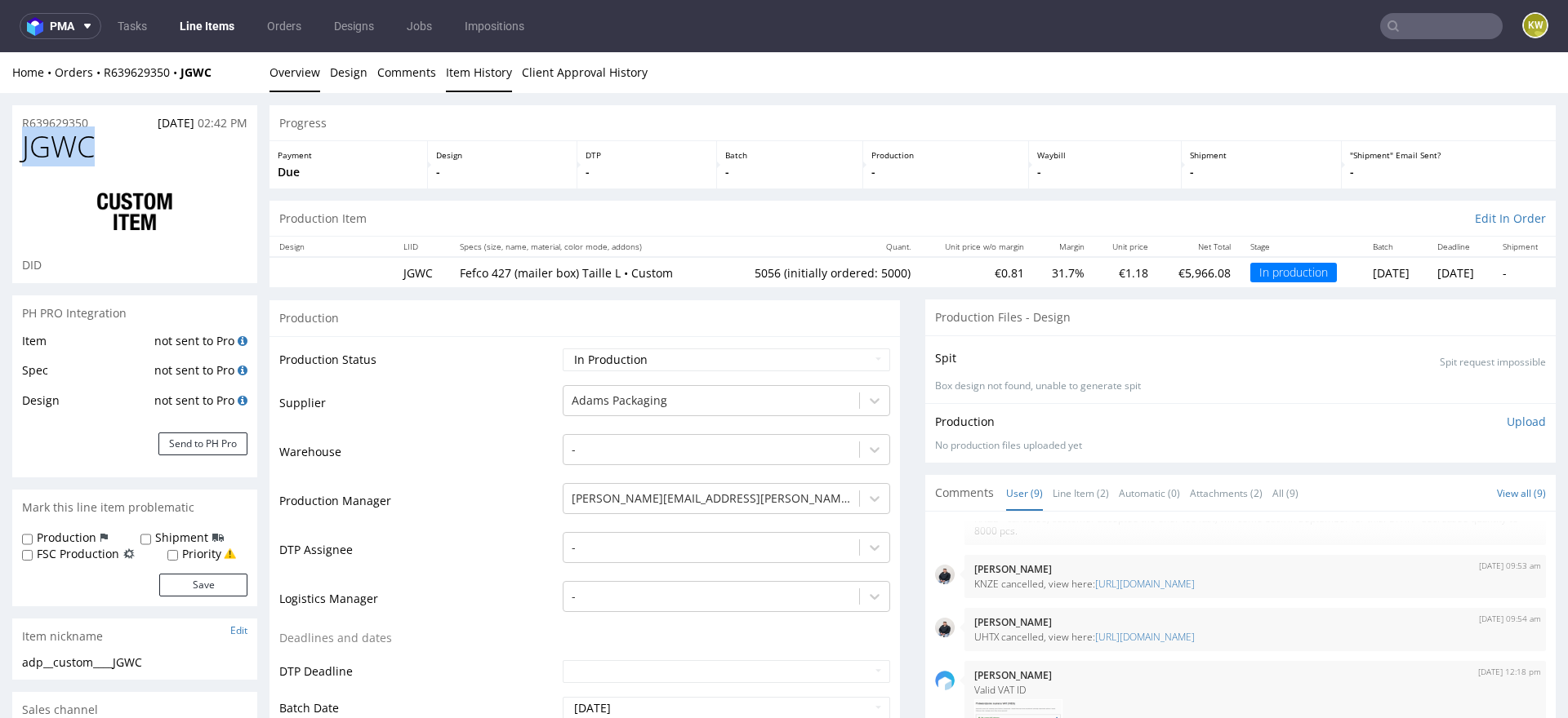
click at [481, 80] on link "Item History" at bounding box center [479, 73] width 66 height 40
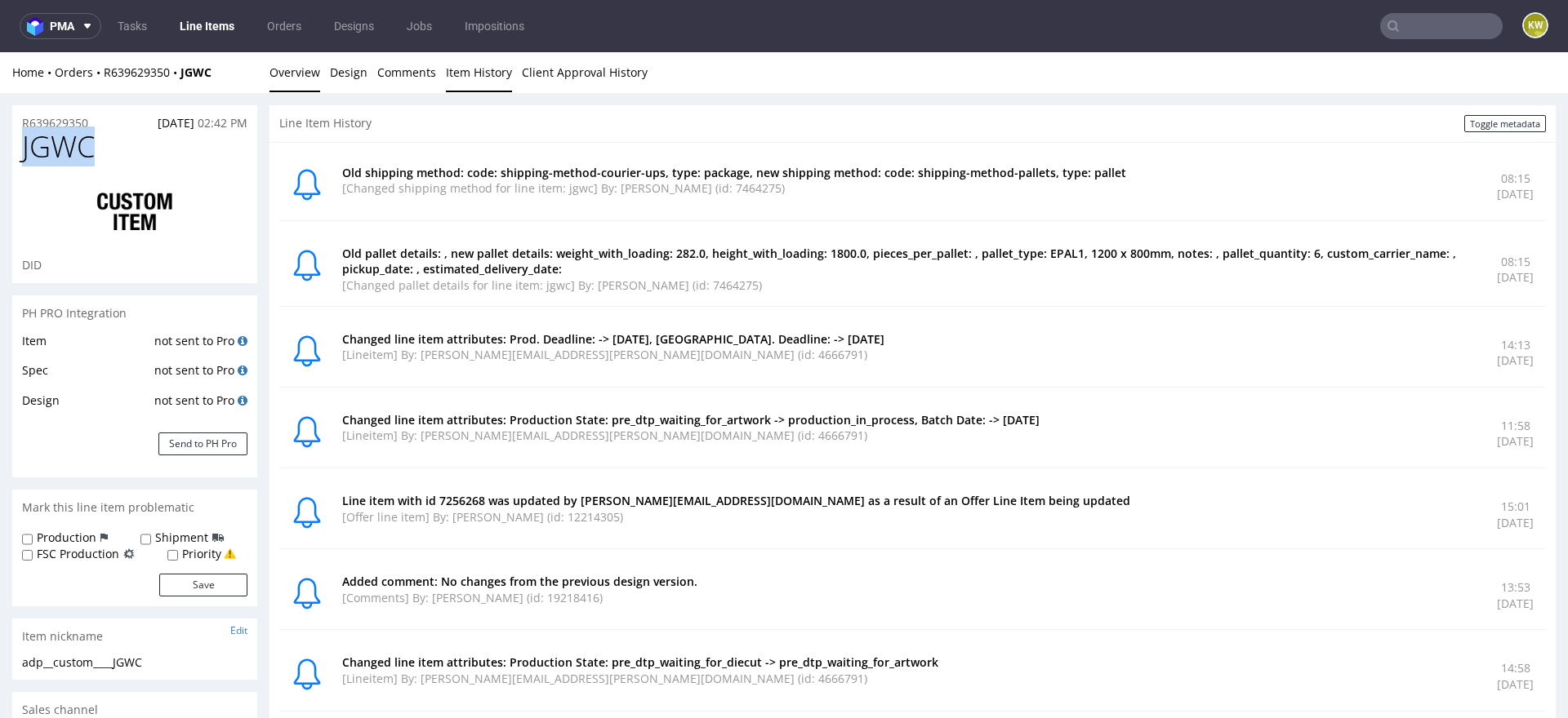
click at [272, 71] on link "Overview" at bounding box center [294, 73] width 51 height 40
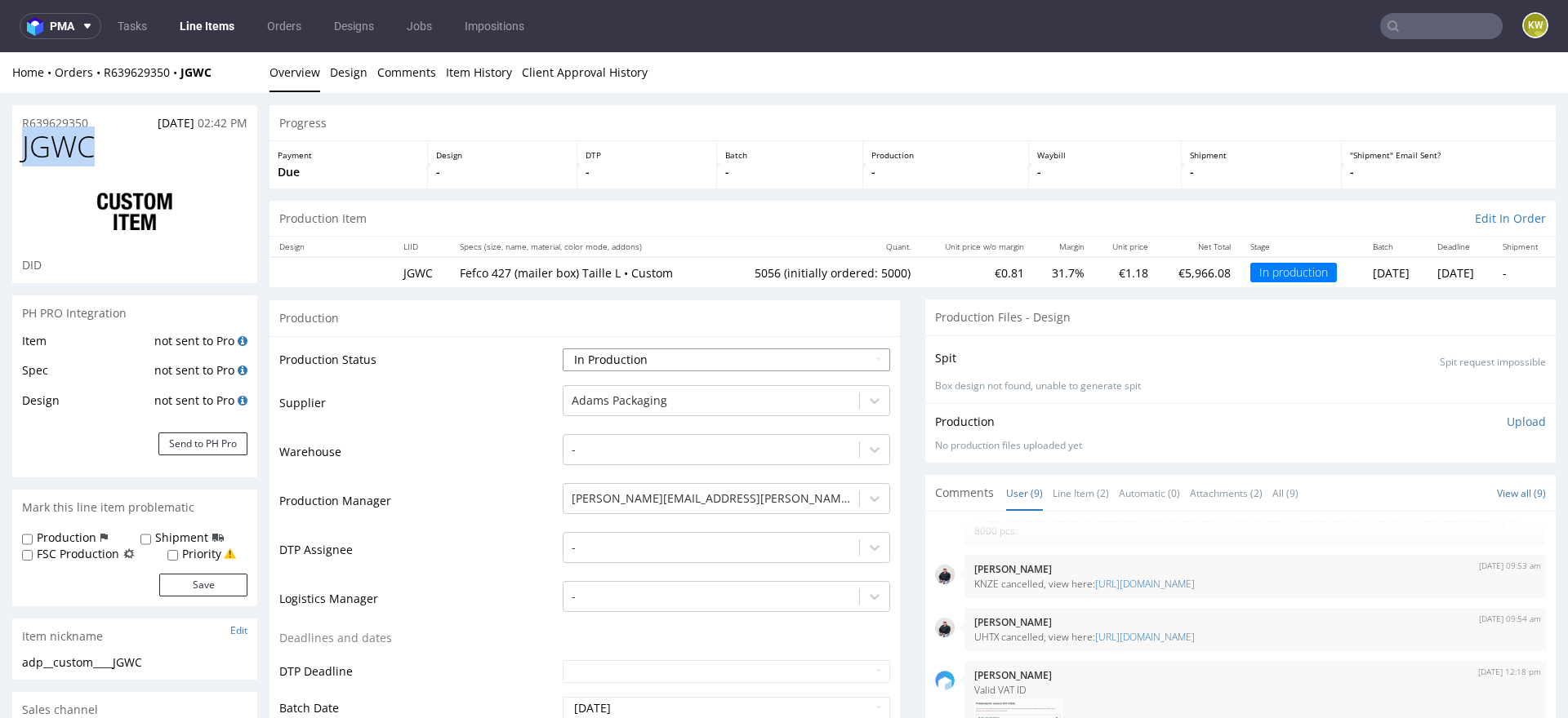
click at [656, 355] on select "Waiting for Artwork Waiting for Diecut Waiting for Mockup Waiting for DTP Waiti…" at bounding box center [726, 360] width 327 height 23
select select "production_complete"
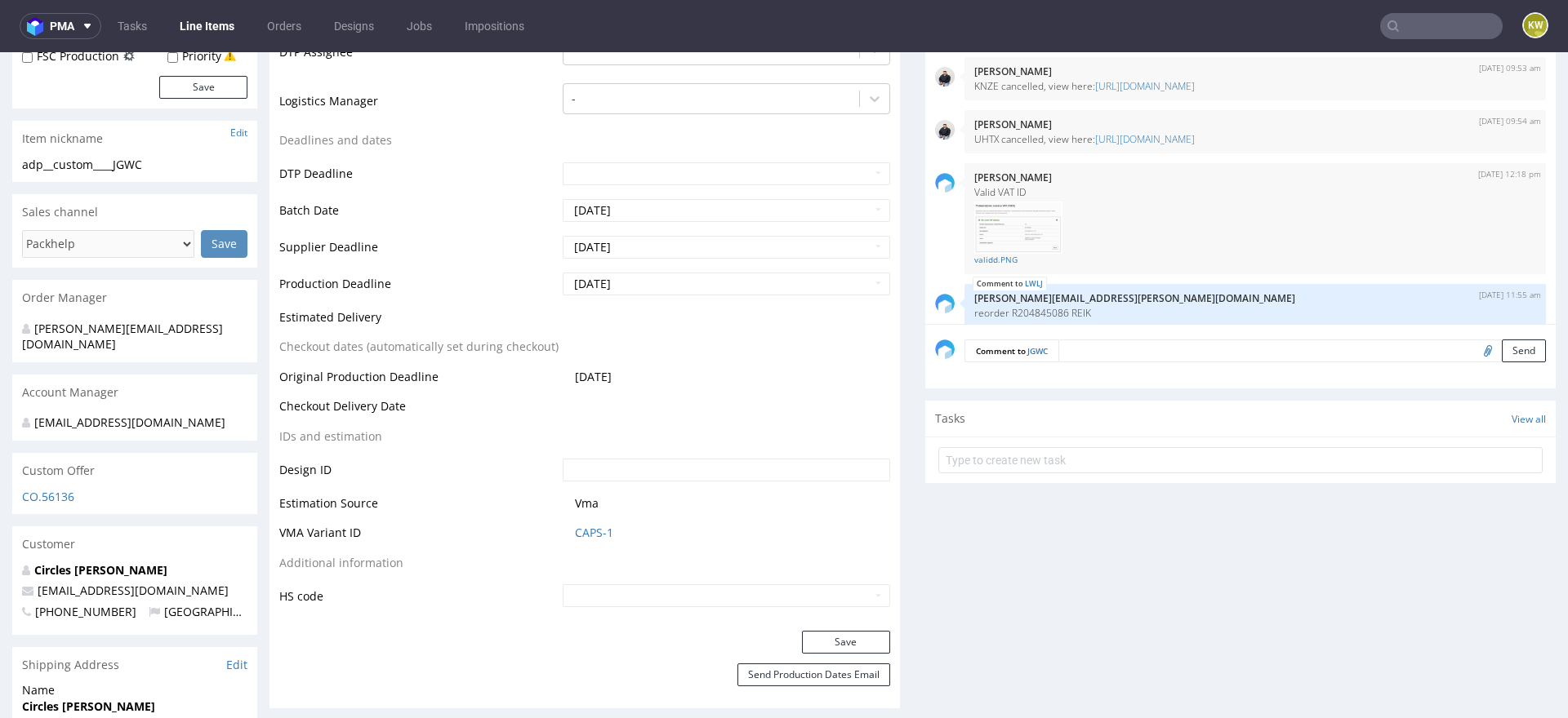
scroll to position [500, 0]
click at [639, 278] on input "[DATE]" at bounding box center [726, 282] width 327 height 23
click at [707, 212] on td "22" at bounding box center [697, 208] width 25 height 25
type input "[DATE]"
click at [835, 638] on button "Save" at bounding box center [846, 640] width 88 height 23
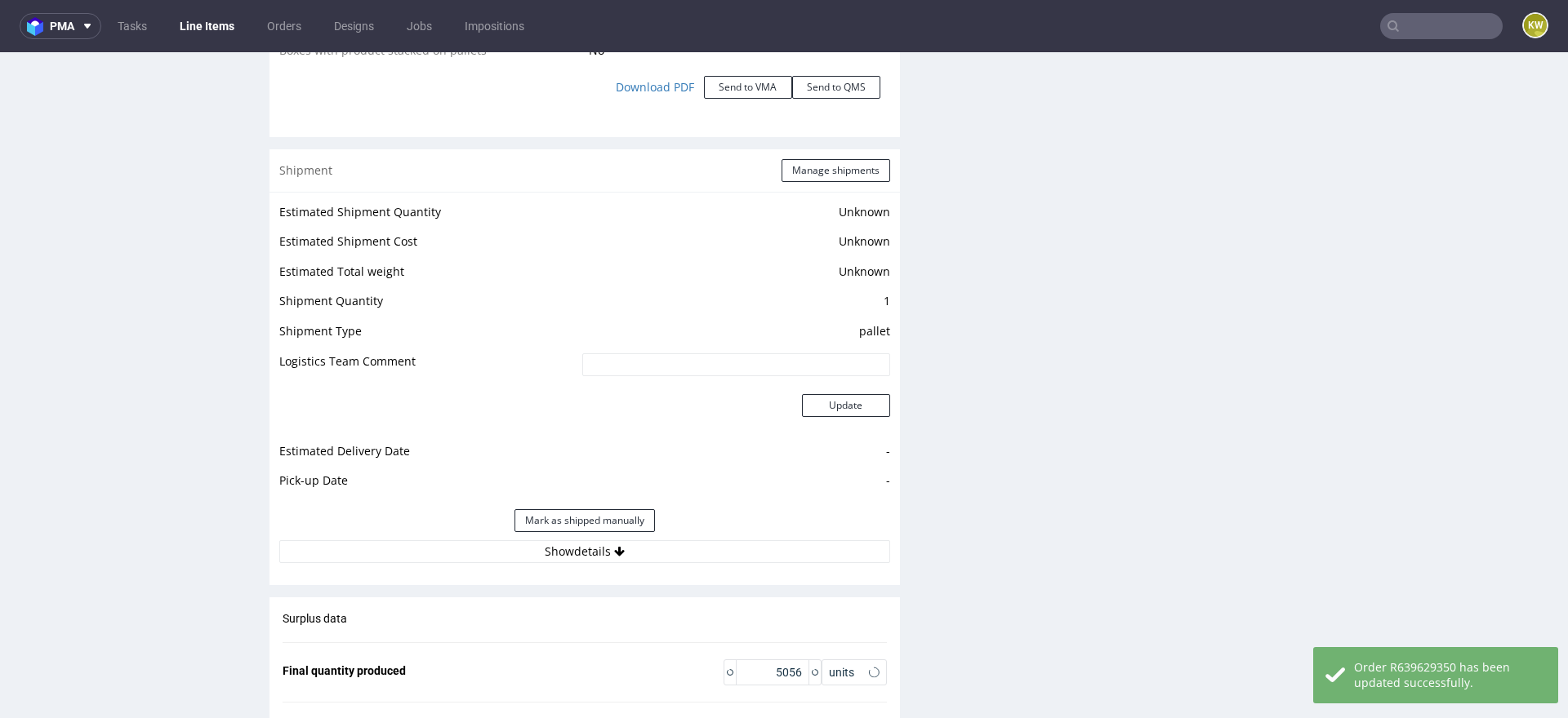
scroll to position [2498, 0]
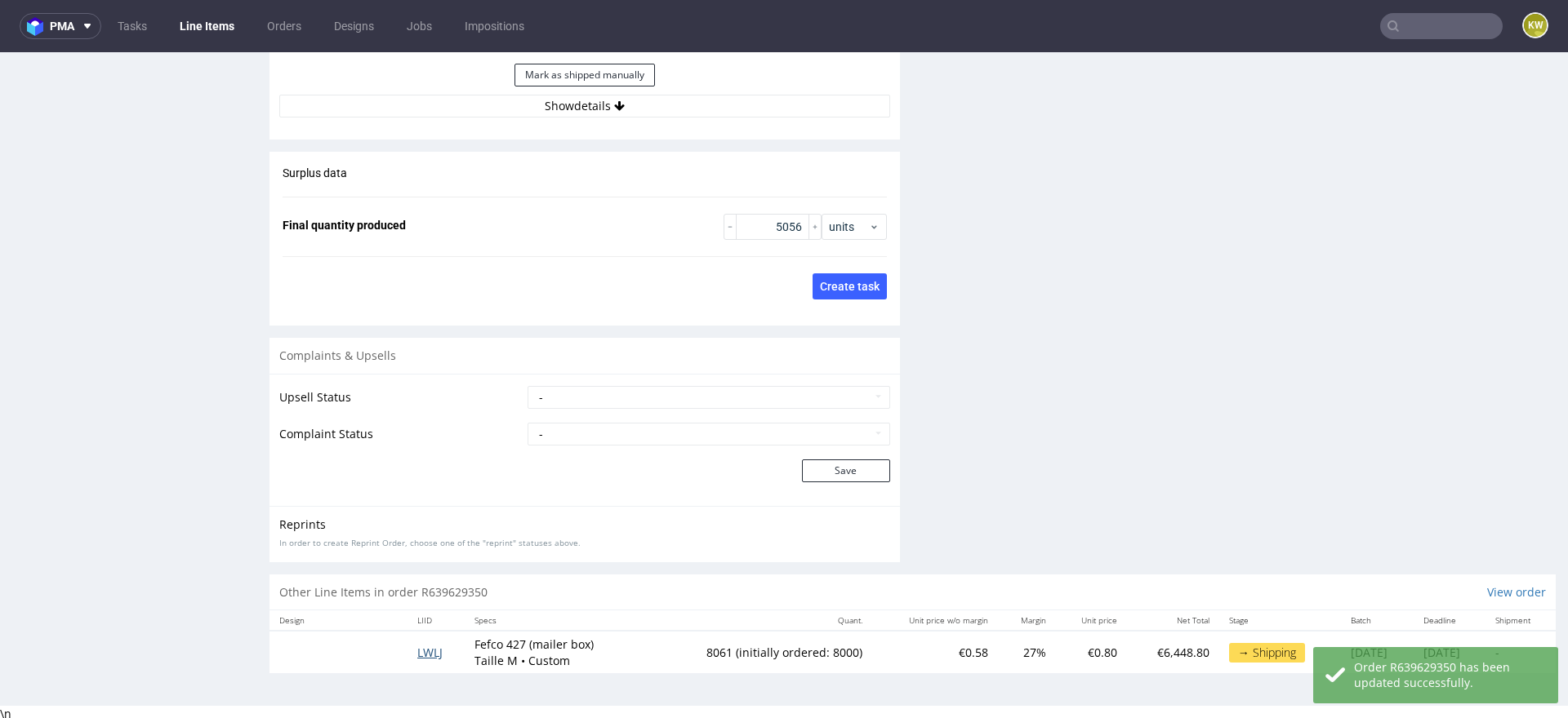
click at [427, 649] on span "LWLJ" at bounding box center [430, 653] width 25 height 15
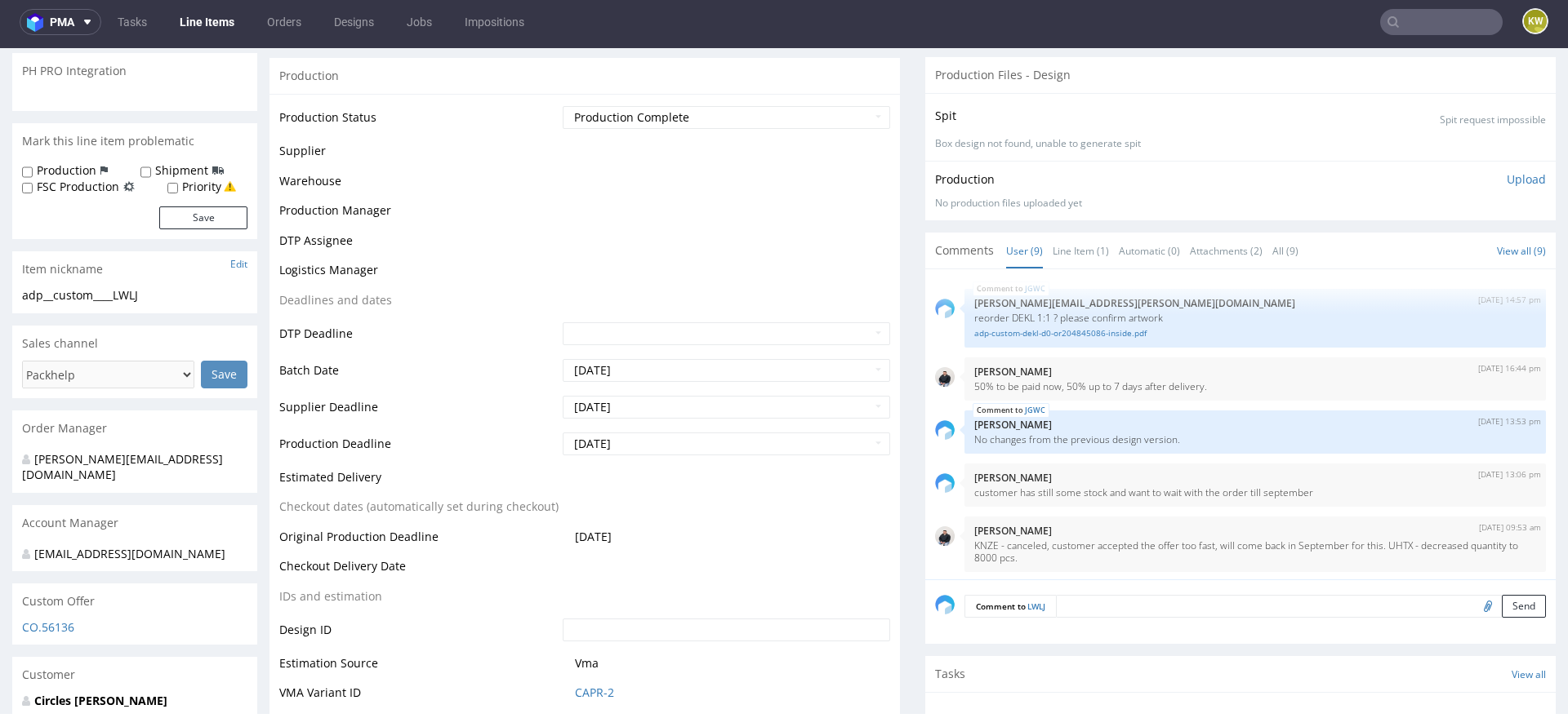
scroll to position [283, 0]
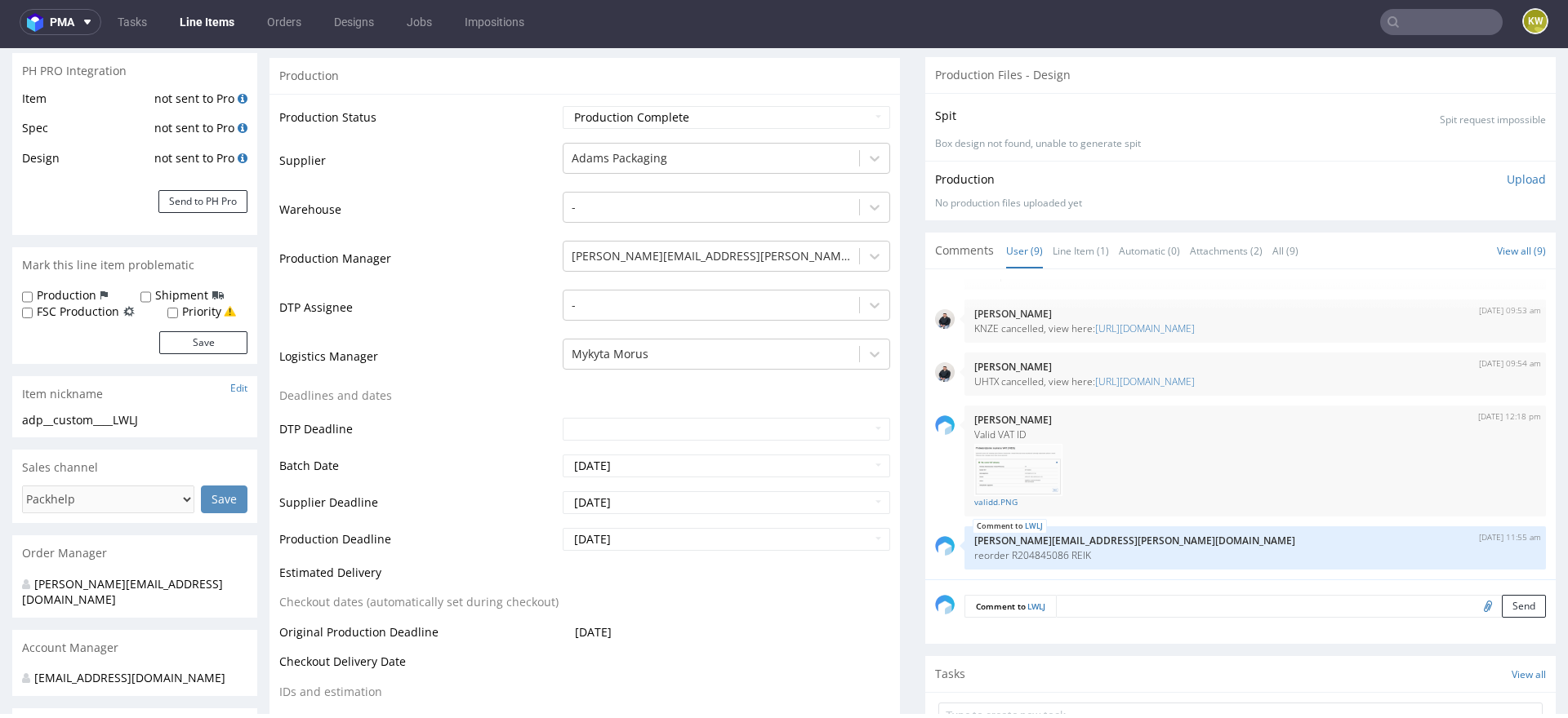
type input "8061"
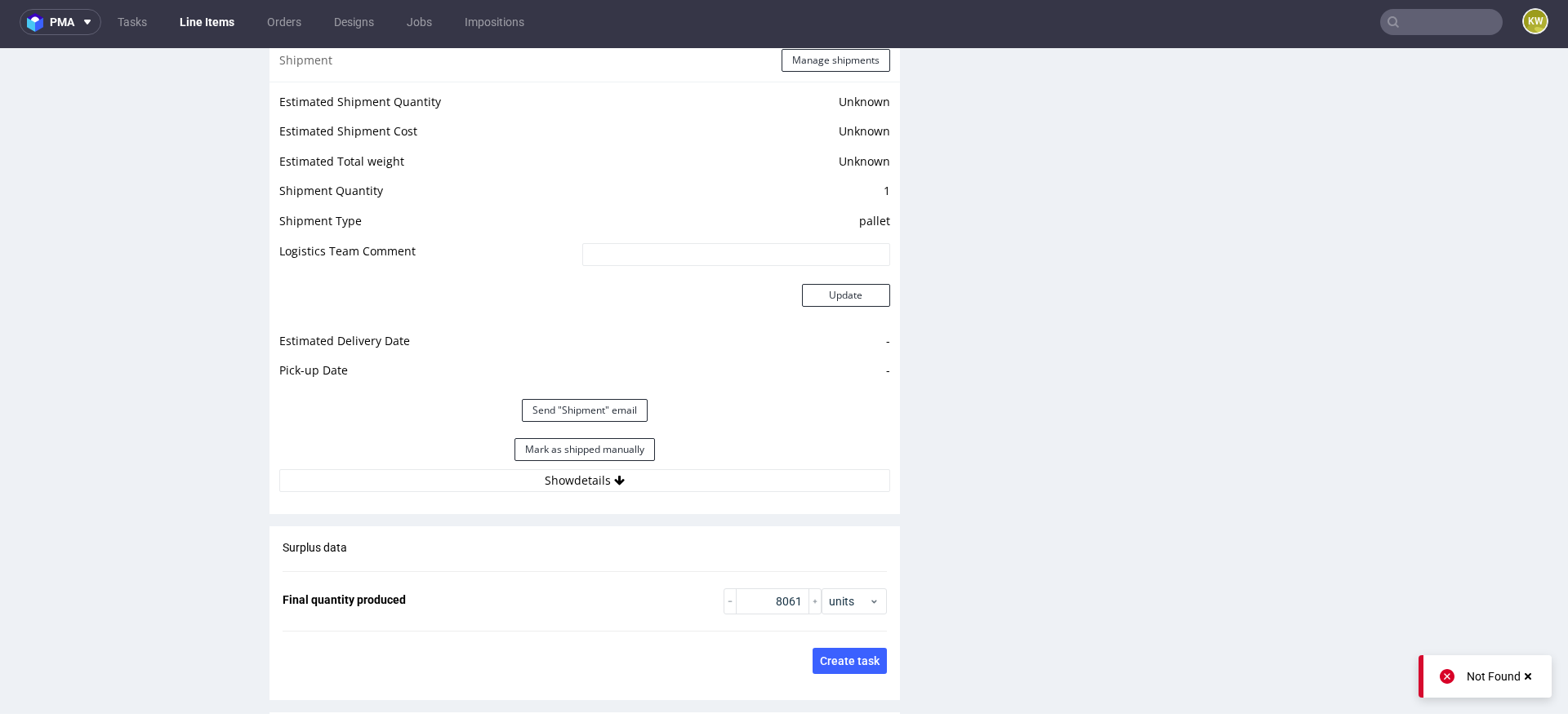
scroll to position [2076, 0]
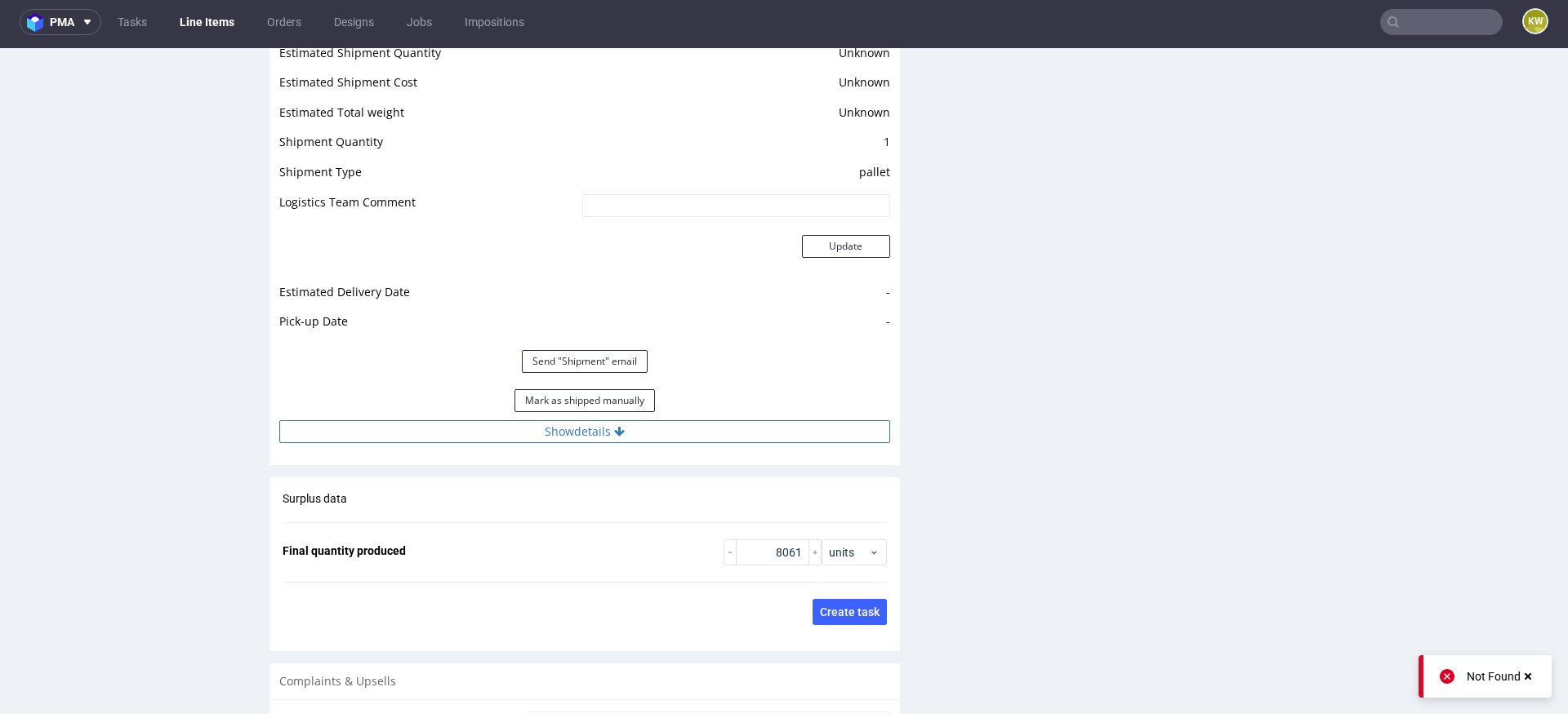
click at [736, 436] on button "Show details" at bounding box center [584, 432] width 611 height 23
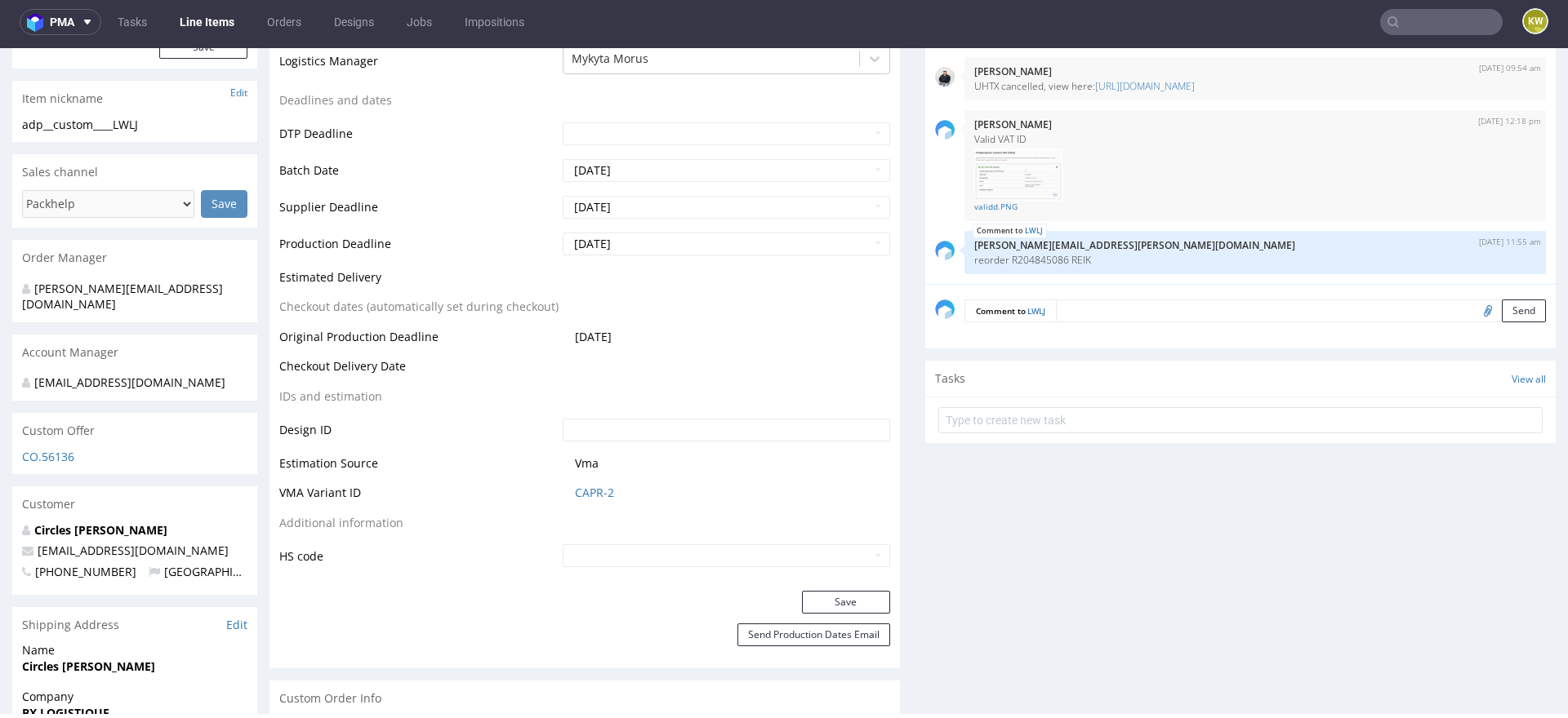
scroll to position [0, 0]
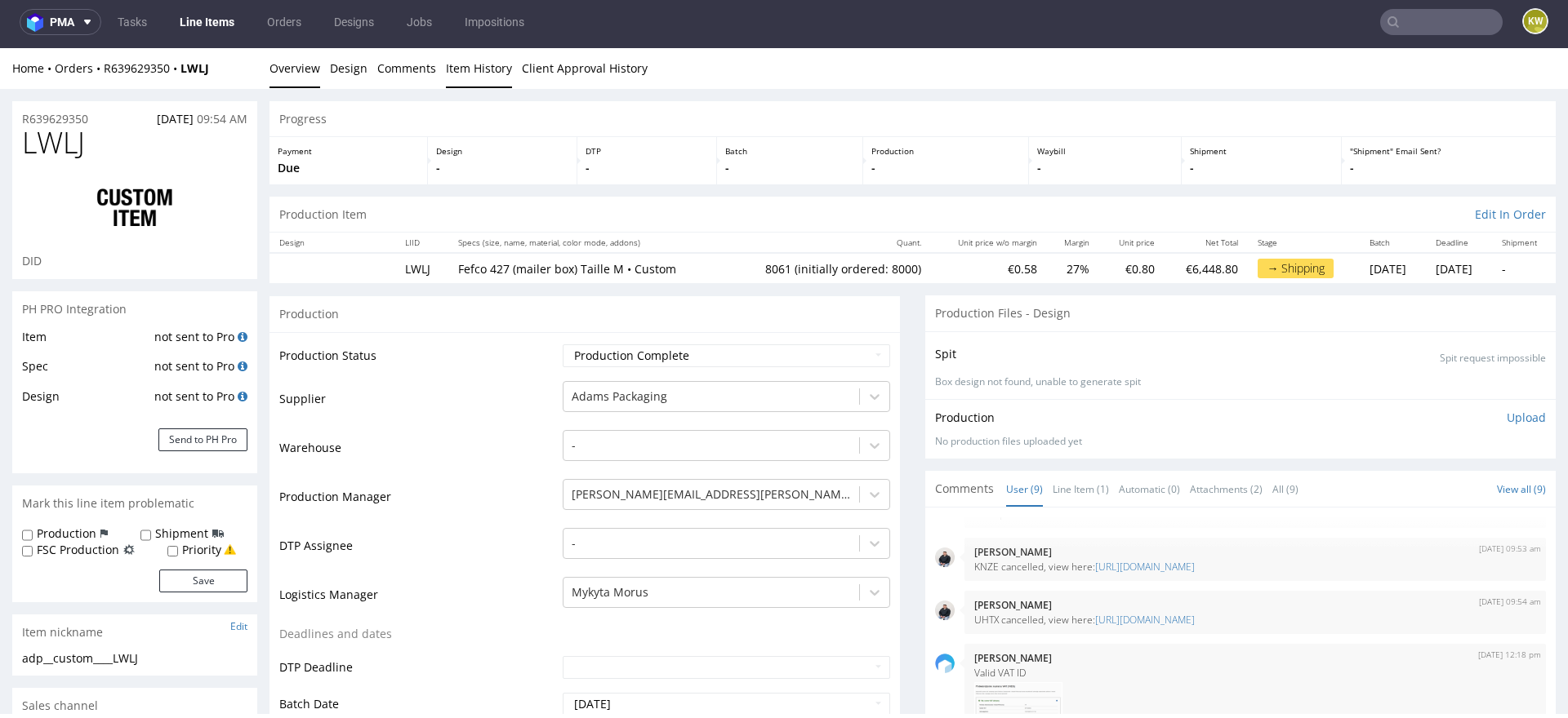
click at [477, 63] on link "Item History" at bounding box center [479, 68] width 66 height 40
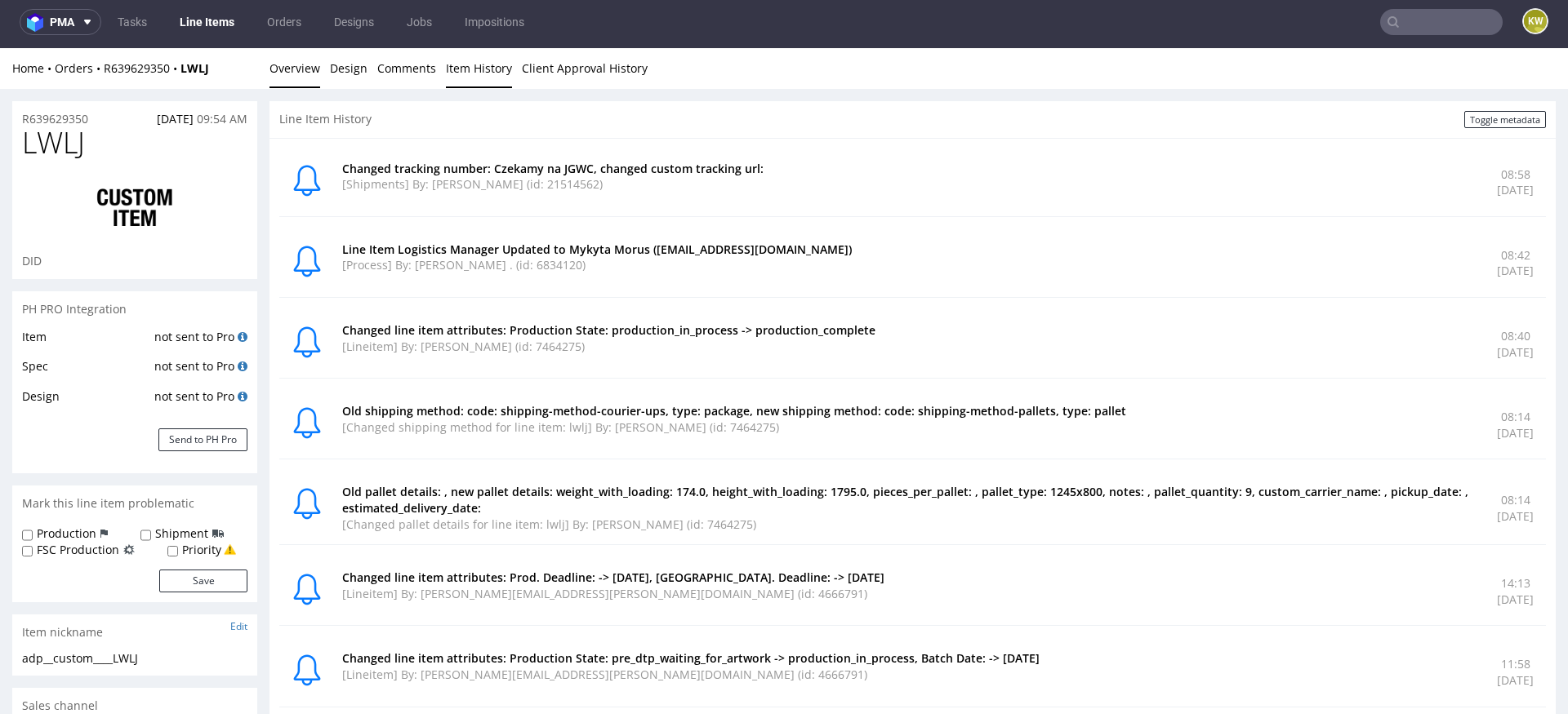
click at [298, 69] on link "Overview" at bounding box center [294, 68] width 51 height 40
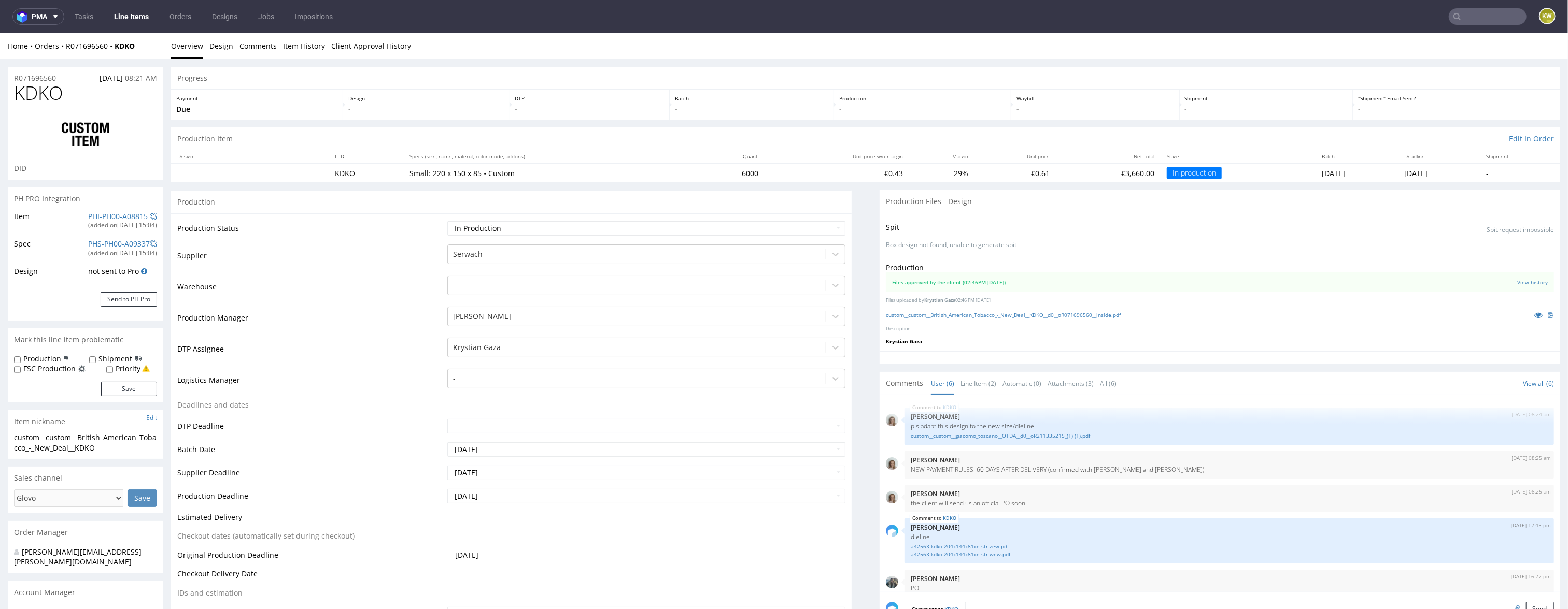
scroll to position [55, 0]
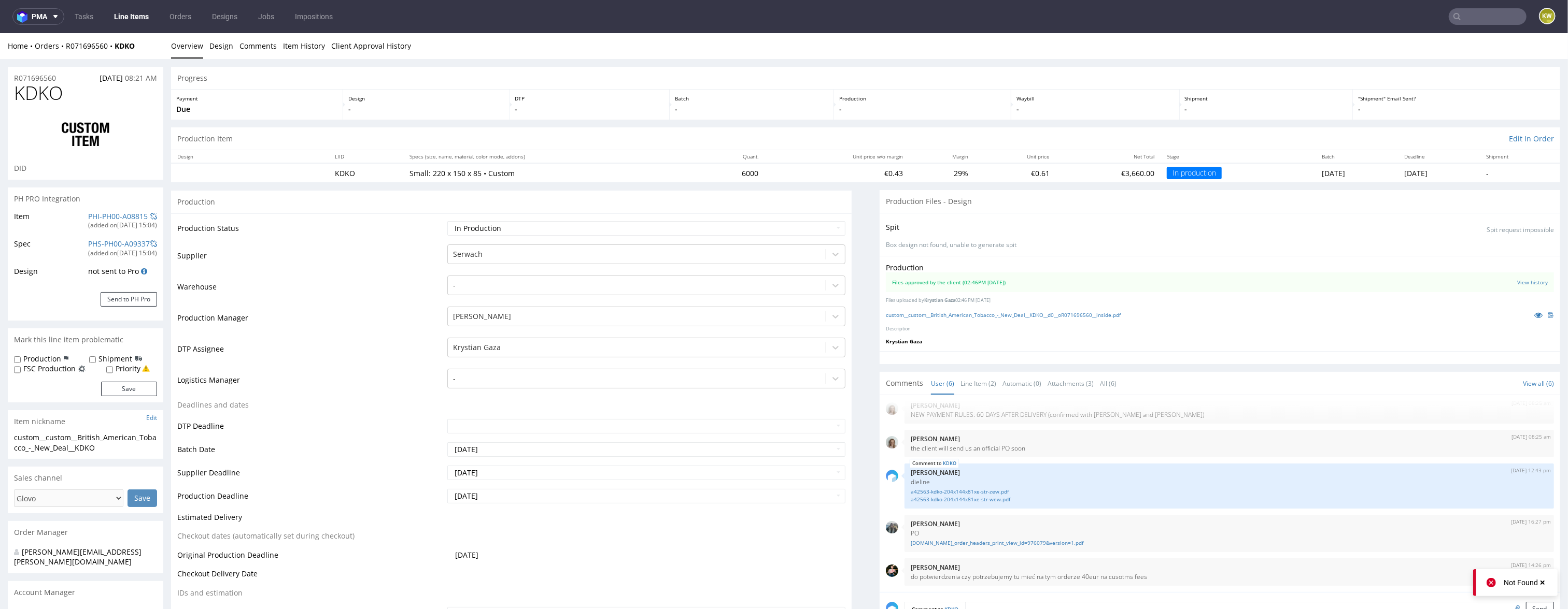
click at [509, 239] on td "Waiting for Artwork Waiting for Diecut Waiting for Mockup Waiting for DTP Waiti…" at bounding box center [645, 232] width 401 height 23
click at [513, 231] on select "Waiting for Artwork Waiting for Diecut Waiting for Mockup Waiting for DTP Waiti…" at bounding box center [646, 229] width 399 height 15
select select "production_complete"
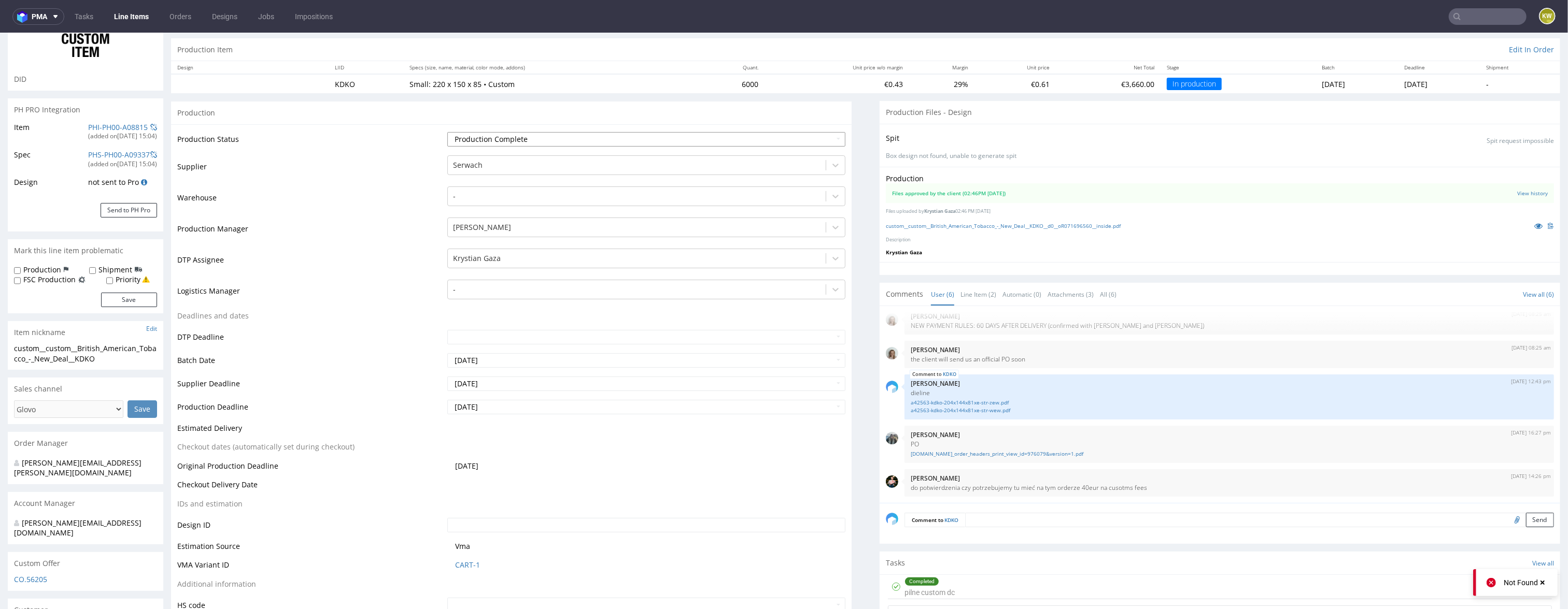
scroll to position [104, 0]
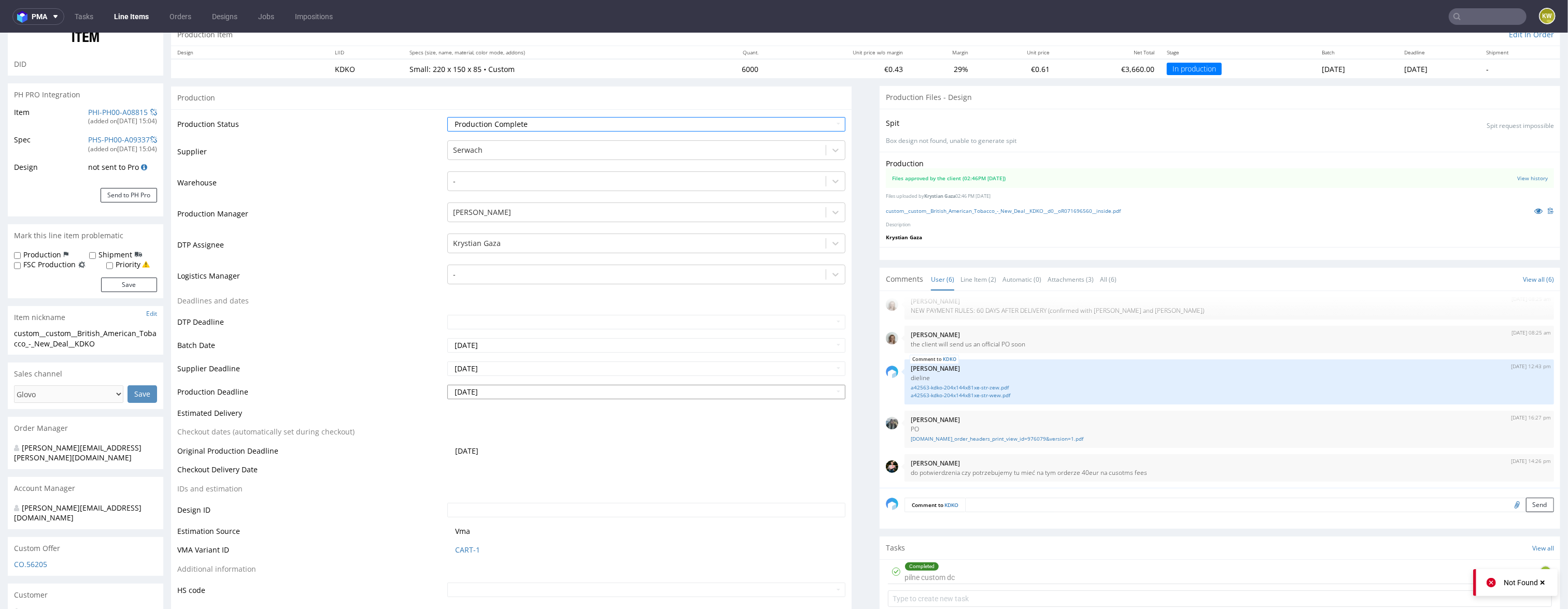
click at [527, 388] on input "[DATE]" at bounding box center [646, 392] width 399 height 15
click at [531, 344] on td "22" at bounding box center [535, 345] width 16 height 16
type input "[DATE]"
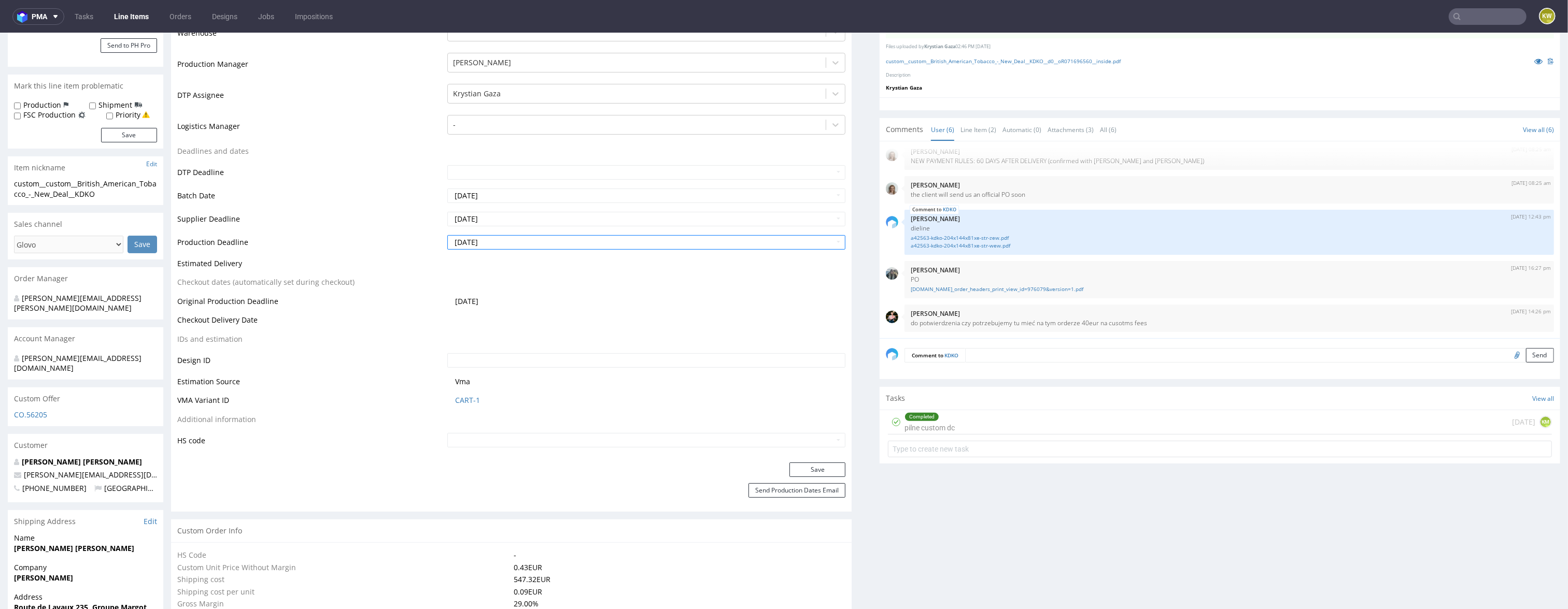
scroll to position [262, 0]
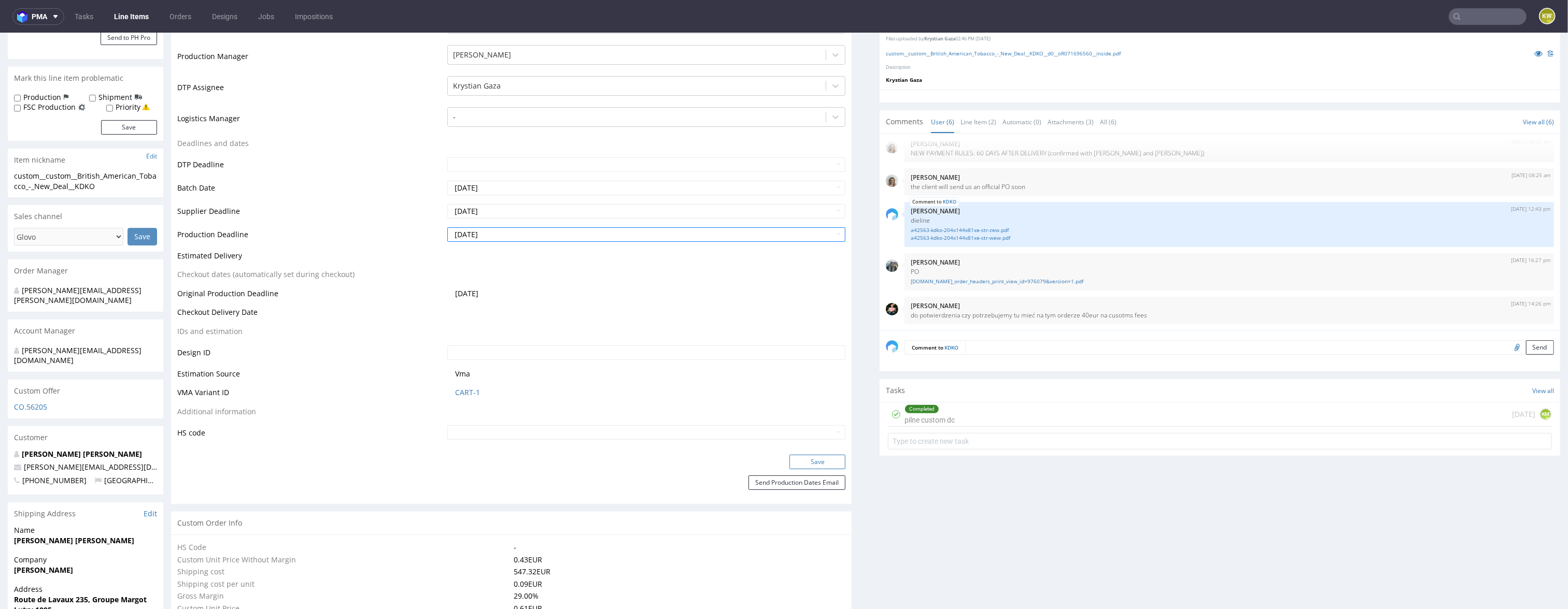
click at [794, 459] on button "Save" at bounding box center [817, 462] width 56 height 15
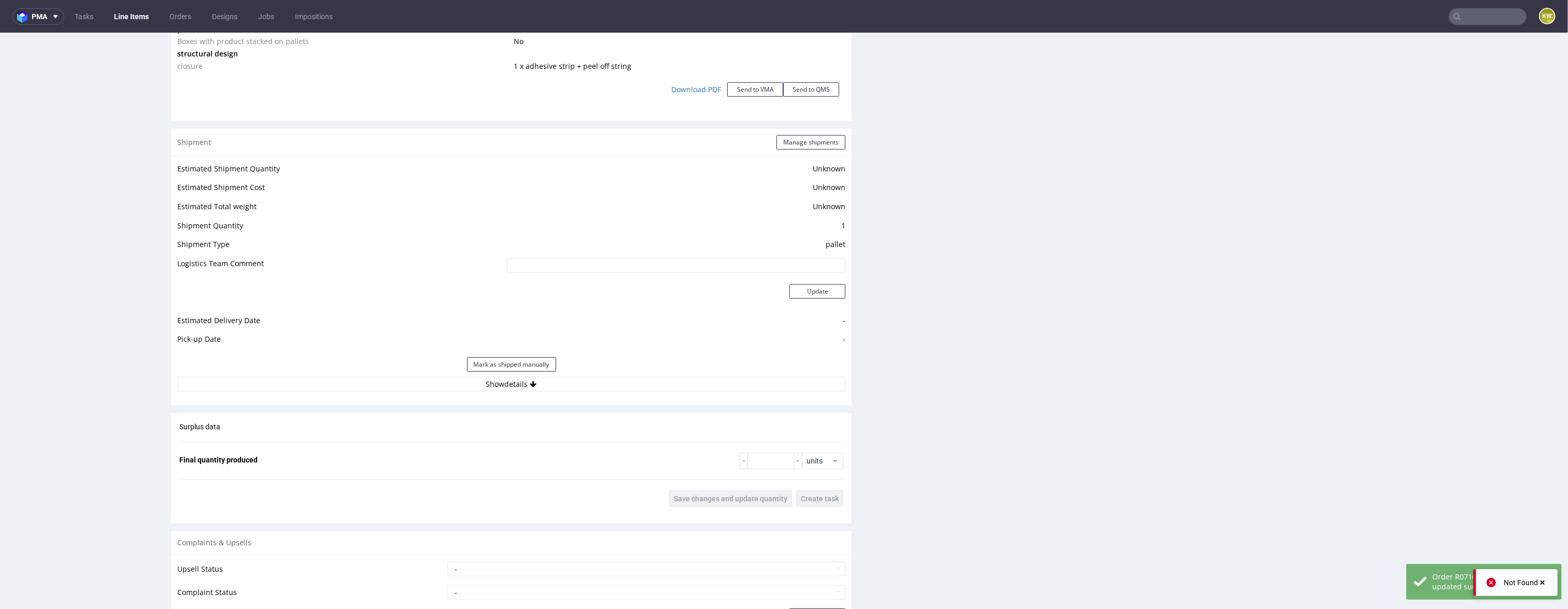
scroll to position [1159, 0]
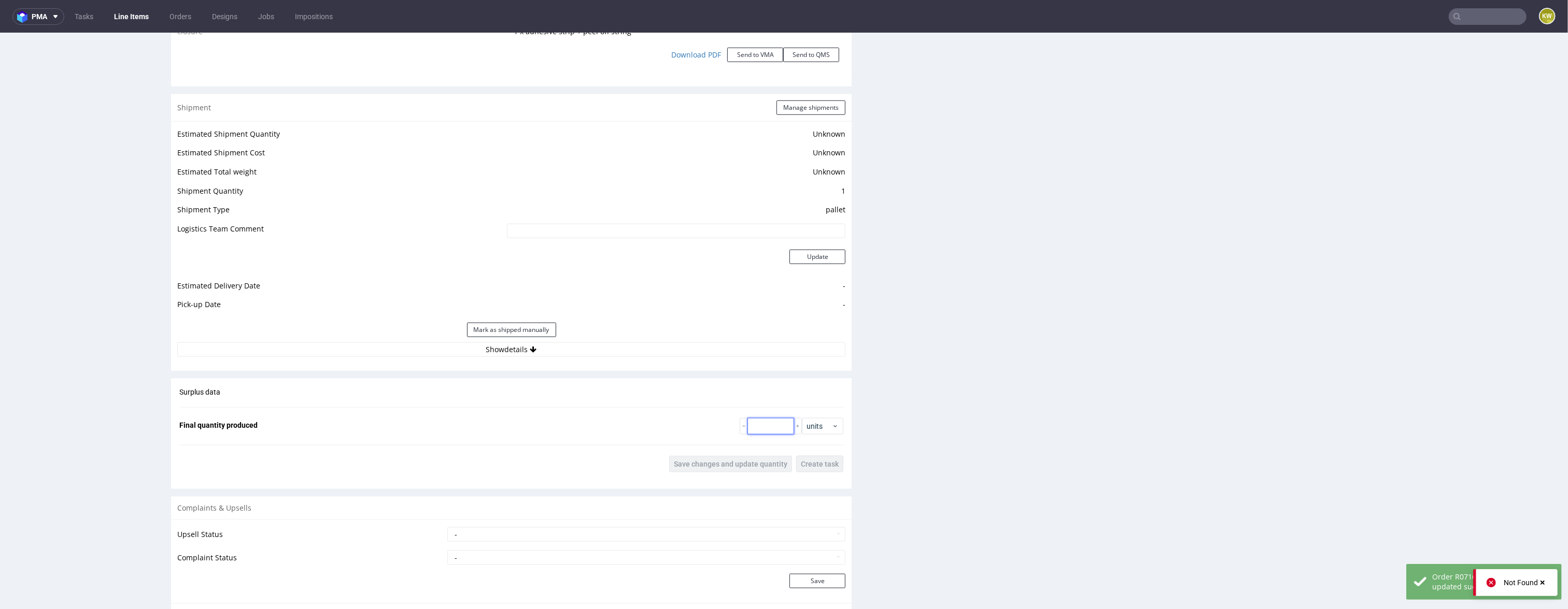
click at [756, 422] on input "number" at bounding box center [771, 426] width 47 height 16
paste input "5800"
type input "5800"
click at [684, 436] on div "Surplus data Final quantity produced 5800 units Save changes and update quantit…" at bounding box center [511, 430] width 681 height 103
click at [716, 472] on button "Save changes and update quantity" at bounding box center [730, 464] width 123 height 16
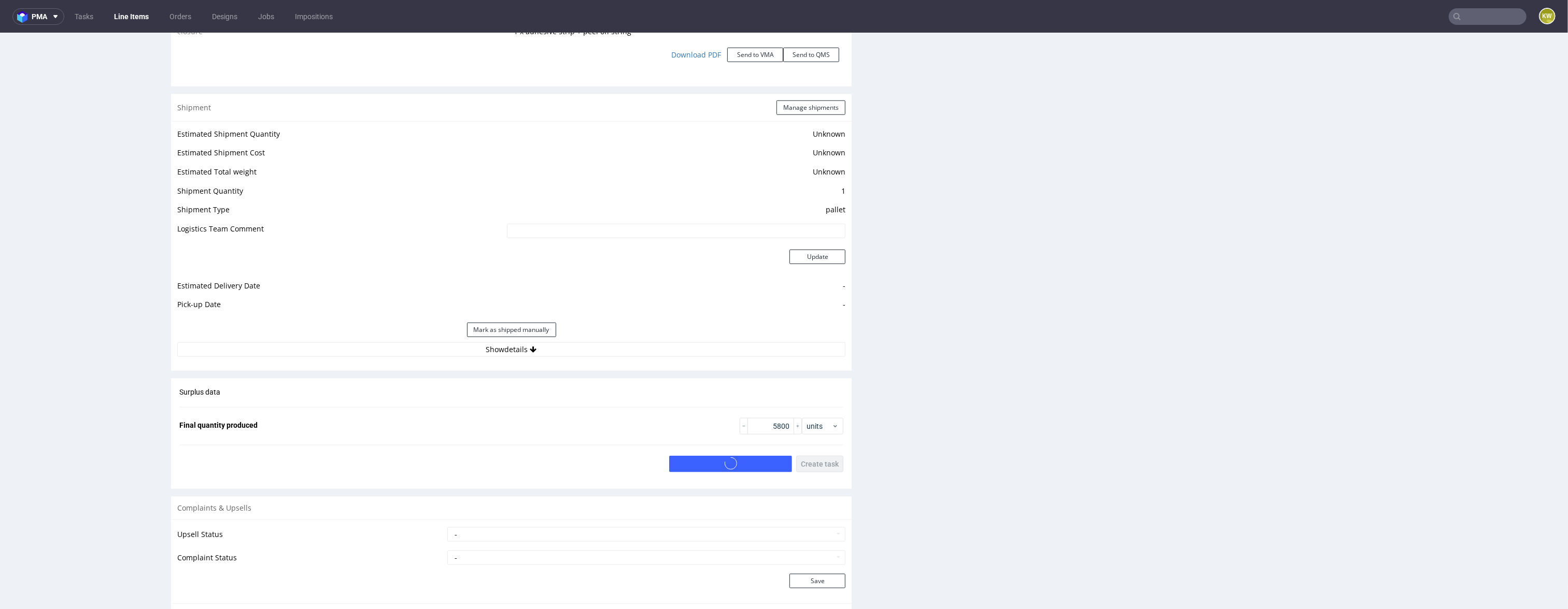
scroll to position [1306, 0]
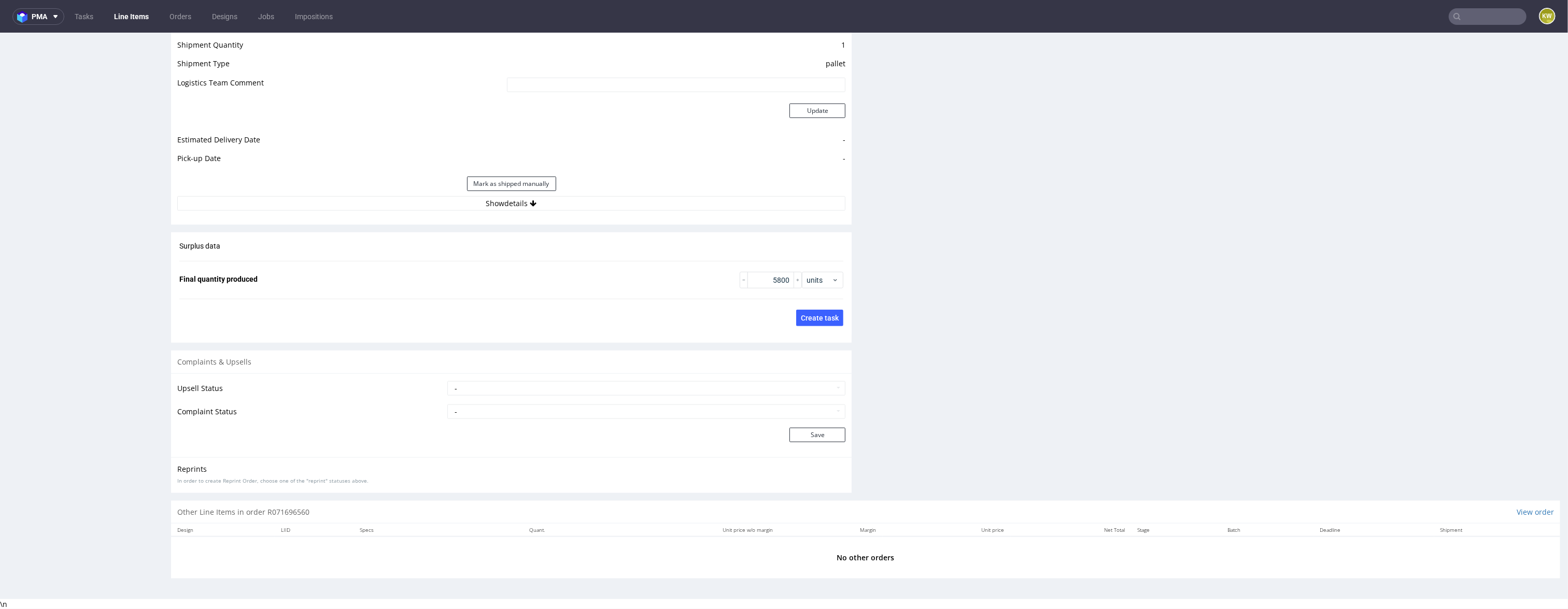
click at [1479, 26] on nav "pma Tasks Line Items Orders Designs Jobs Impositions KW" at bounding box center [784, 16] width 1568 height 33
click at [1475, 26] on nav "pma Tasks Line Items Orders Designs Jobs Impositions KW" at bounding box center [784, 16] width 1568 height 33
click at [1472, 25] on nav "pma Tasks Line Items Orders Designs Jobs Impositions KW" at bounding box center [784, 16] width 1568 height 33
click at [1472, 17] on input "text" at bounding box center [1488, 16] width 78 height 16
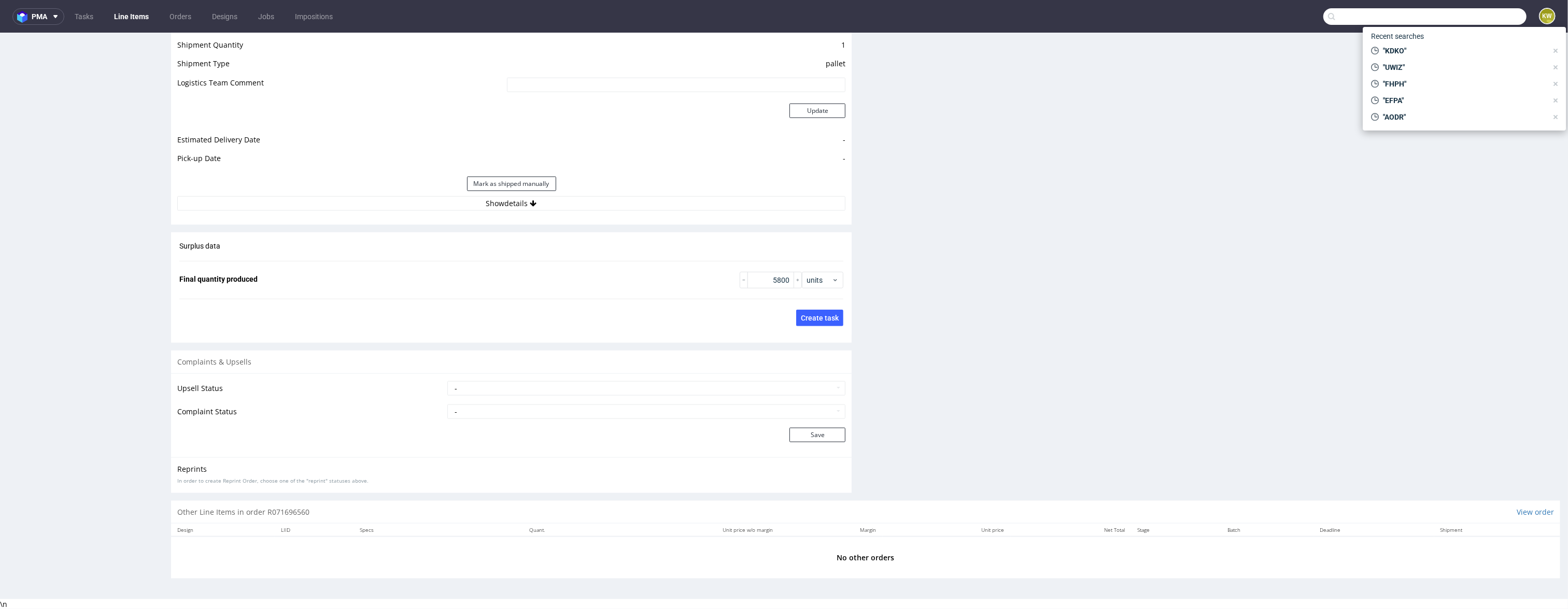
paste input "YYMX"
type input "YYMX"
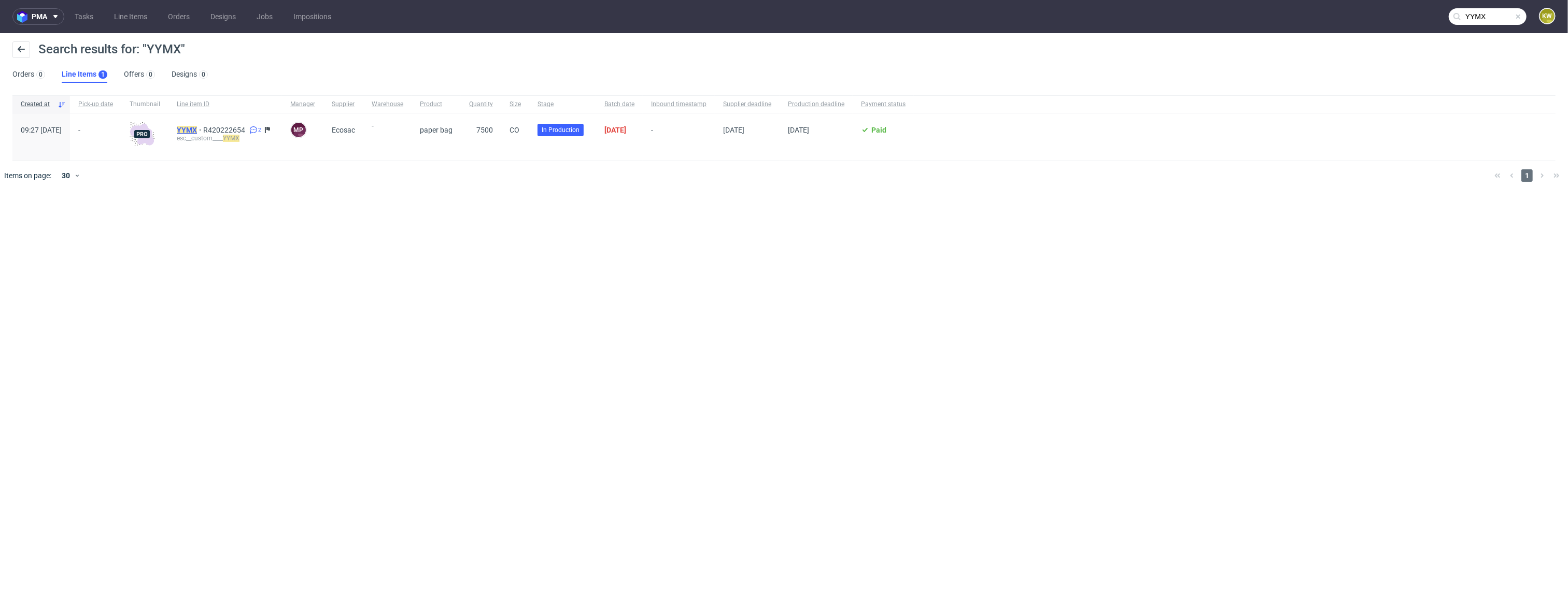
click at [197, 133] on mark "YYMX" at bounding box center [186, 130] width 20 height 9
